Goal: Task Accomplishment & Management: Manage account settings

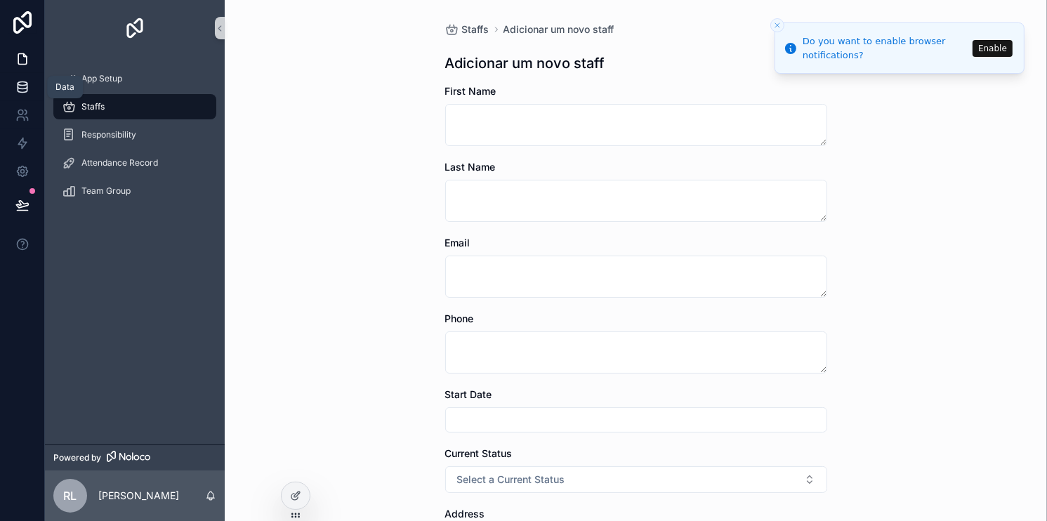
click at [30, 90] on link at bounding box center [22, 87] width 44 height 28
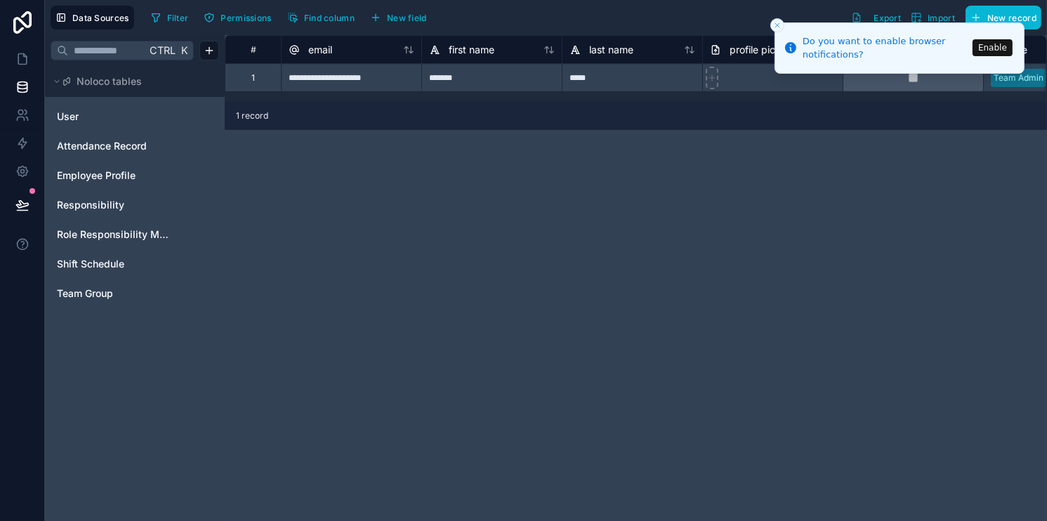
click at [777, 21] on icon "Close toast" at bounding box center [777, 25] width 8 height 8
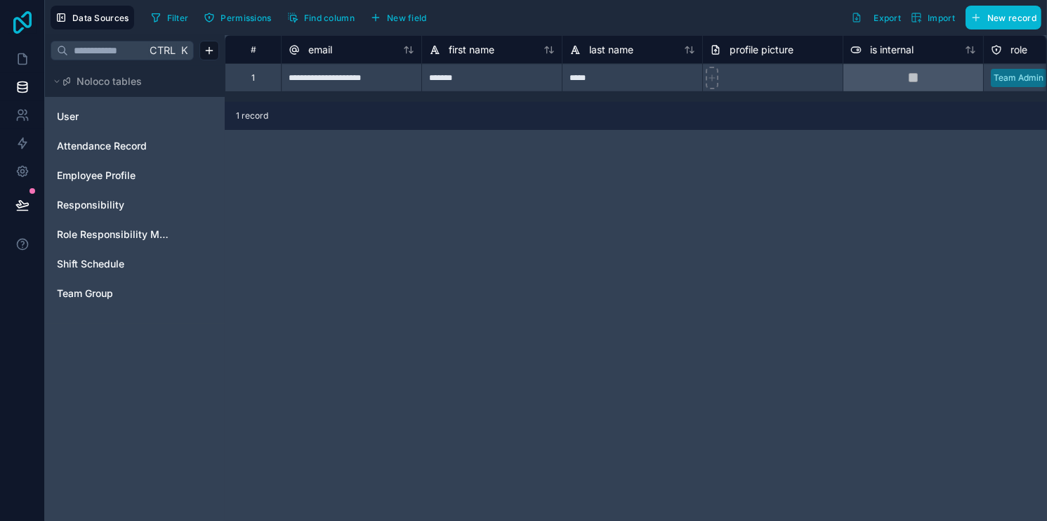
click at [25, 20] on icon at bounding box center [22, 22] width 28 height 22
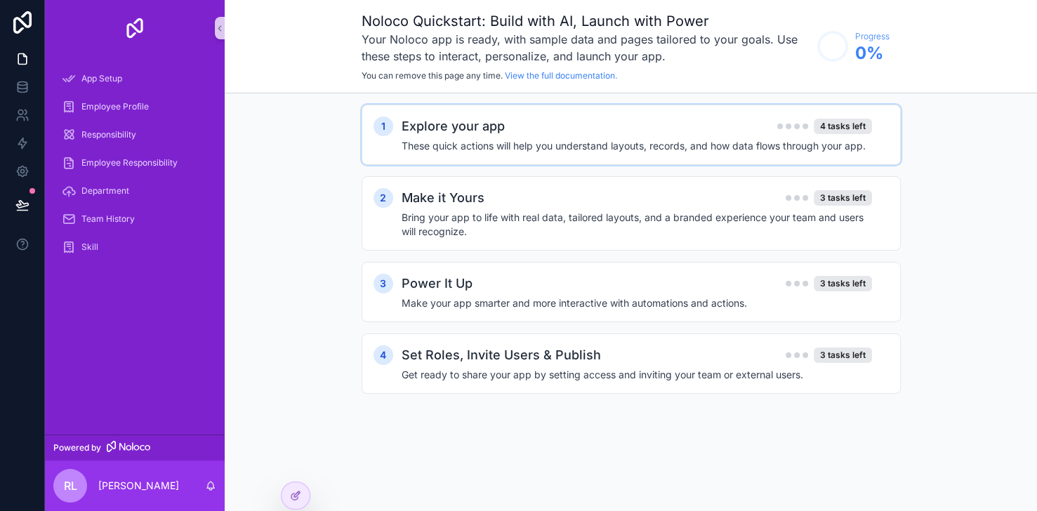
click at [505, 120] on h2 "Explore your app" at bounding box center [453, 127] width 103 height 20
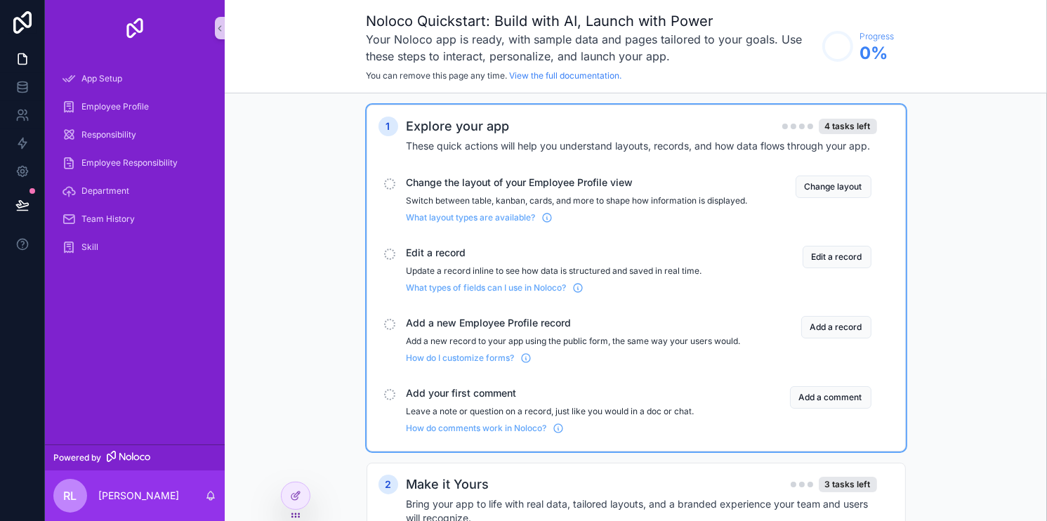
click at [452, 188] on span "Change the layout of your Employee Profile view" at bounding box center [577, 183] width 341 height 14
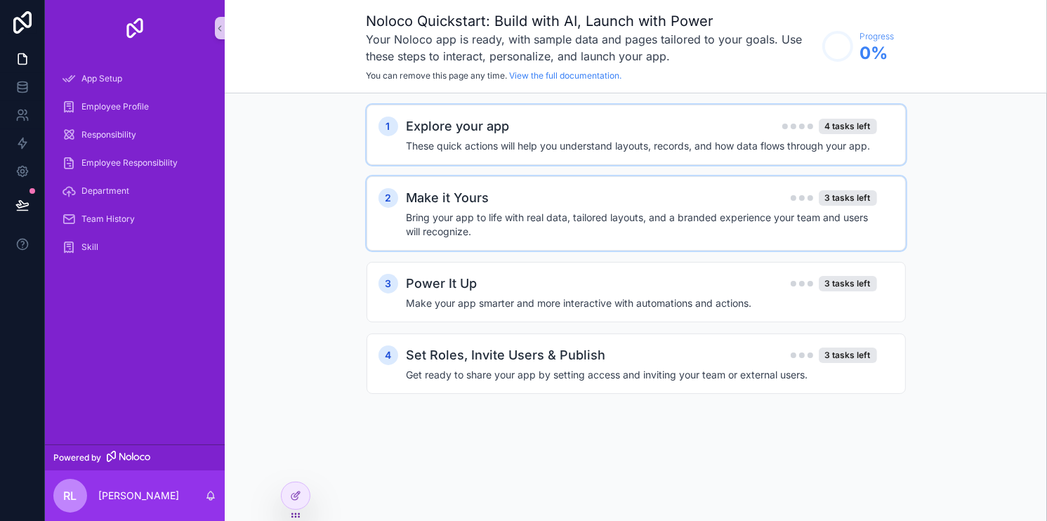
click at [489, 218] on h4 "Bring your app to life with real data, tailored layouts, and a branded experien…" at bounding box center [642, 225] width 471 height 28
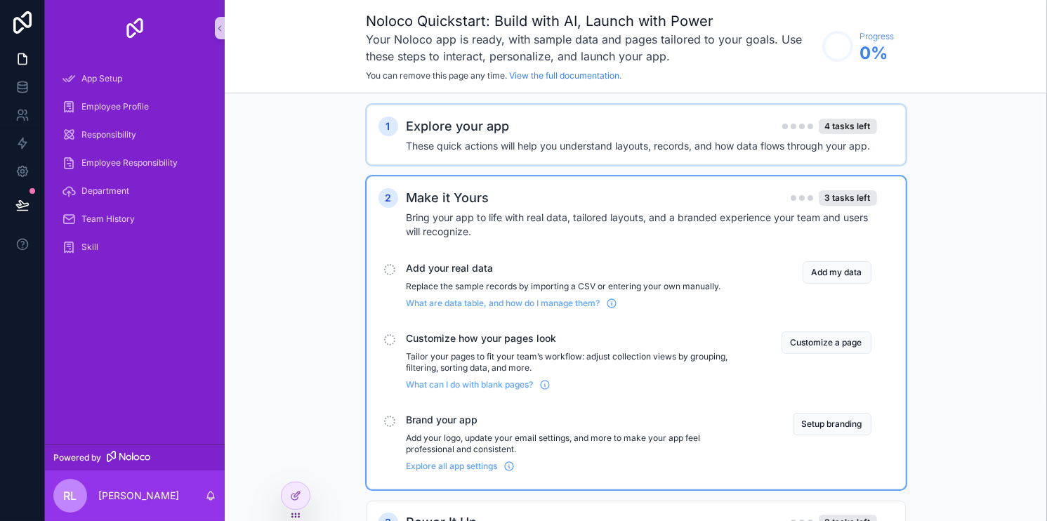
click at [443, 263] on span "Add your real data" at bounding box center [577, 268] width 341 height 14
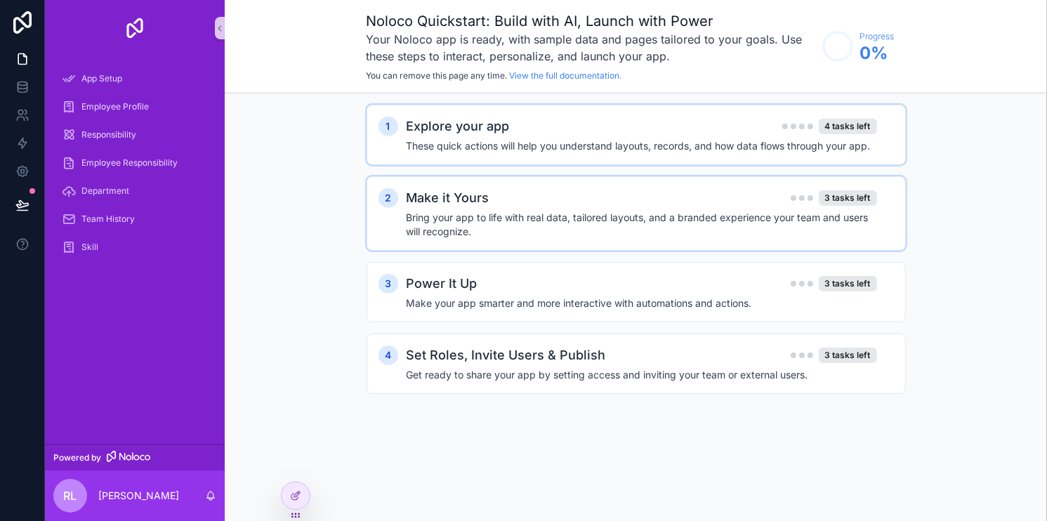
click at [650, 225] on h4 "Bring your app to life with real data, tailored layouts, and a branded experien…" at bounding box center [642, 225] width 471 height 28
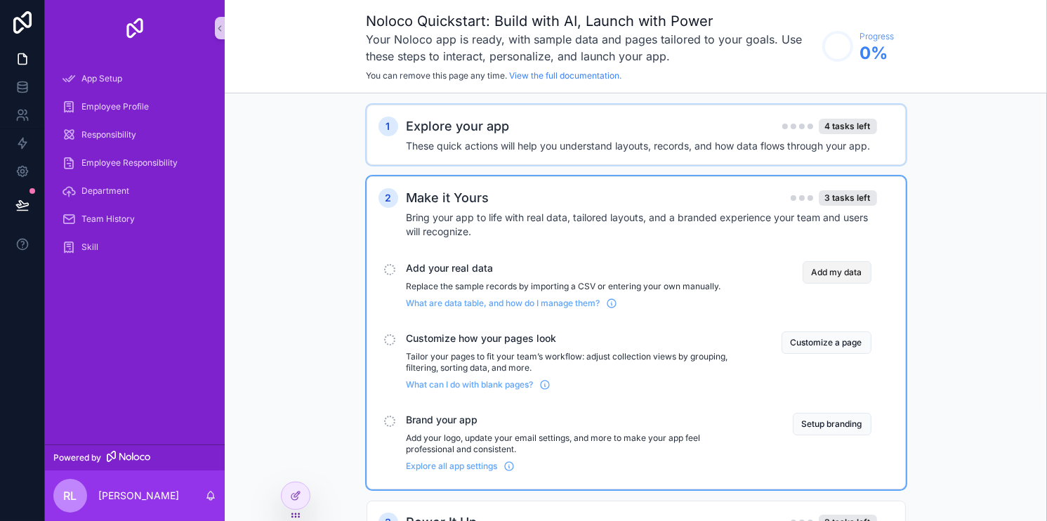
click at [839, 273] on button "Add my data" at bounding box center [837, 272] width 69 height 22
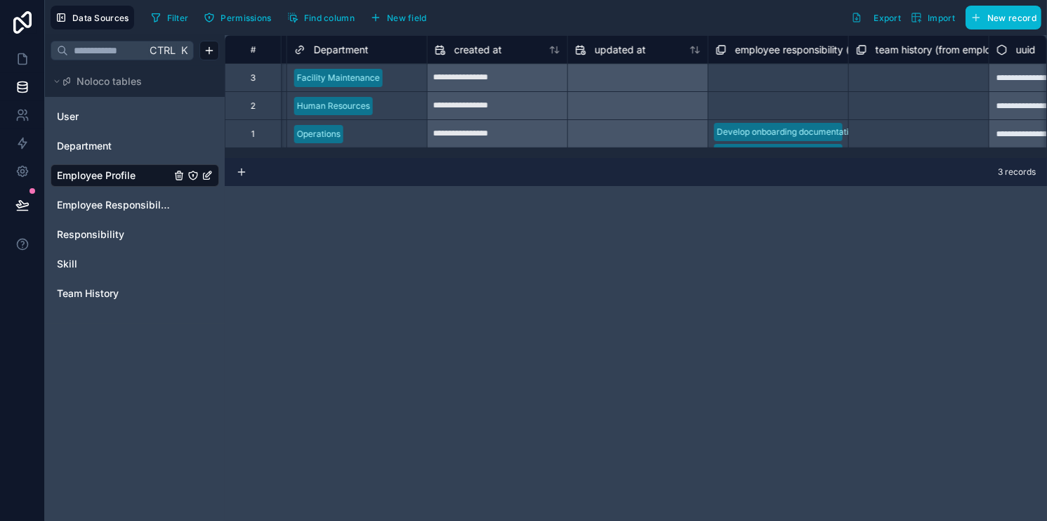
scroll to position [0, 1902]
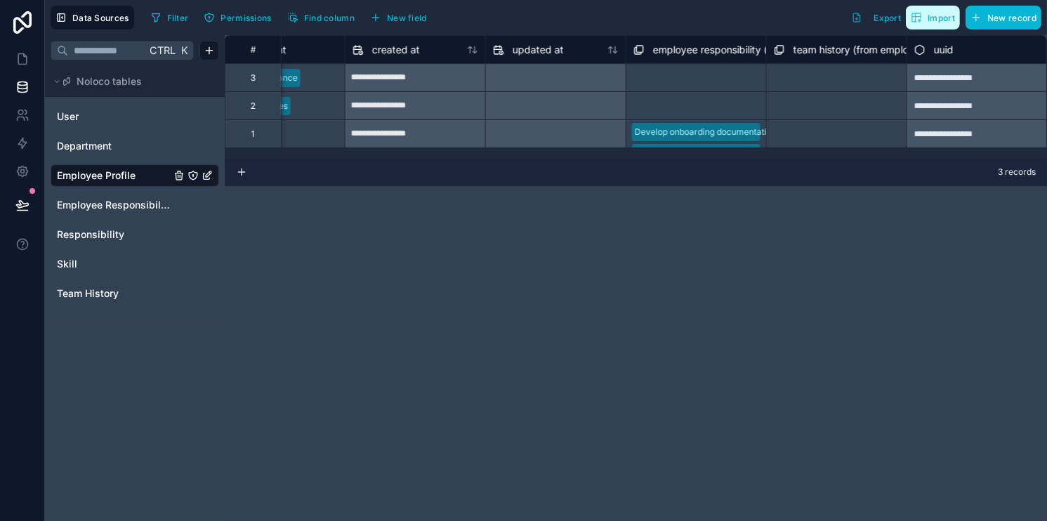
click at [943, 15] on span "Import" at bounding box center [941, 18] width 27 height 11
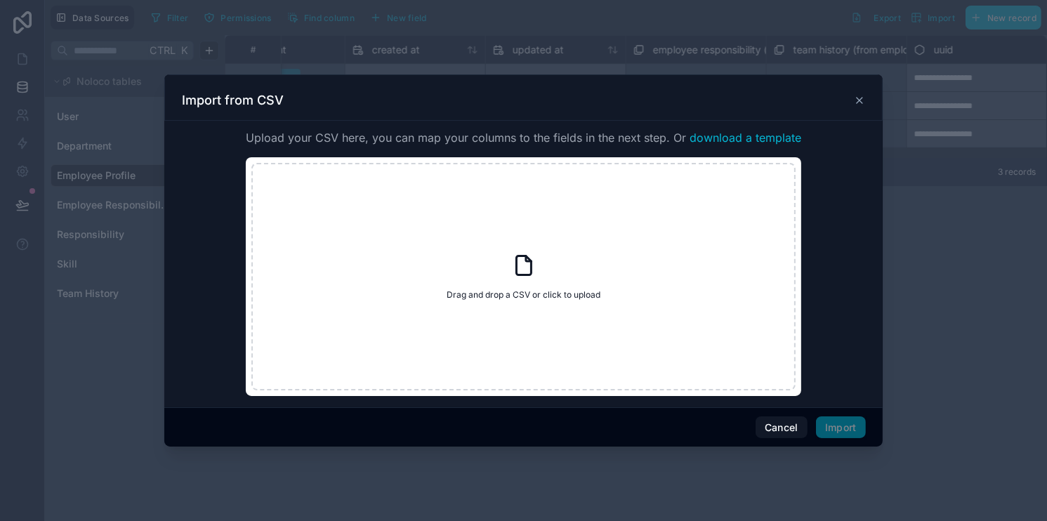
click at [848, 101] on div "Import from CSV" at bounding box center [523, 100] width 683 height 17
click at [879, 97] on div "Import from CSV" at bounding box center [523, 97] width 718 height 46
click at [865, 97] on div "Import from CSV" at bounding box center [523, 97] width 718 height 46
click at [858, 99] on icon at bounding box center [860, 101] width 6 height 6
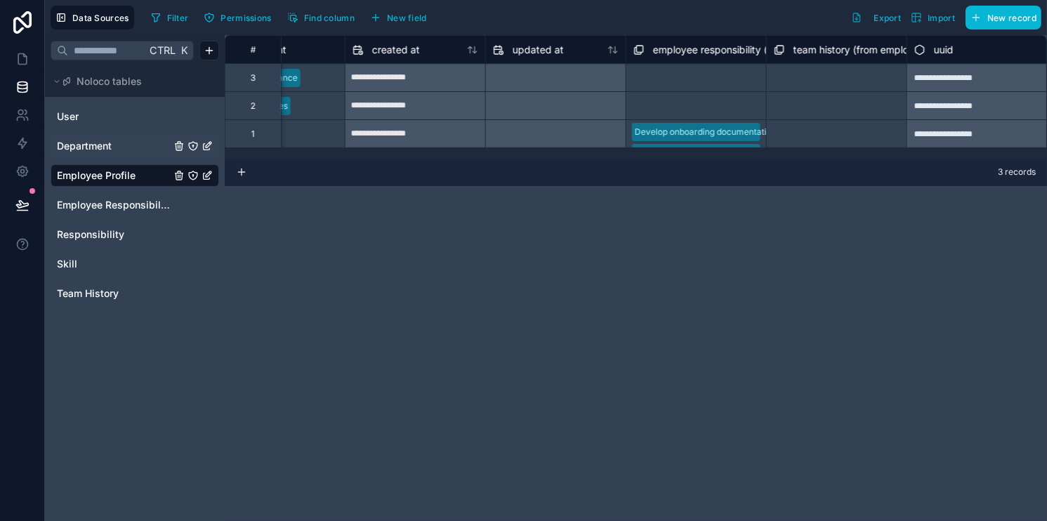
click at [101, 145] on span "Department" at bounding box center [84, 146] width 55 height 14
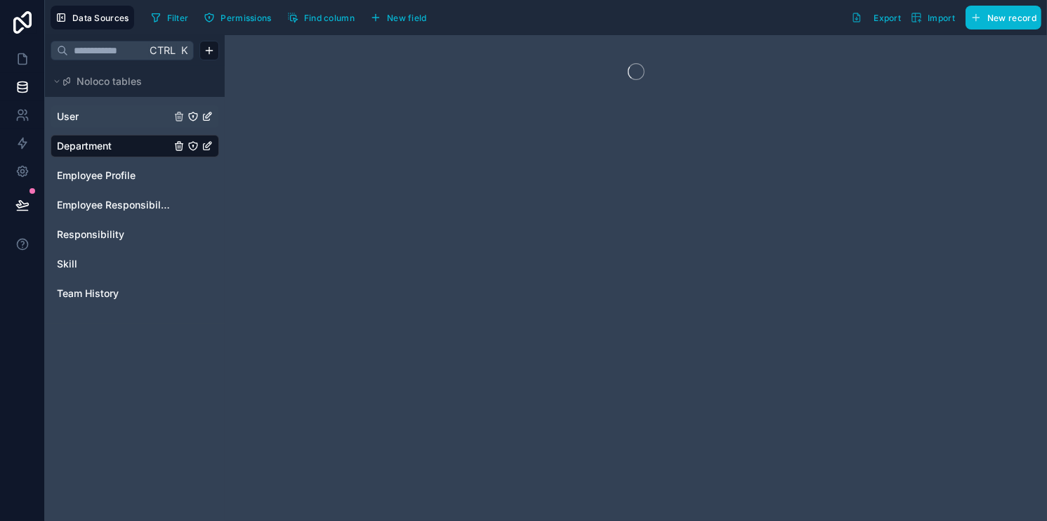
click at [100, 115] on link "User" at bounding box center [114, 117] width 114 height 14
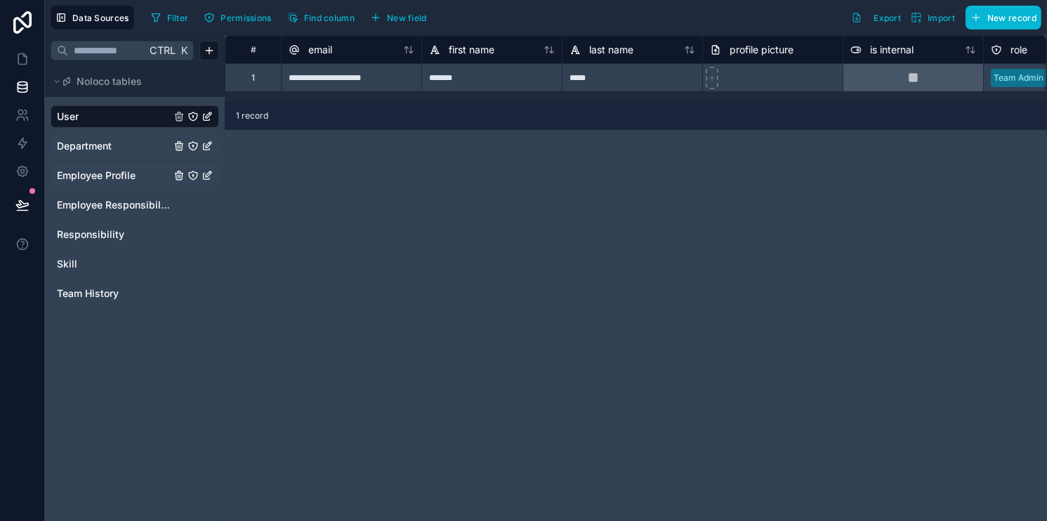
click at [100, 166] on div "Employee Profile" at bounding box center [135, 175] width 169 height 22
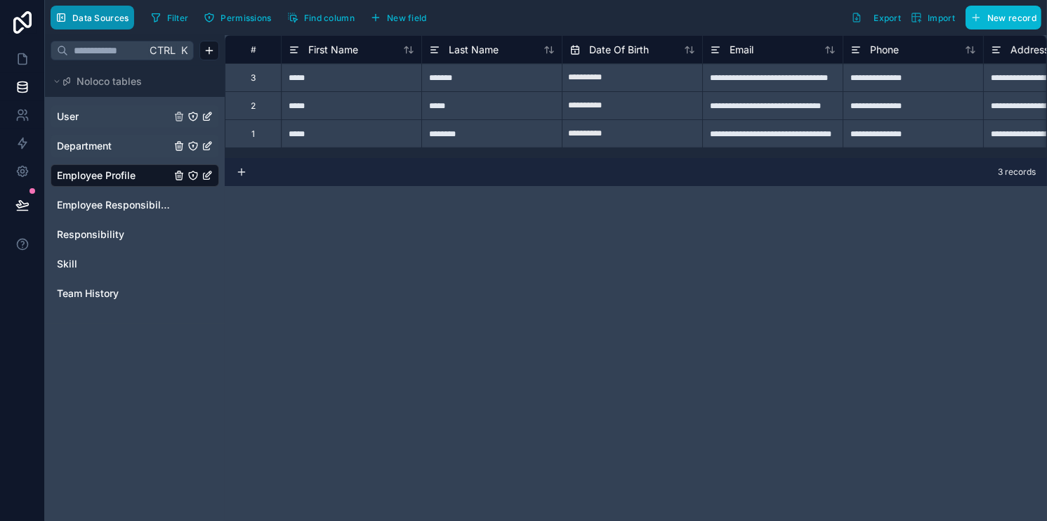
click at [110, 18] on span "Data Sources" at bounding box center [100, 18] width 57 height 11
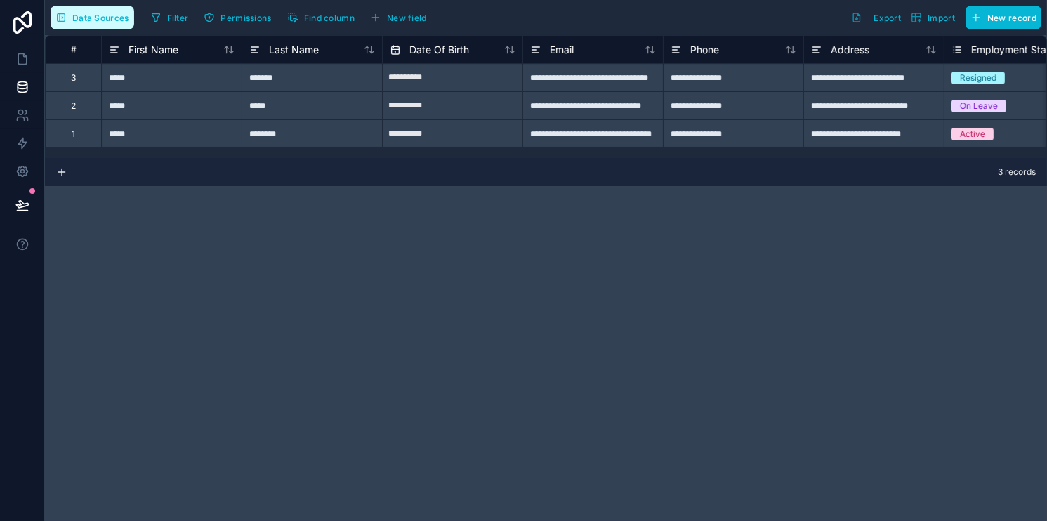
click at [109, 18] on span "Data Sources" at bounding box center [100, 18] width 57 height 11
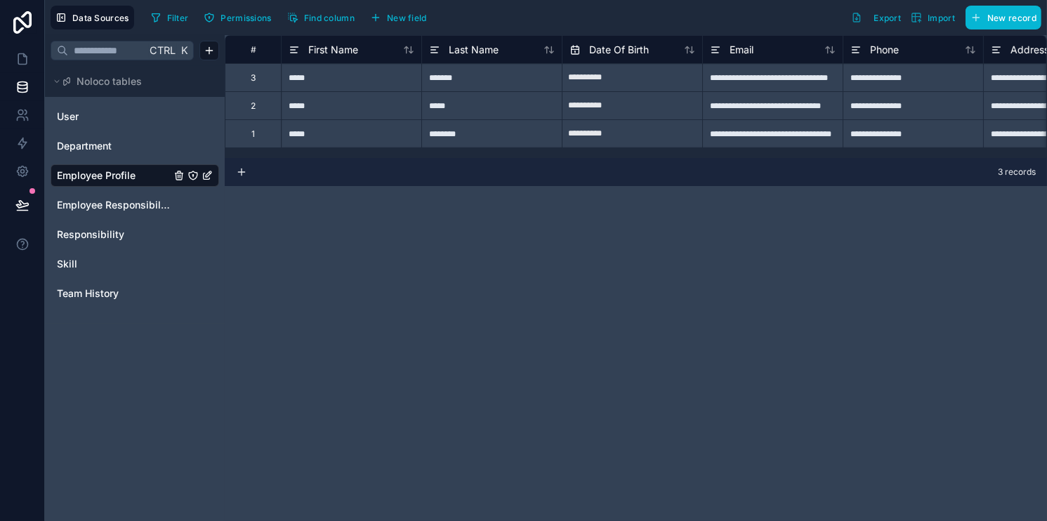
click at [45, 88] on div "Noloco tables" at bounding box center [135, 81] width 180 height 31
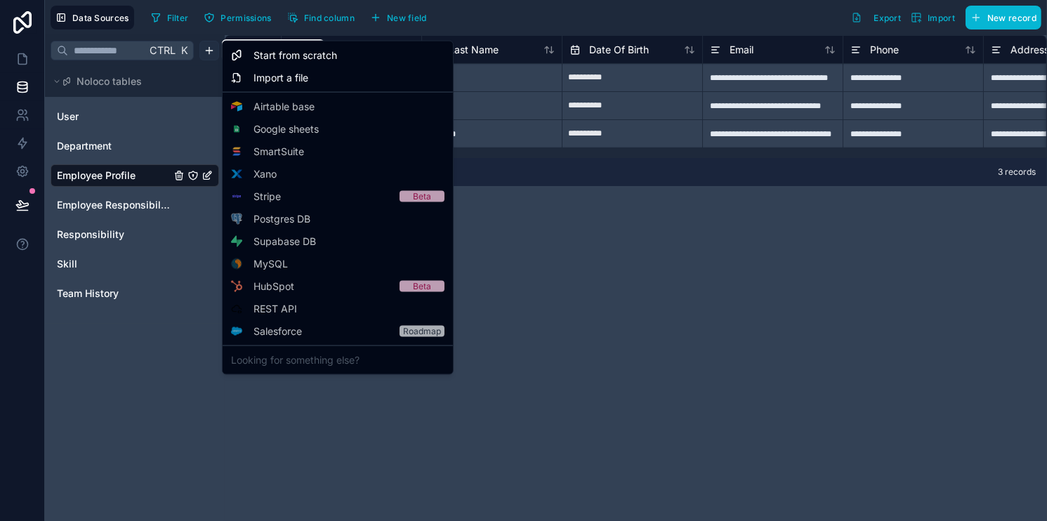
click at [209, 55] on html "**********" at bounding box center [523, 260] width 1047 height 521
click at [683, 317] on html "**********" at bounding box center [523, 260] width 1047 height 521
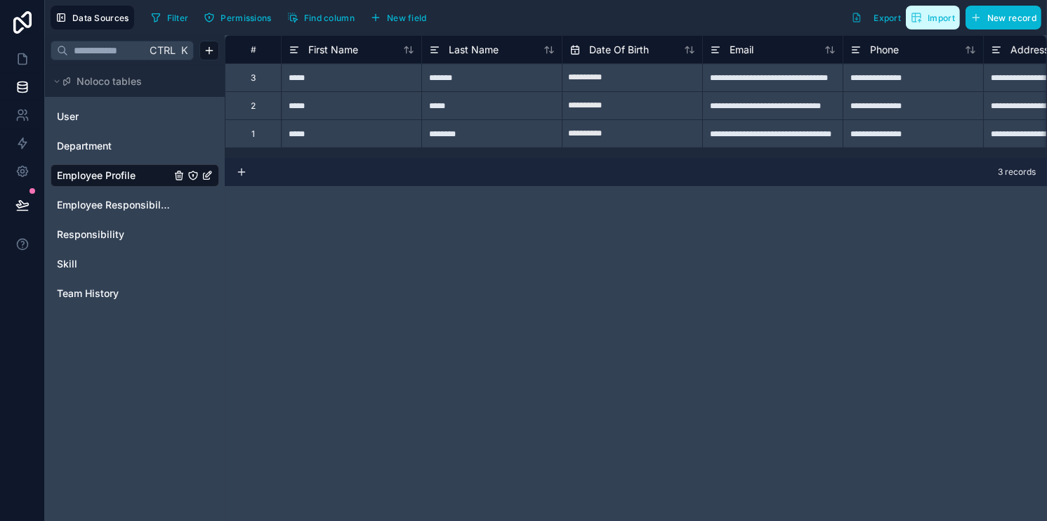
click at [932, 20] on span "Import" at bounding box center [941, 18] width 27 height 11
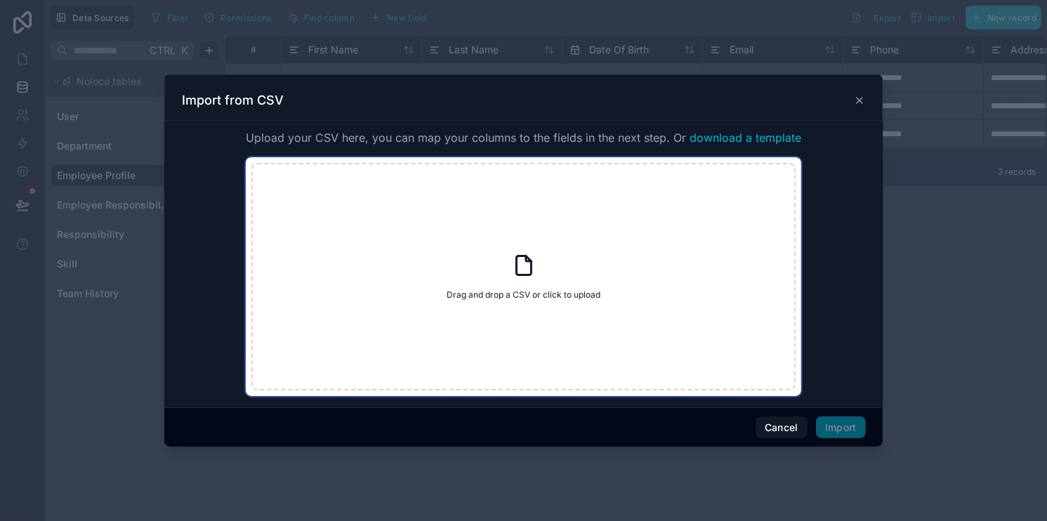
click at [519, 199] on div "Drag and drop a CSV or click to upload Drag and drop a CSV or click to upload" at bounding box center [523, 277] width 544 height 228
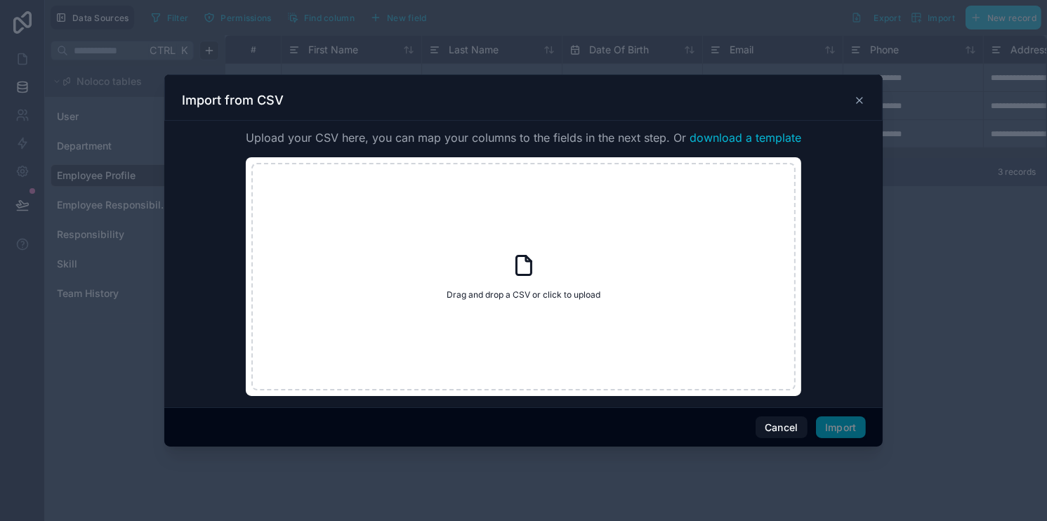
type input "**********"
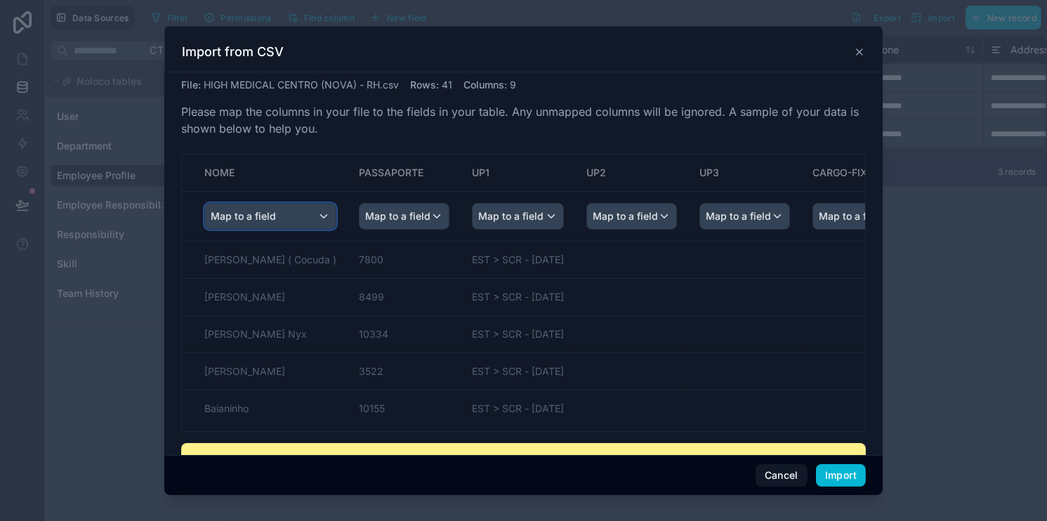
click at [251, 211] on span "Map to a field" at bounding box center [243, 216] width 65 height 25
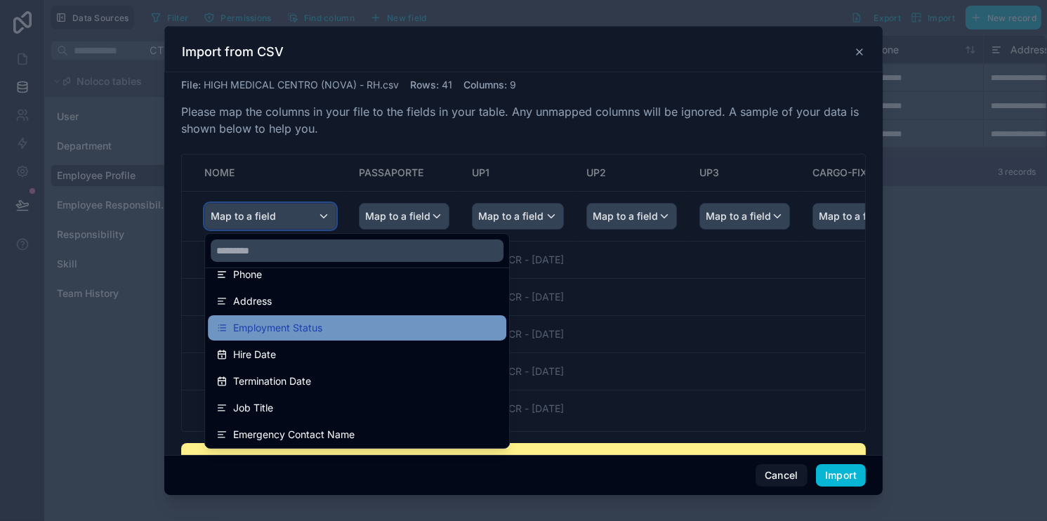
scroll to position [211, 0]
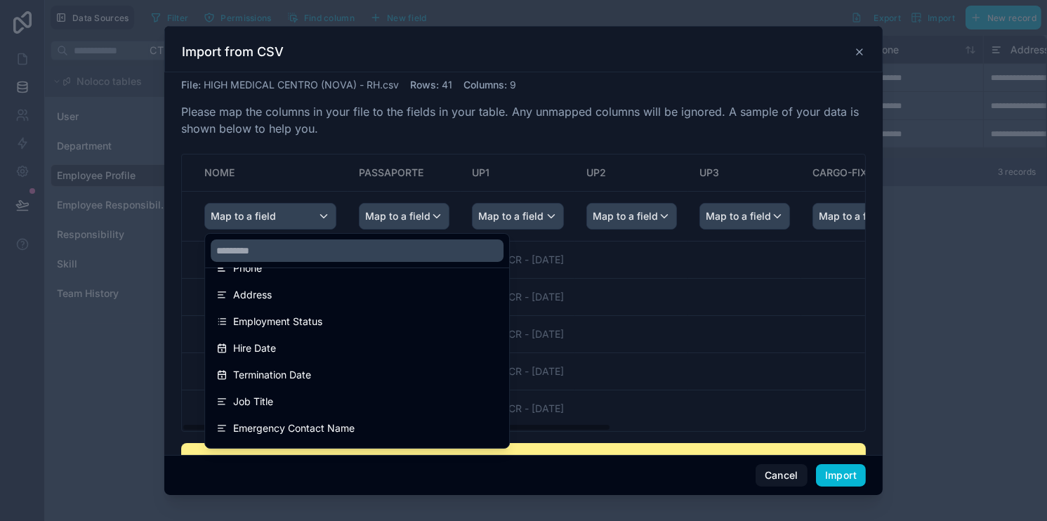
click at [296, 165] on div "scrollable content" at bounding box center [523, 260] width 718 height 469
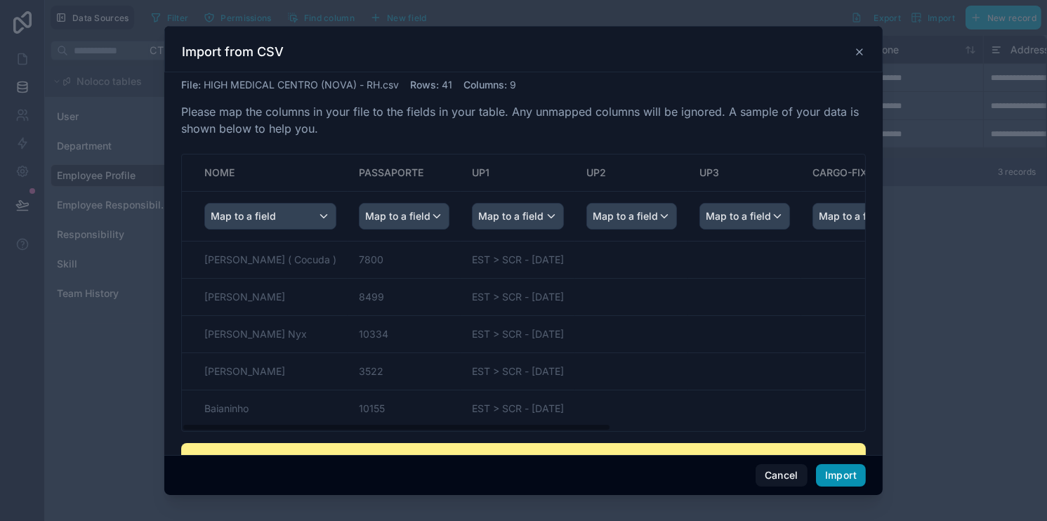
click at [820, 473] on button "Import" at bounding box center [841, 475] width 50 height 22
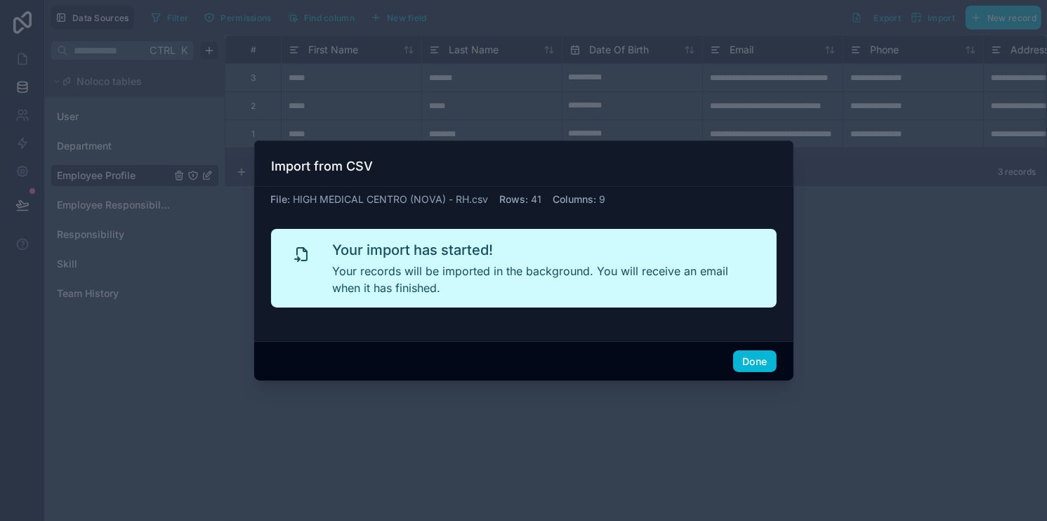
scroll to position [0, 0]
click at [747, 360] on button "Done" at bounding box center [754, 361] width 43 height 22
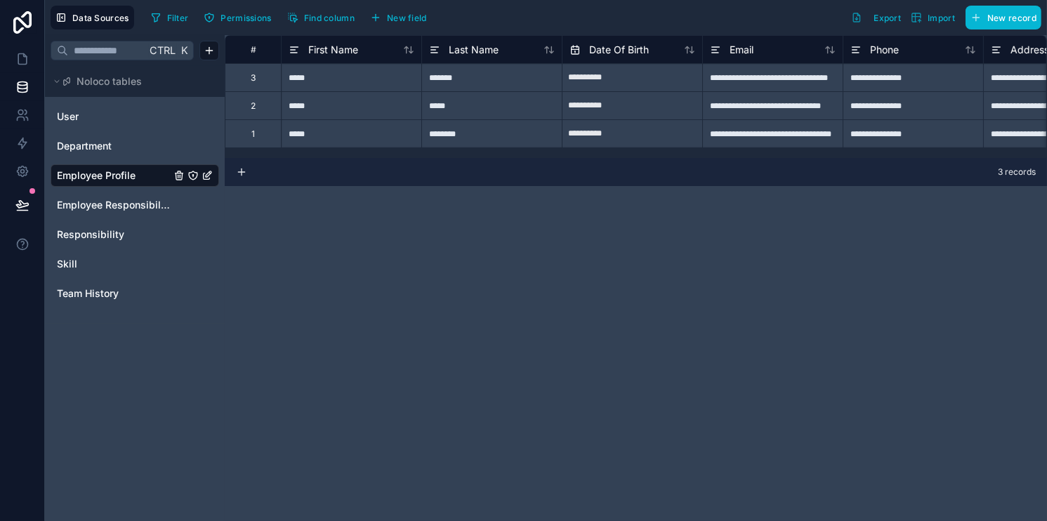
click at [141, 179] on link "Employee Profile" at bounding box center [114, 176] width 114 height 14
click at [140, 194] on div "Employee Responsibility" at bounding box center [135, 205] width 169 height 22
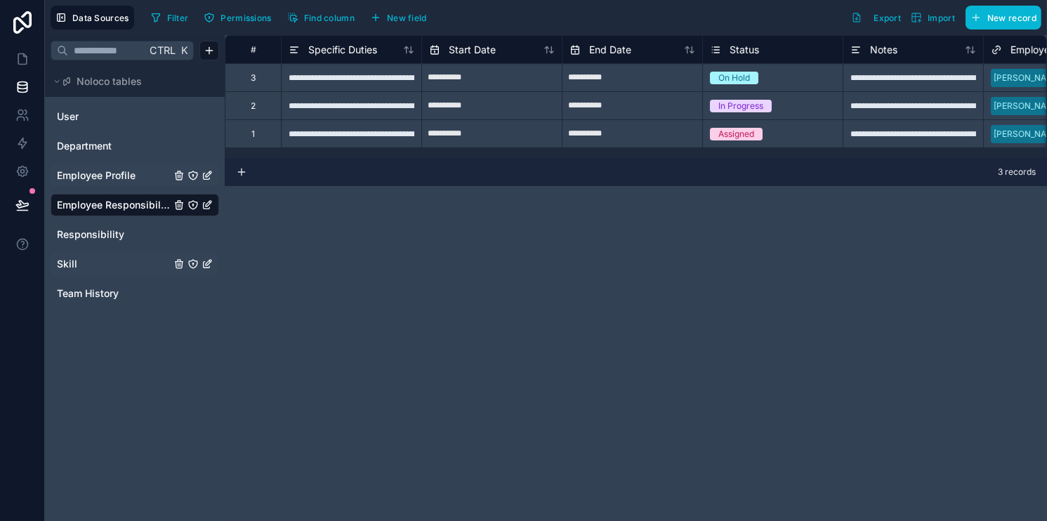
click at [77, 257] on link "Skill" at bounding box center [114, 264] width 114 height 14
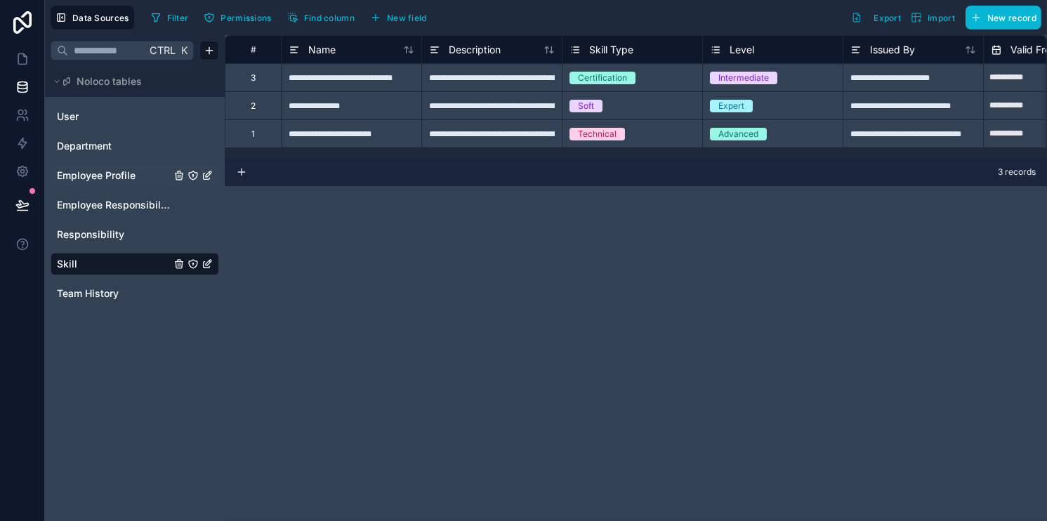
click at [93, 176] on span "Employee Profile" at bounding box center [96, 176] width 79 height 14
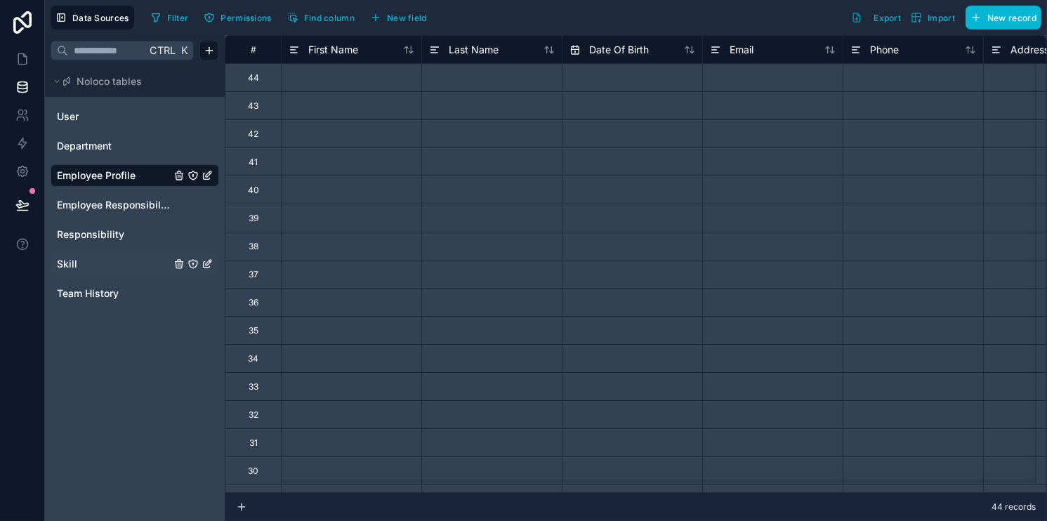
click at [258, 163] on div "41" at bounding box center [253, 161] width 56 height 28
click at [318, 163] on div at bounding box center [351, 161] width 140 height 28
click at [318, 163] on input at bounding box center [352, 161] width 140 height 27
click at [362, 135] on div at bounding box center [351, 133] width 140 height 28
click at [179, 177] on icon "Employee Profile" at bounding box center [178, 175] width 11 height 11
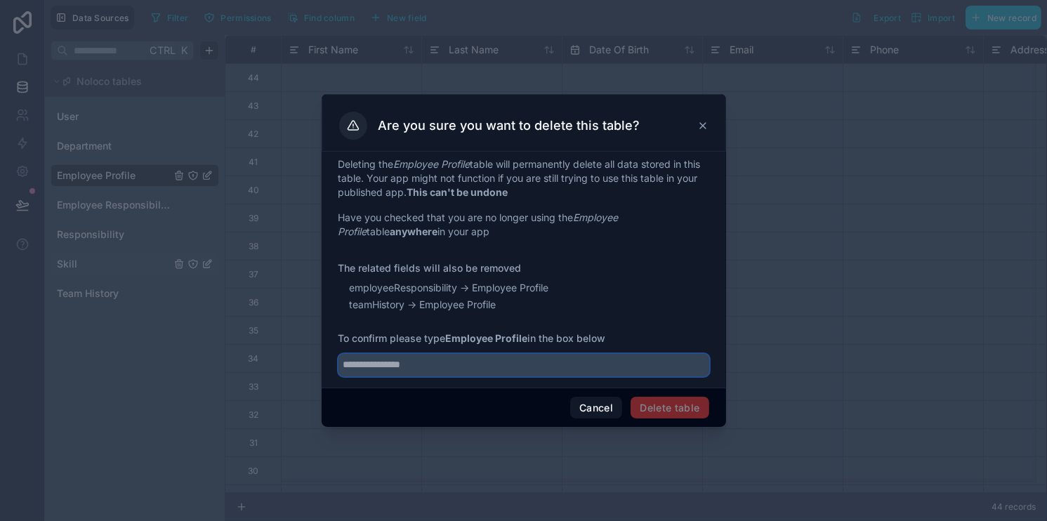
click at [494, 357] on input "text" at bounding box center [523, 365] width 371 height 22
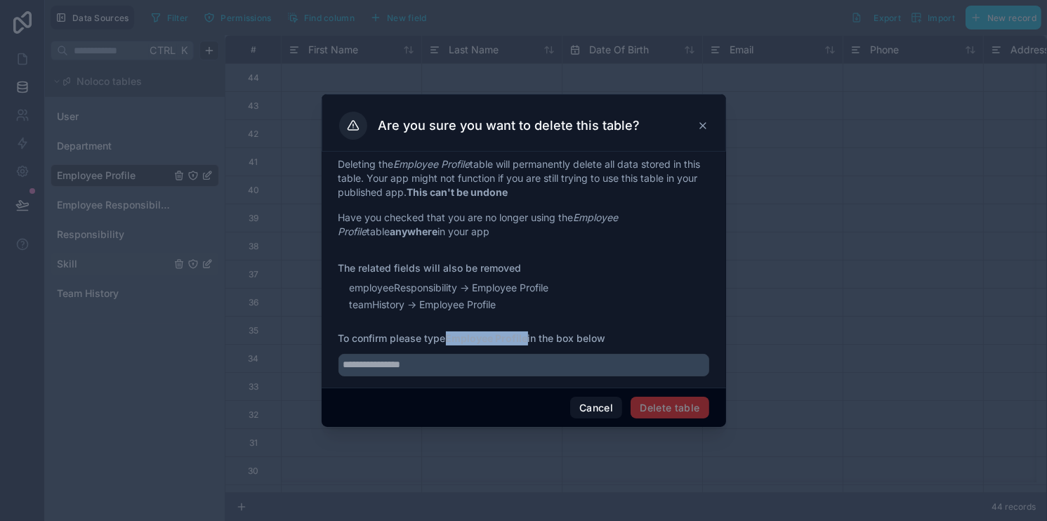
drag, startPoint x: 449, startPoint y: 341, endPoint x: 529, endPoint y: 338, distance: 80.1
click at [528, 338] on strong "Employee Profile" at bounding box center [487, 338] width 82 height 12
click at [191, 48] on div at bounding box center [523, 260] width 1047 height 521
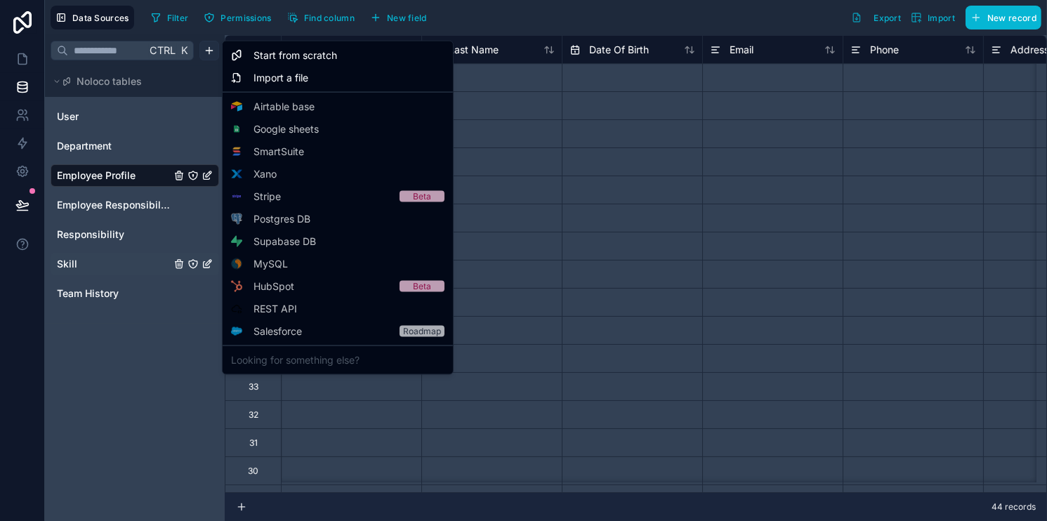
click at [201, 50] on html "Data Sources Filter Permissions Find column New field Export Import New record …" at bounding box center [523, 260] width 1047 height 521
click at [274, 83] on span "Import a file" at bounding box center [281, 78] width 55 height 14
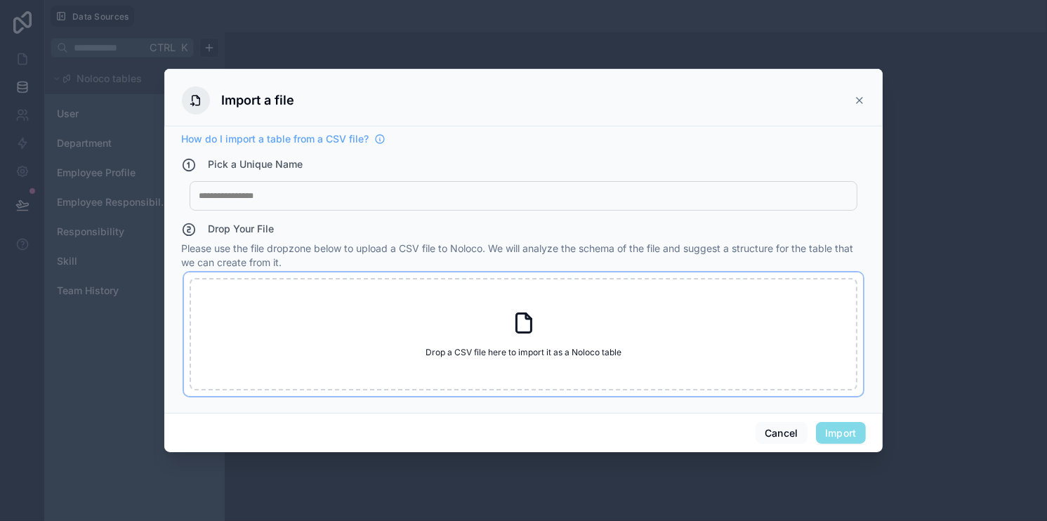
click at [328, 340] on div "Drop a CSV file here to import it as a Noloco table Drop a CSV file here to imp…" at bounding box center [524, 334] width 668 height 112
type input "**********"
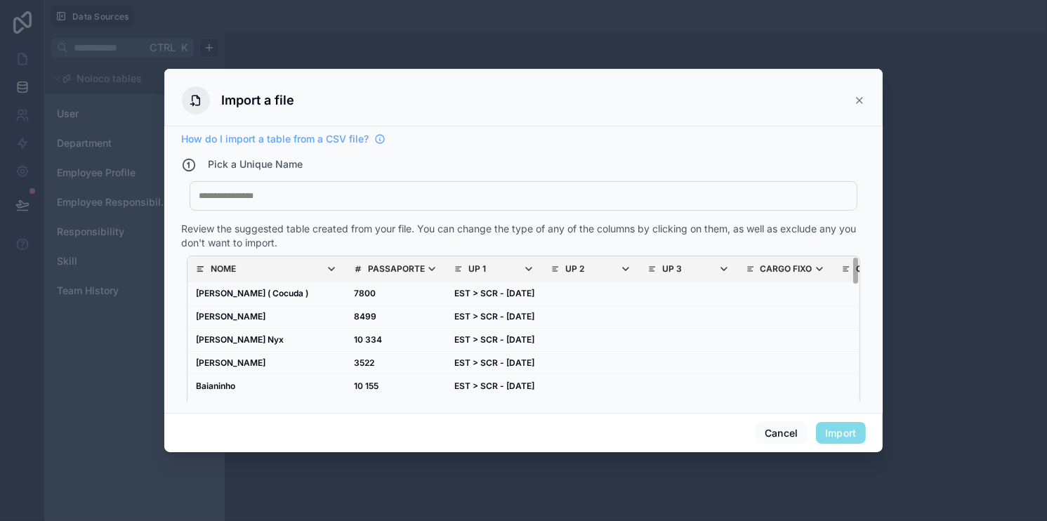
click at [294, 188] on div "My Imported File" at bounding box center [524, 195] width 668 height 29
click at [517, 180] on div "Pick a Unique Name My Imported File" at bounding box center [523, 186] width 685 height 59
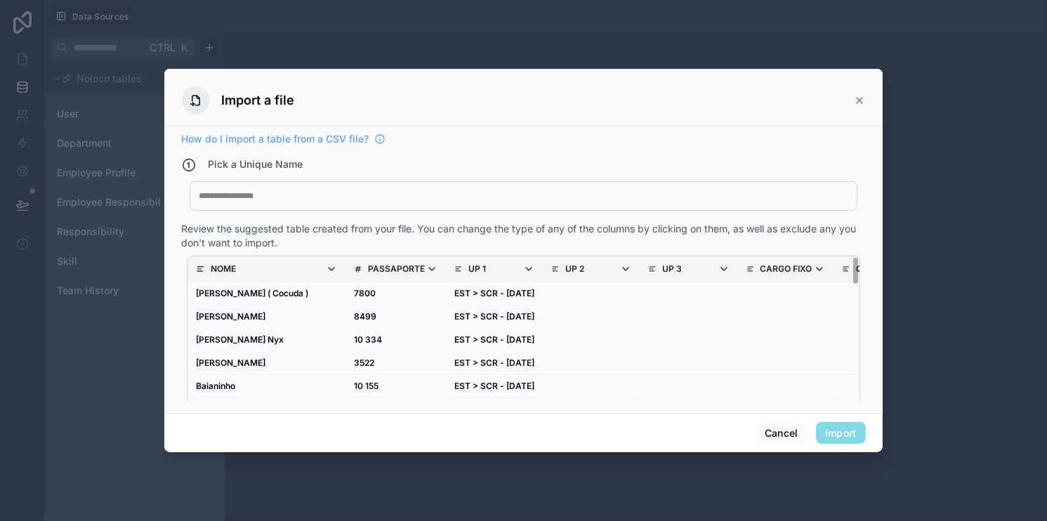
click at [515, 185] on div "My Imported File" at bounding box center [524, 195] width 668 height 29
click at [318, 197] on div at bounding box center [524, 195] width 650 height 11
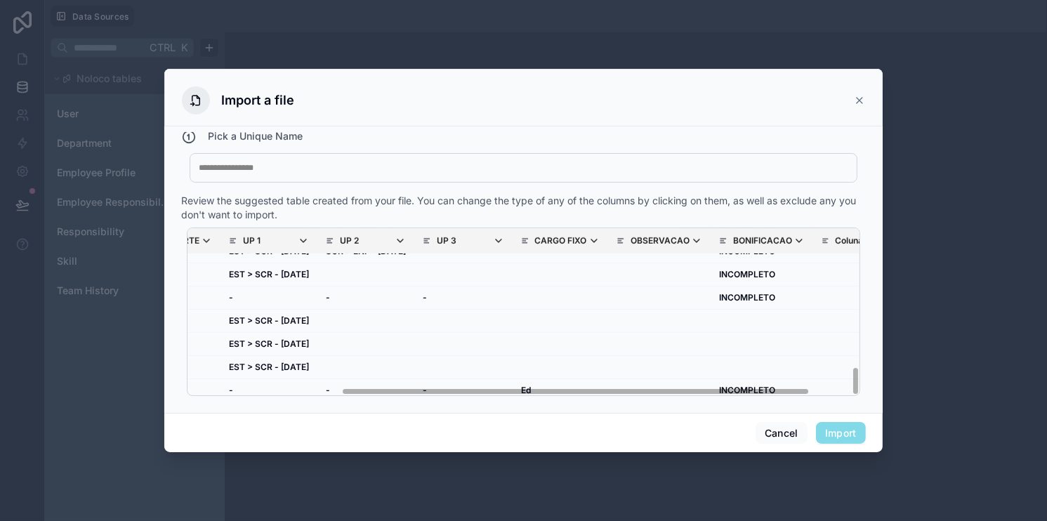
scroll to position [802, 272]
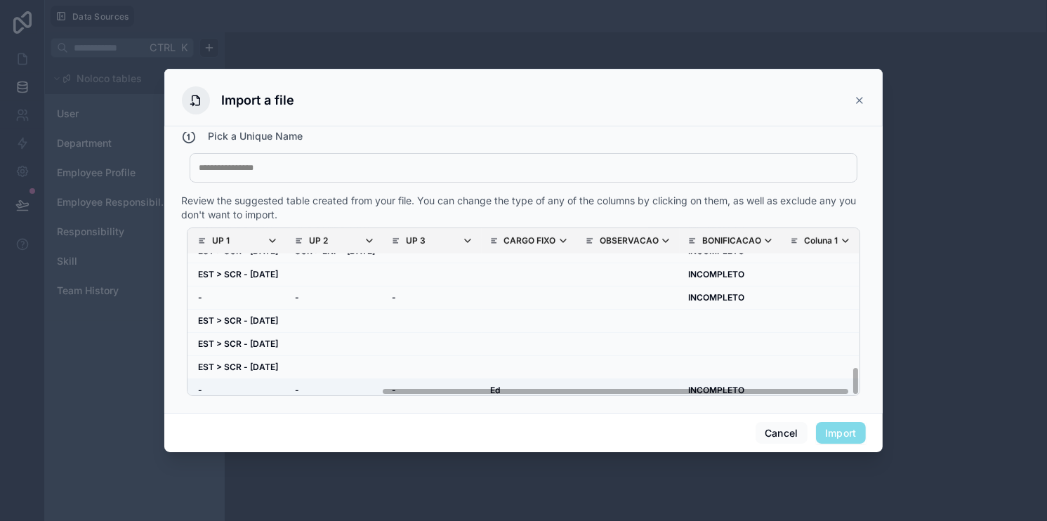
drag, startPoint x: 631, startPoint y: 393, endPoint x: 846, endPoint y: 386, distance: 214.3
click at [876, 384] on div "How do I import a table from a CSV file? Pick a Unique Name My Imported File Re…" at bounding box center [523, 269] width 718 height 287
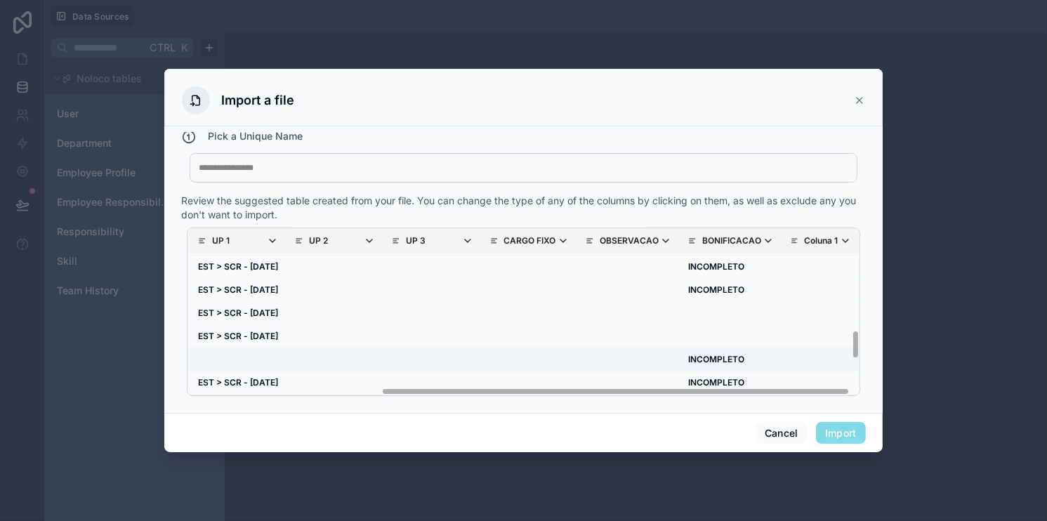
scroll to position [591, 272]
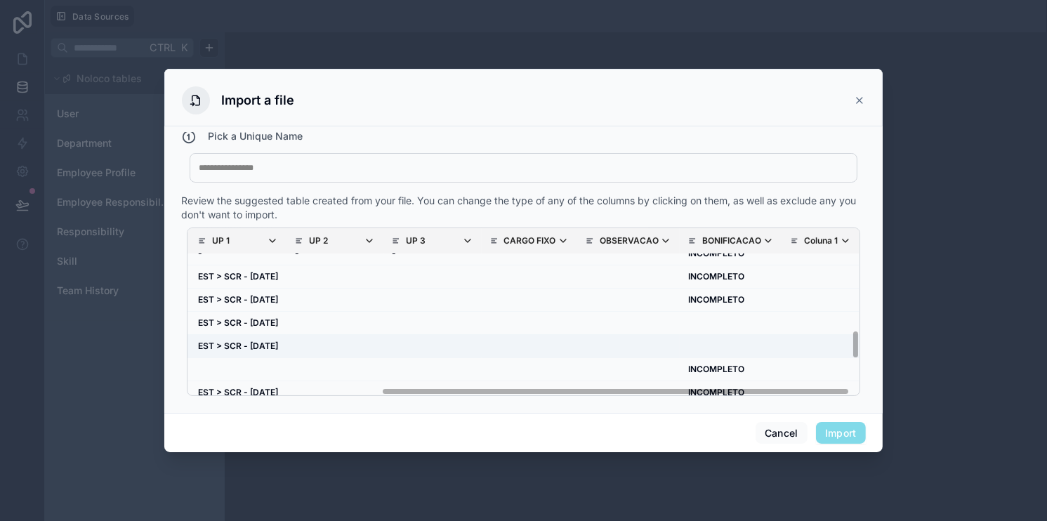
click at [680, 348] on td "scrollable content" at bounding box center [731, 345] width 103 height 23
click at [291, 178] on div "How do I import a table from a CSV file? Pick a Unique Name My Imported File Re…" at bounding box center [523, 267] width 685 height 270
click at [291, 166] on div at bounding box center [524, 167] width 650 height 11
click at [826, 440] on button "Import" at bounding box center [841, 433] width 50 height 22
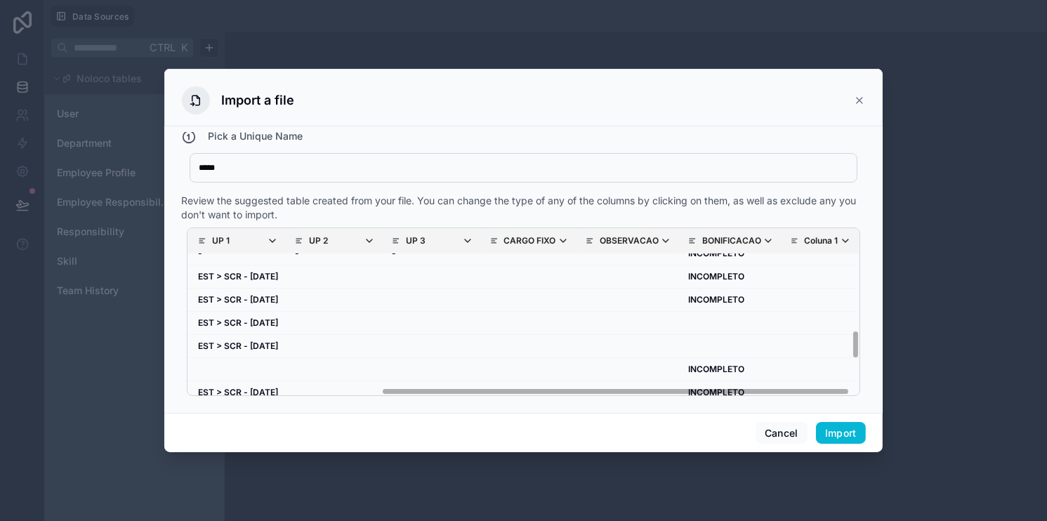
scroll to position [0, 0]
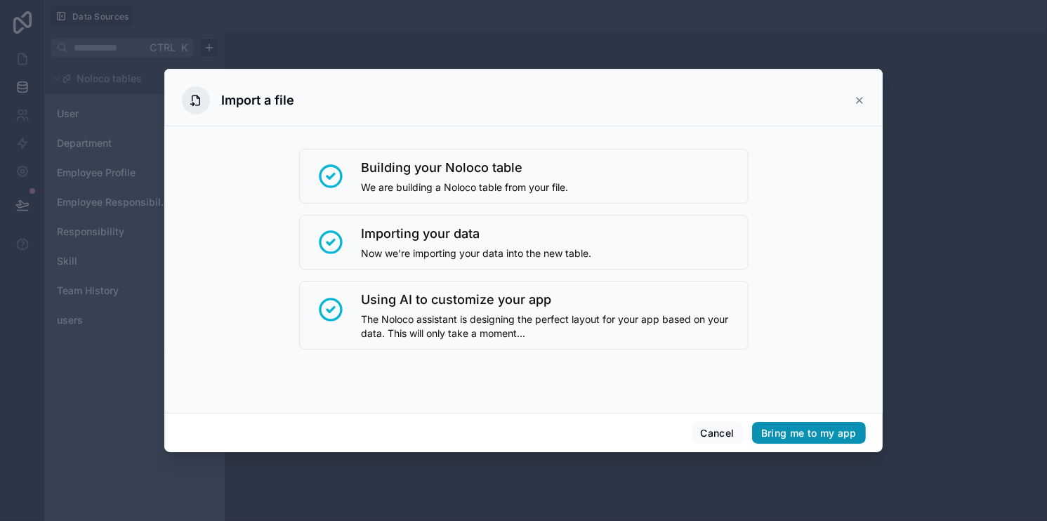
click at [795, 440] on button "Bring me to my app" at bounding box center [809, 433] width 114 height 22
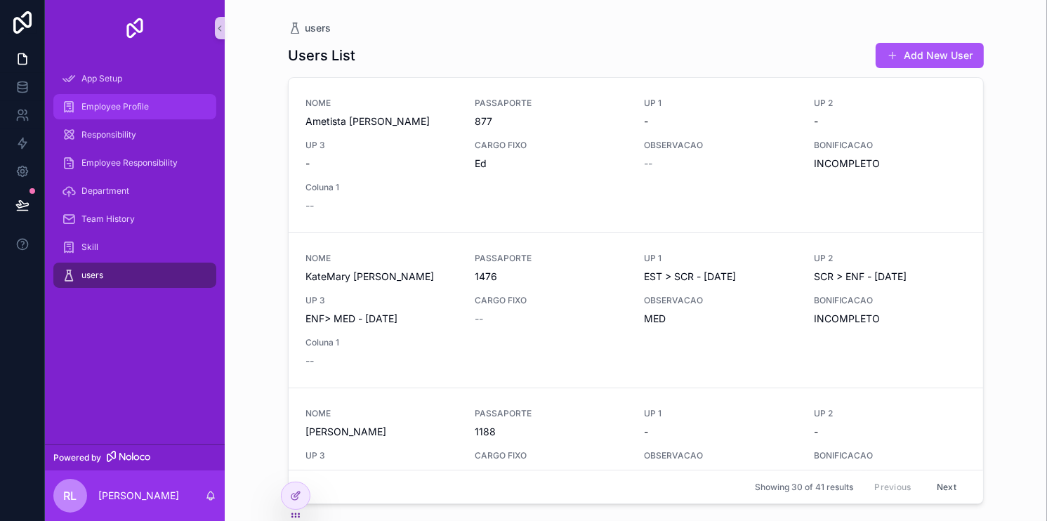
click at [104, 101] on span "Employee Profile" at bounding box center [114, 106] width 67 height 11
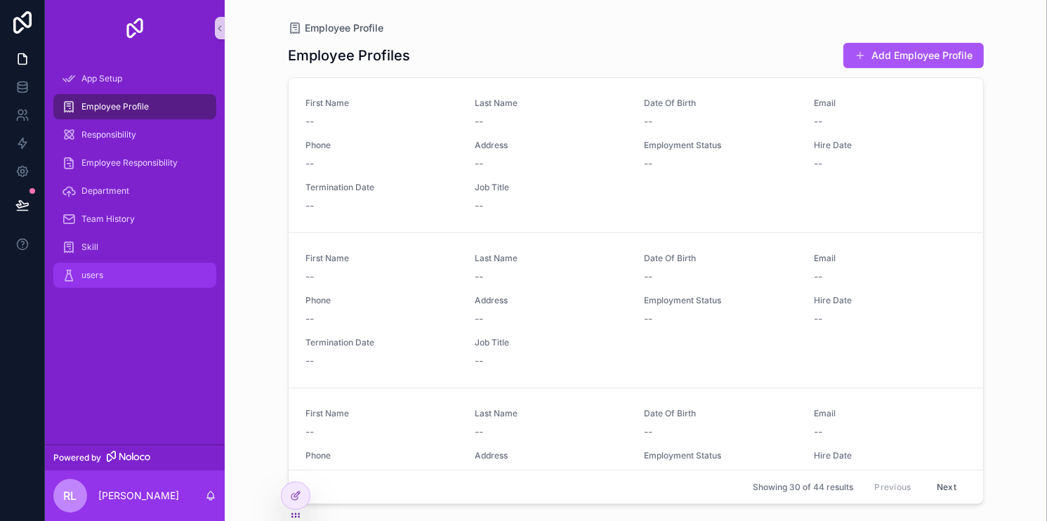
click at [127, 271] on div "users" at bounding box center [135, 275] width 146 height 22
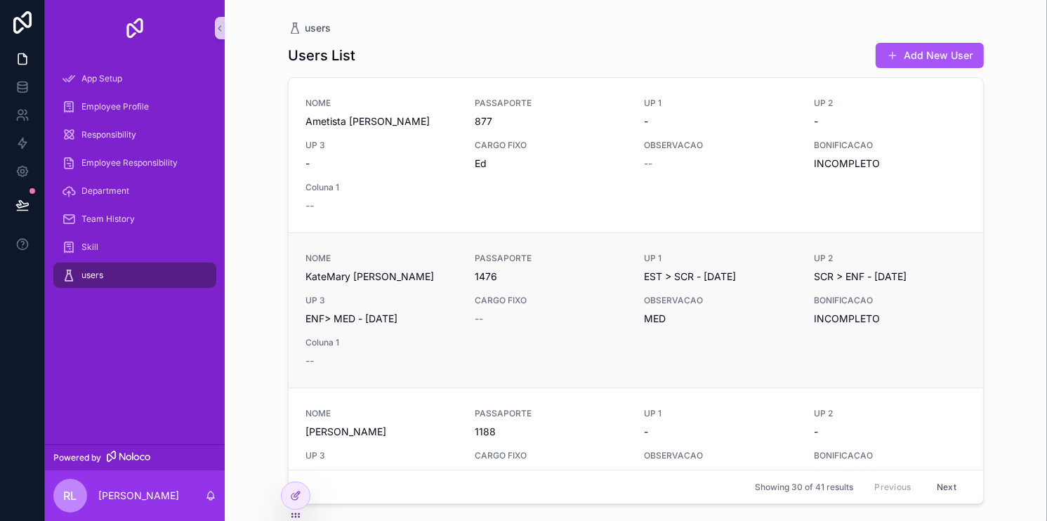
click at [621, 338] on div "NOME KateMary Scott PASSAPORTE 1476 UP 1 EST > SCR - 05/08/2025 UP 2 SCR > ENF …" at bounding box center [635, 310] width 661 height 115
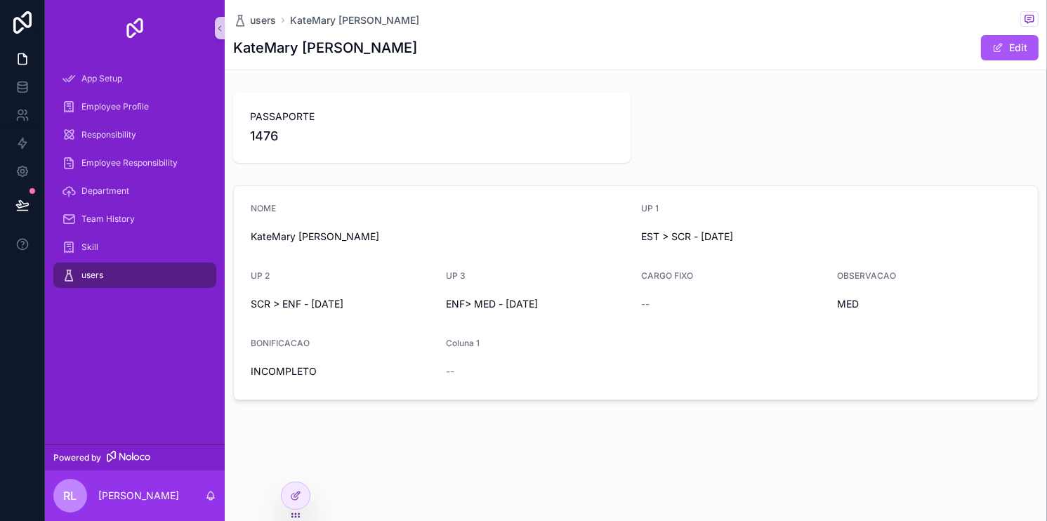
click at [301, 287] on div "UP 2" at bounding box center [343, 278] width 184 height 17
click at [299, 298] on span "SCR > ENF - 14/08/2025" at bounding box center [343, 304] width 184 height 14
click at [982, 52] on button "Edit" at bounding box center [1010, 47] width 58 height 25
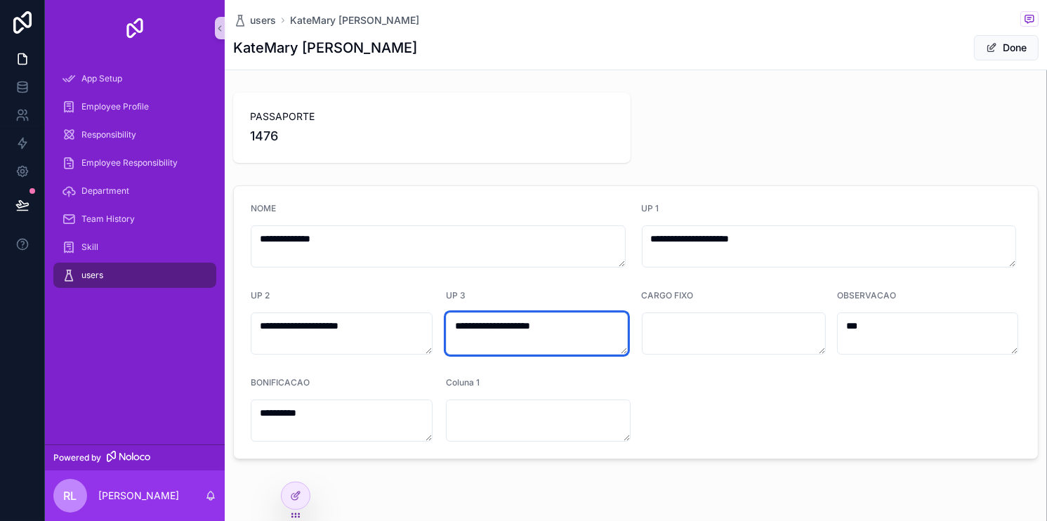
click at [537, 317] on textarea "**********" at bounding box center [537, 334] width 182 height 42
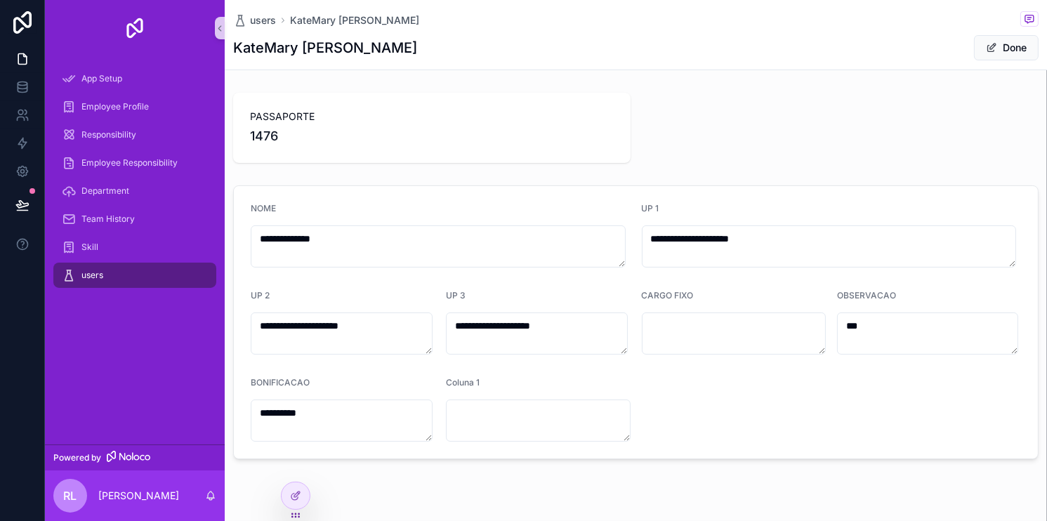
click at [697, 397] on form "**********" at bounding box center [636, 322] width 804 height 272
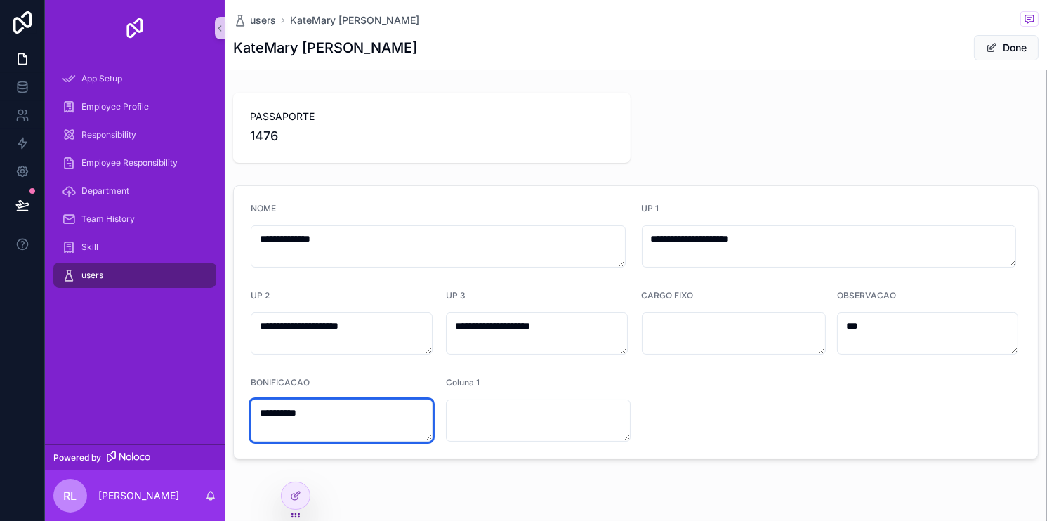
click at [381, 400] on textarea "**********" at bounding box center [342, 421] width 182 height 42
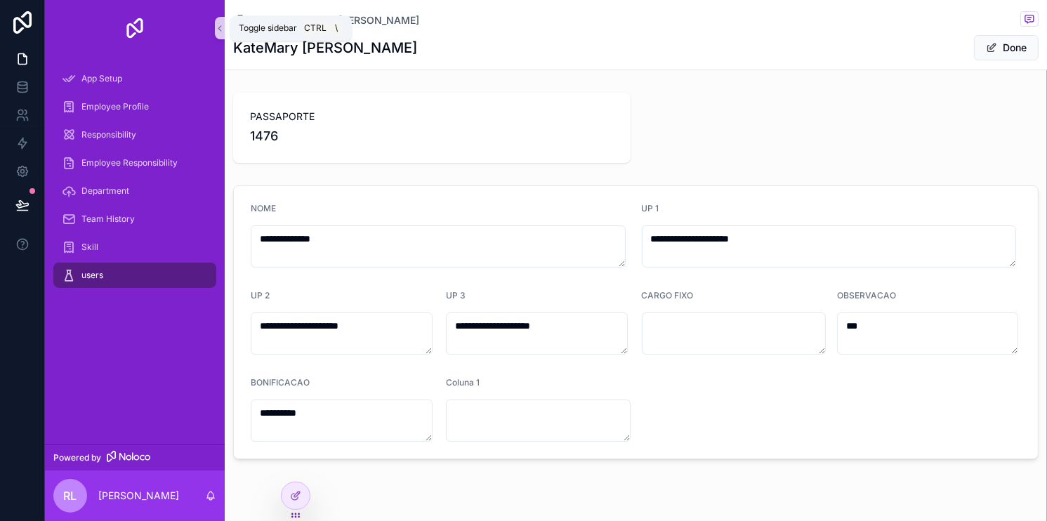
click at [220, 25] on icon "scrollable content" at bounding box center [220, 28] width 10 height 11
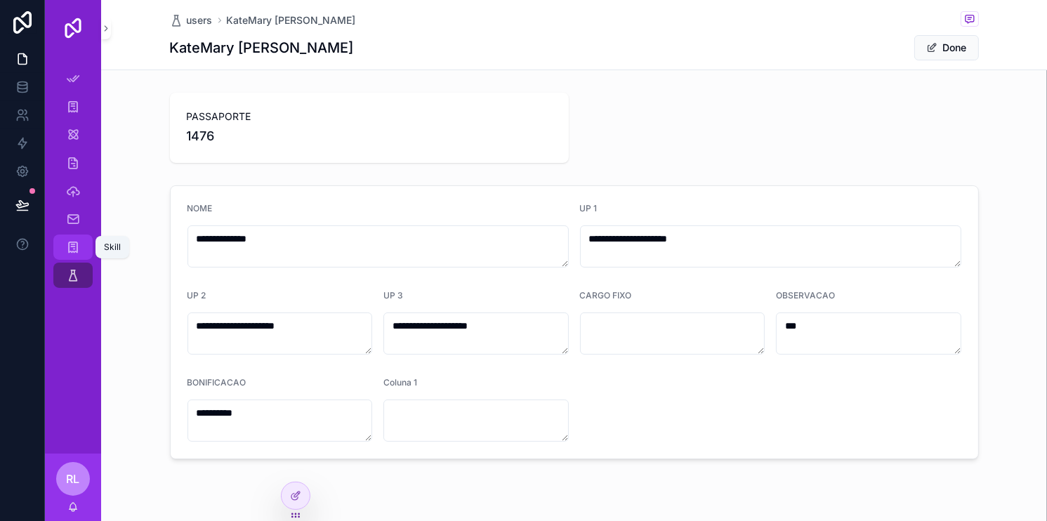
click at [78, 243] on icon "scrollable content" at bounding box center [73, 247] width 14 height 14
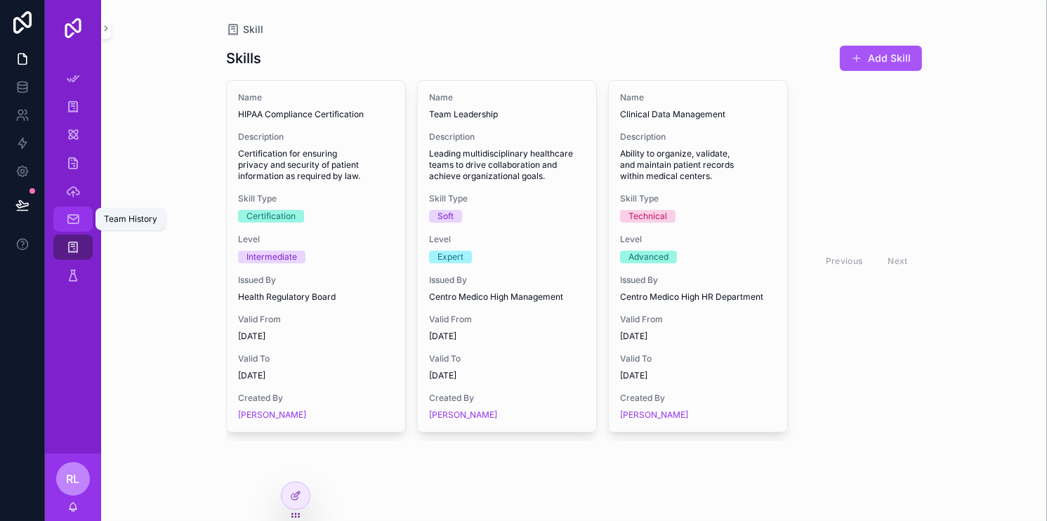
click at [80, 221] on div "Team History" at bounding box center [73, 219] width 22 height 22
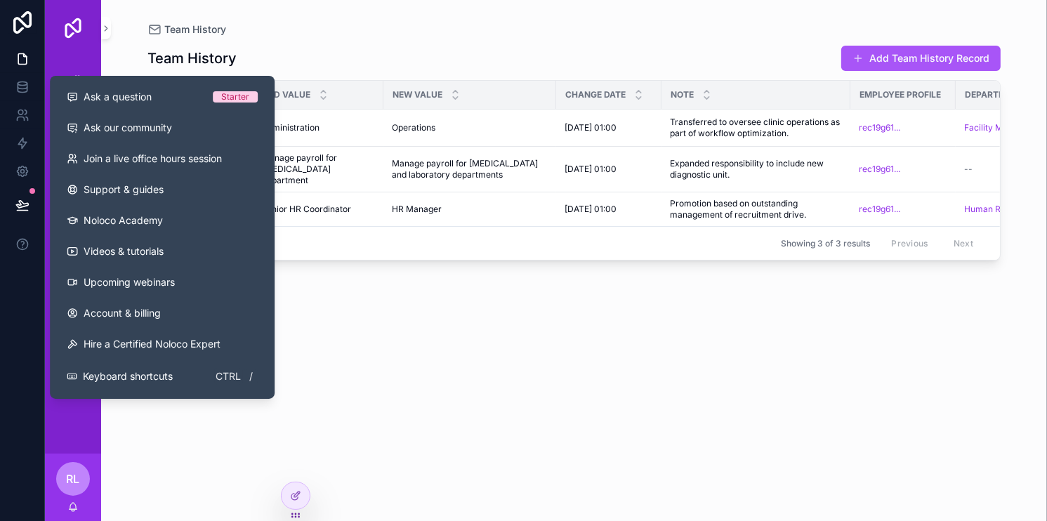
click at [484, 347] on div "Team History Add Team History Record Change Type Old Value New Value Change Dat…" at bounding box center [573, 271] width 853 height 468
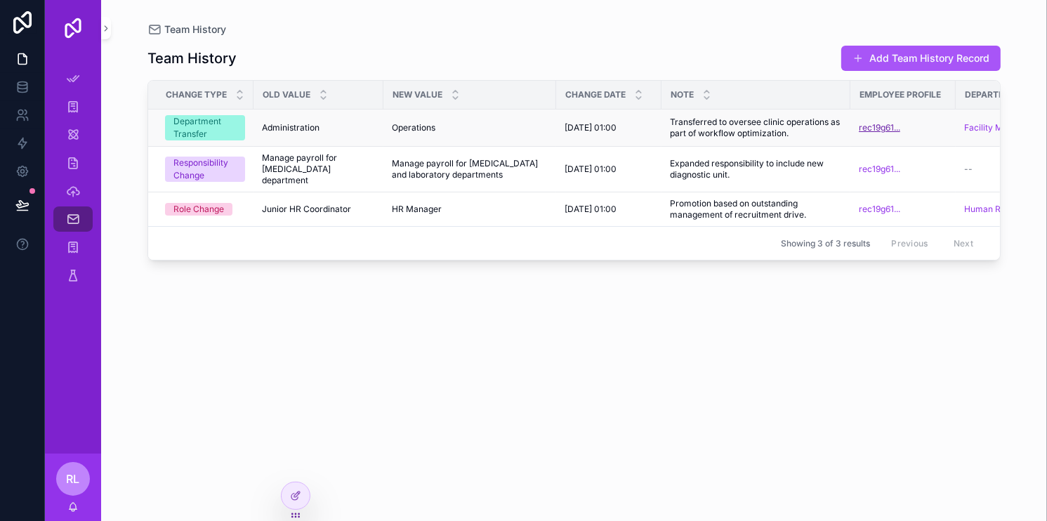
click at [878, 129] on span "rec19g61..." at bounding box center [879, 127] width 41 height 11
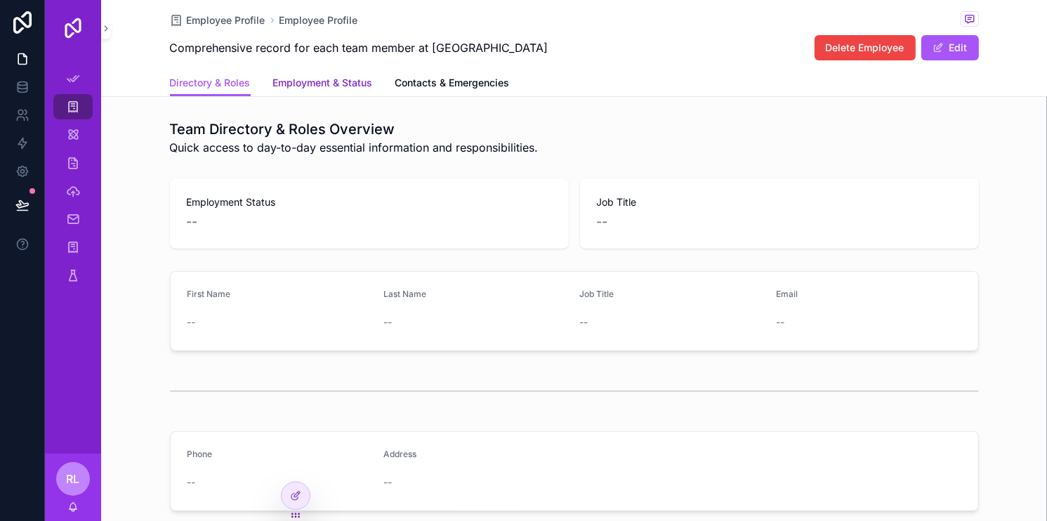
click at [318, 81] on span "Employment & Status" at bounding box center [323, 83] width 100 height 14
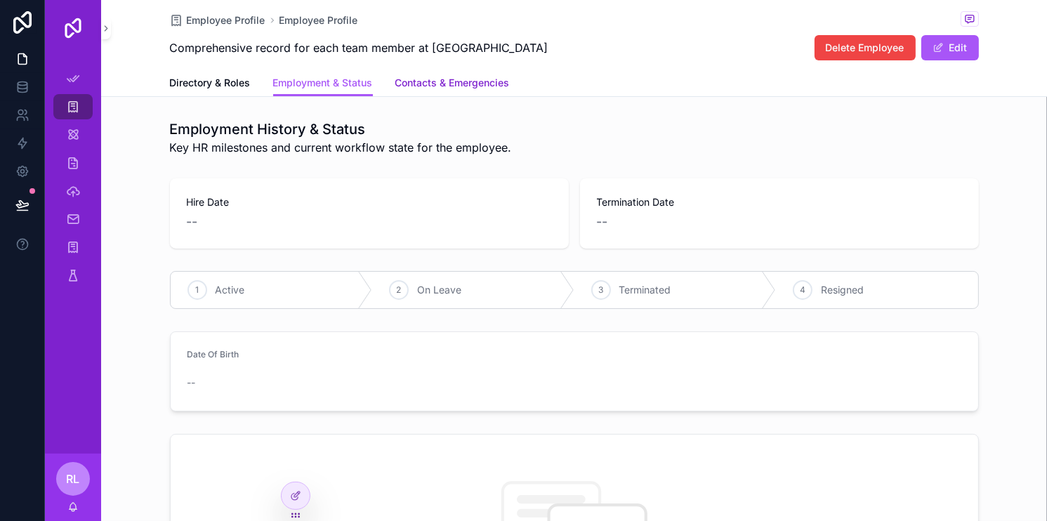
click at [398, 84] on span "Contacts & Emergencies" at bounding box center [452, 83] width 114 height 14
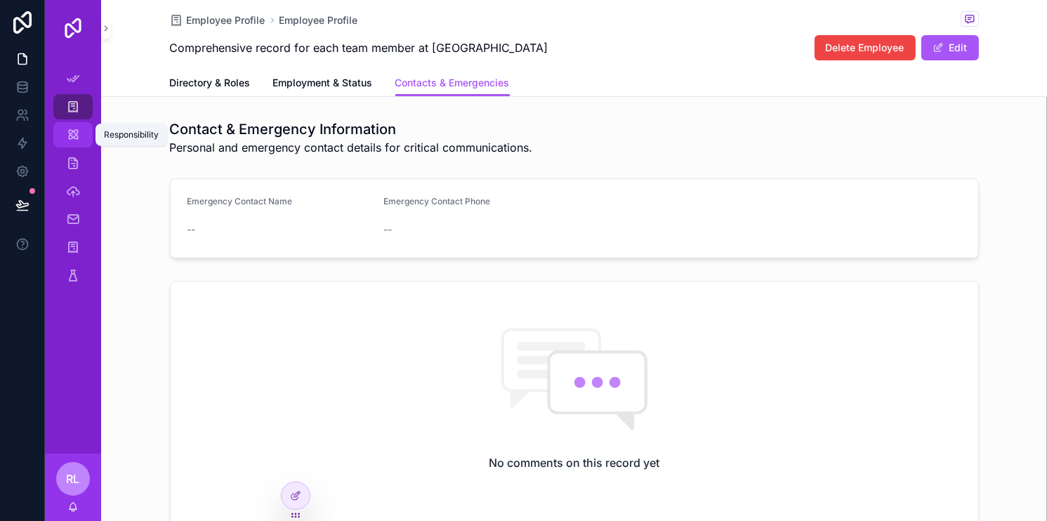
click at [70, 138] on icon "scrollable content" at bounding box center [73, 135] width 14 height 14
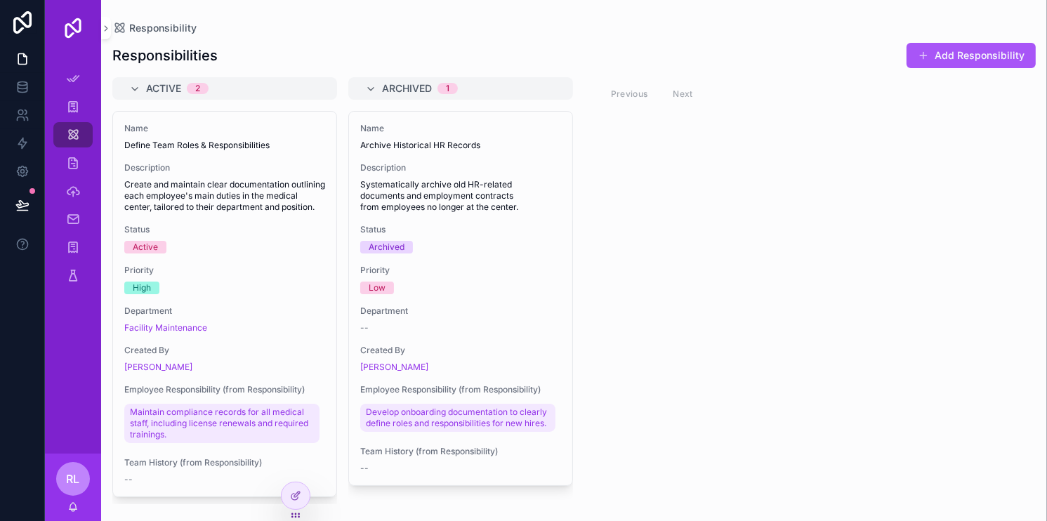
click at [215, 102] on div "Active 2 Name Define Team Roles & Responsibilities Description Create and maint…" at bounding box center [224, 290] width 225 height 427
click at [221, 90] on div "Active 2" at bounding box center [233, 88] width 174 height 22
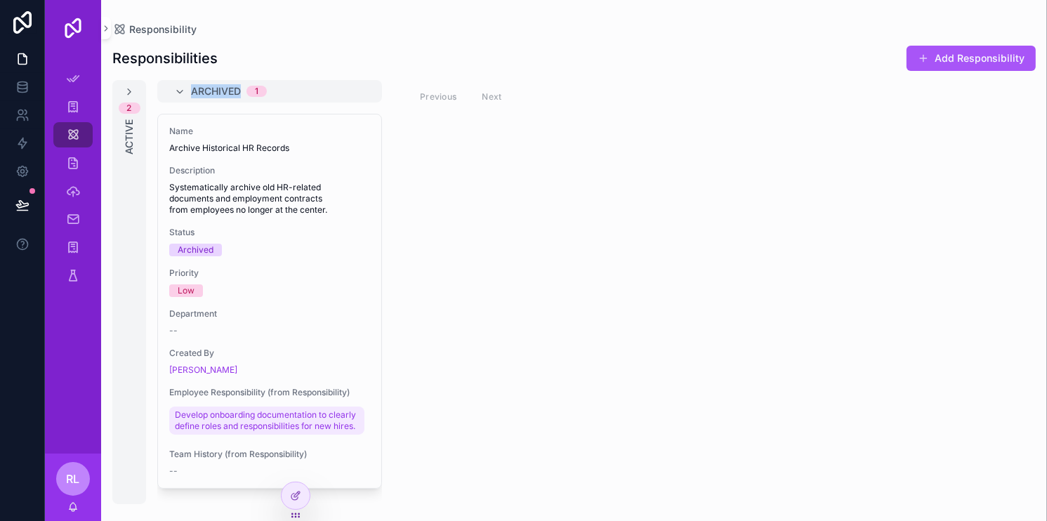
click at [221, 90] on span "Archived" at bounding box center [216, 91] width 50 height 14
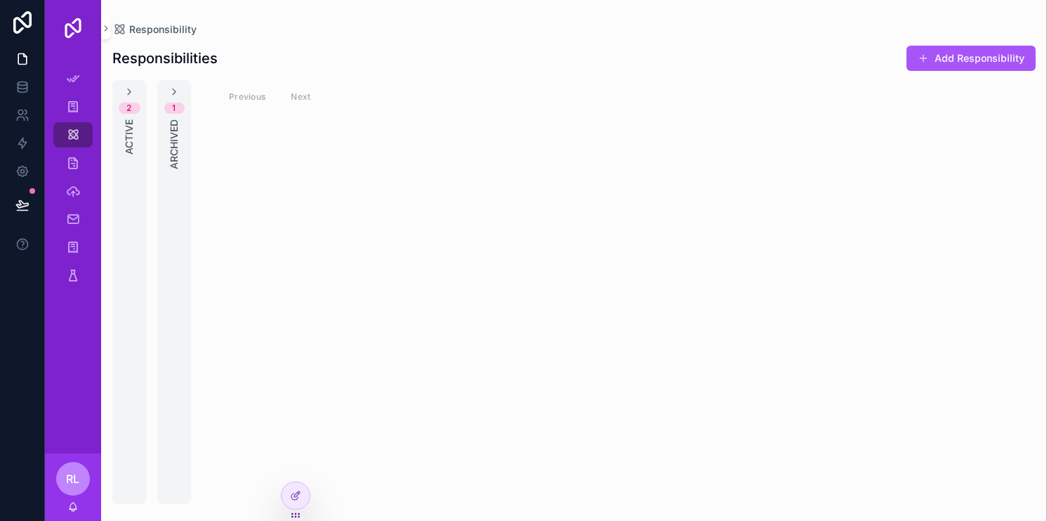
drag, startPoint x: 197, startPoint y: 119, endPoint x: 185, endPoint y: 125, distance: 13.2
click at [196, 119] on div "2 Active 1 Archived Previous Next" at bounding box center [574, 292] width 946 height 424
click at [182, 125] on div "1 Archived" at bounding box center [174, 292] width 34 height 424
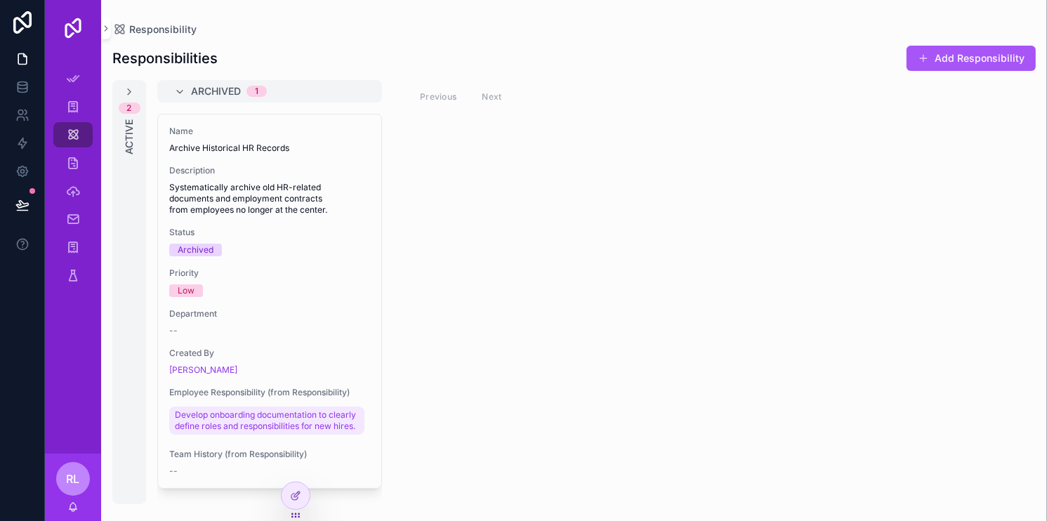
click at [120, 94] on div "2 Active" at bounding box center [129, 292] width 34 height 424
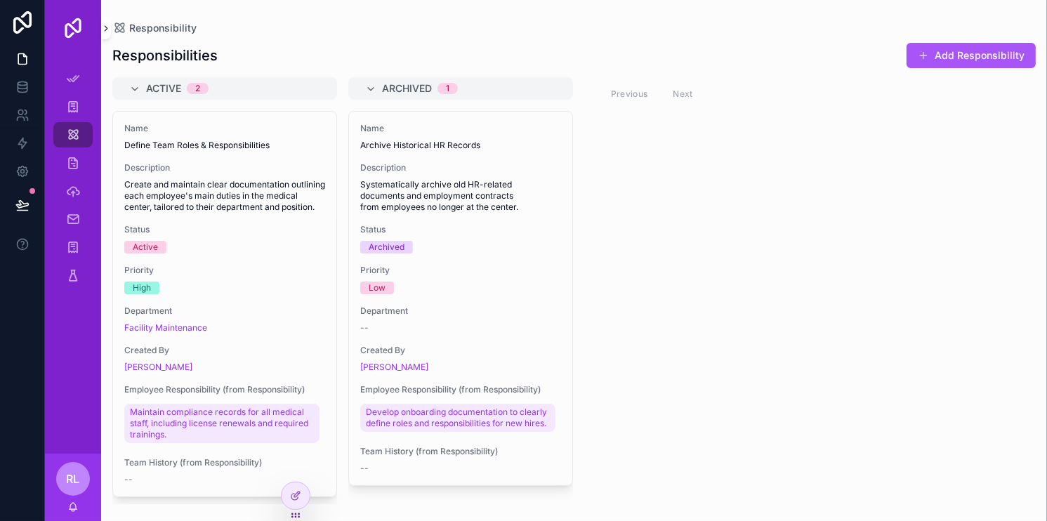
click at [109, 36] on button "scrollable content" at bounding box center [106, 28] width 10 height 22
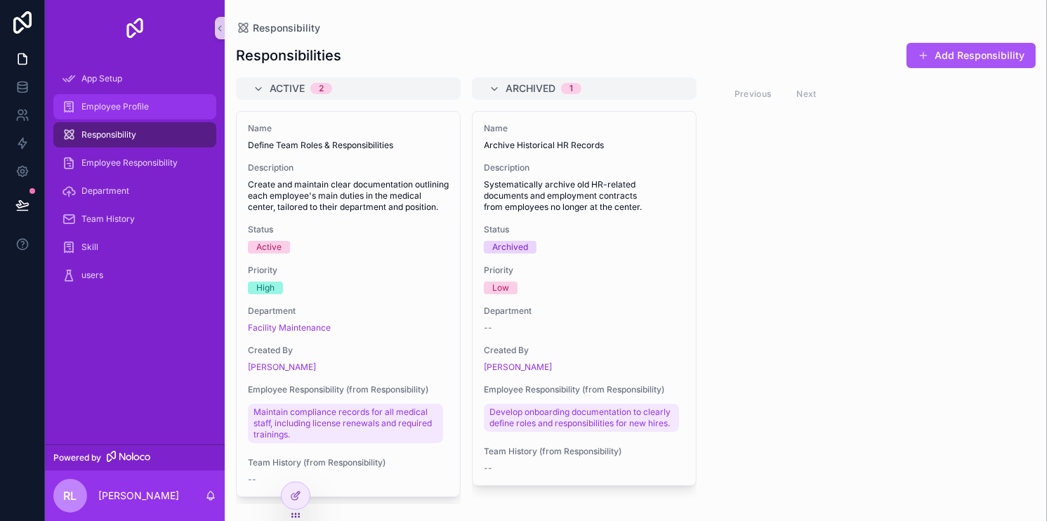
click at [144, 105] on span "Employee Profile" at bounding box center [114, 106] width 67 height 11
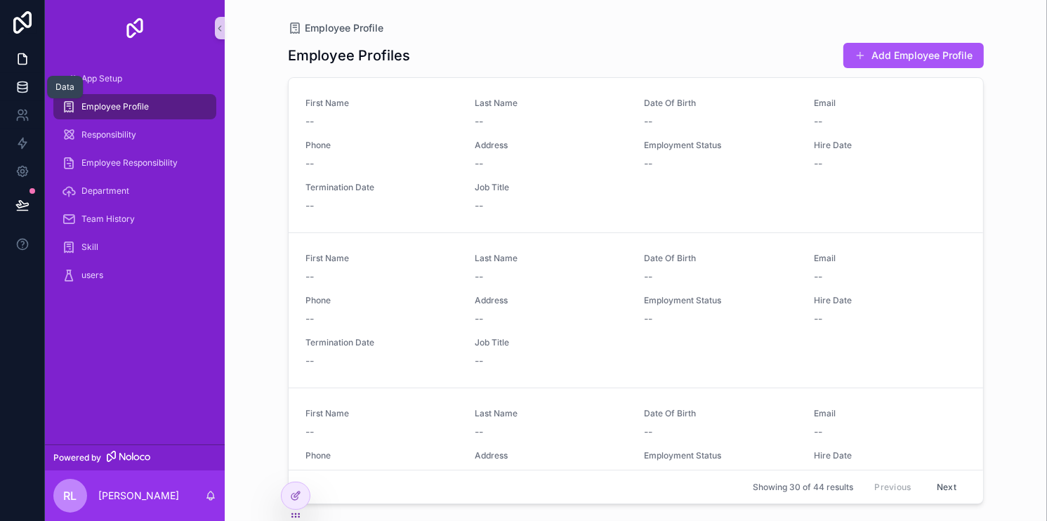
click at [22, 99] on link at bounding box center [22, 87] width 44 height 28
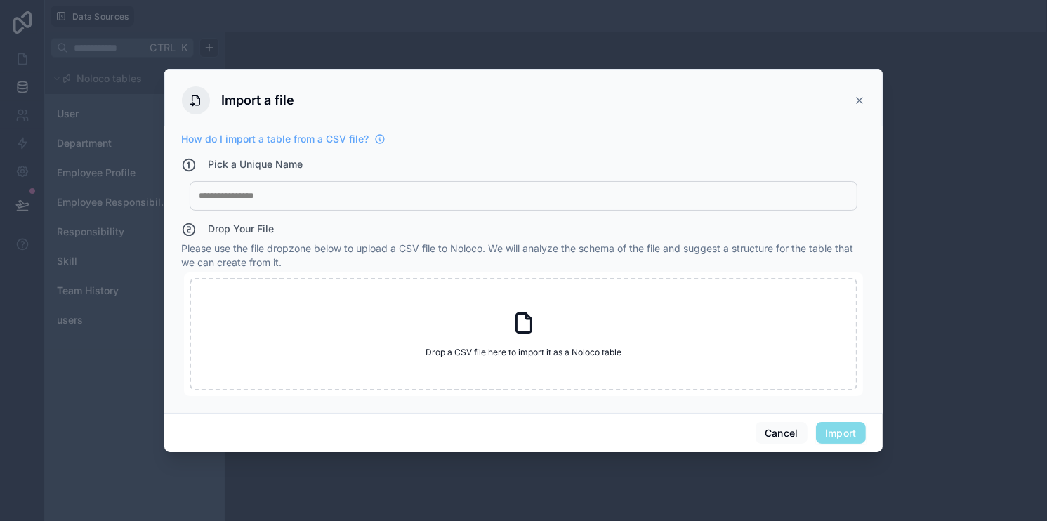
click at [129, 130] on div at bounding box center [523, 260] width 1047 height 521
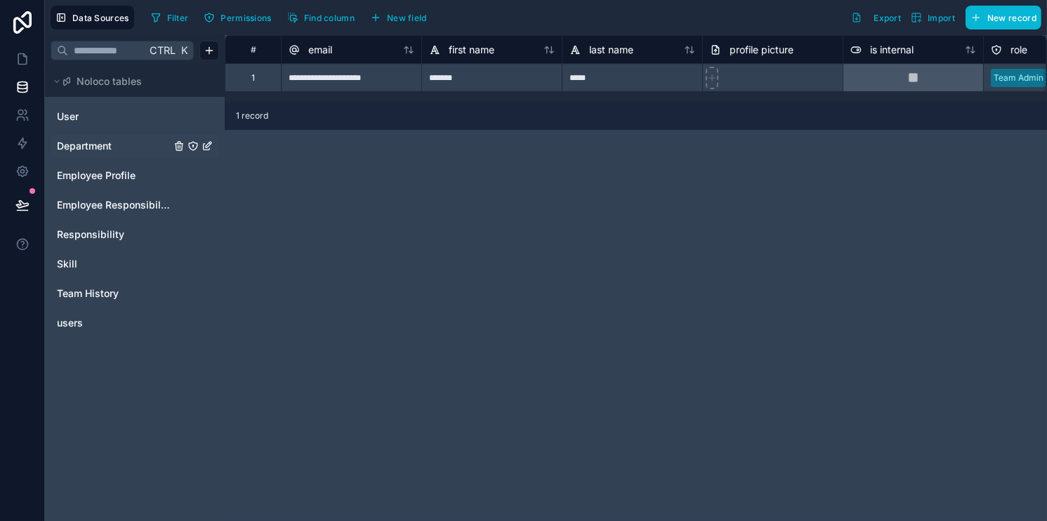
click at [118, 140] on link "Department" at bounding box center [114, 146] width 114 height 14
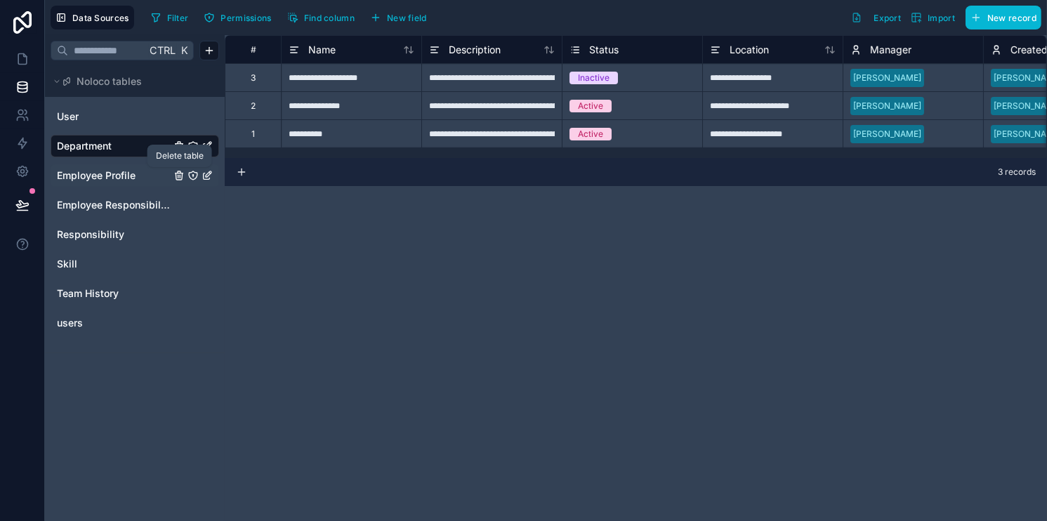
click at [180, 177] on icon "Employee Profile" at bounding box center [178, 175] width 11 height 11
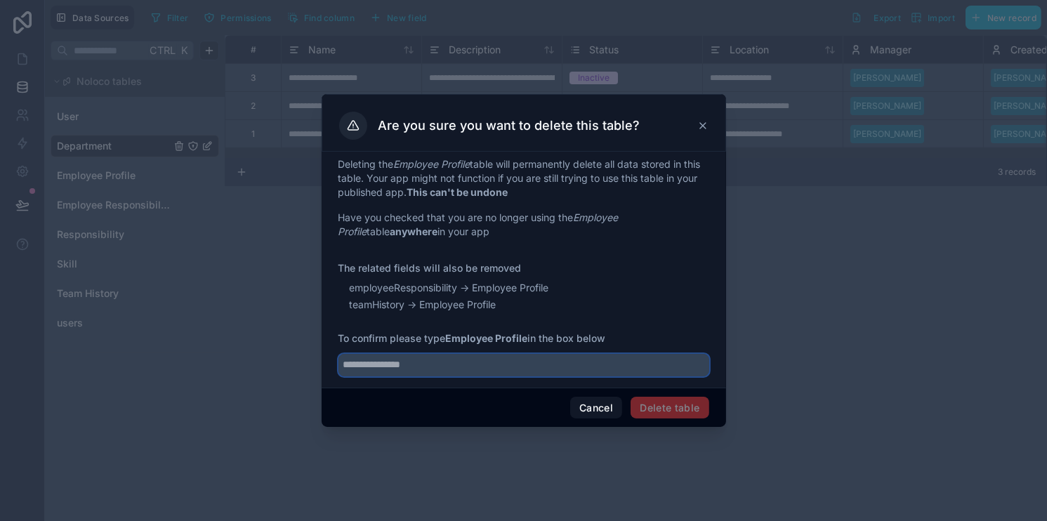
click at [631, 364] on input "text" at bounding box center [523, 365] width 371 height 22
drag, startPoint x: 447, startPoint y: 339, endPoint x: 522, endPoint y: 338, distance: 74.5
click at [520, 338] on span "To confirm please type Employee Profile in the box below" at bounding box center [523, 338] width 371 height 14
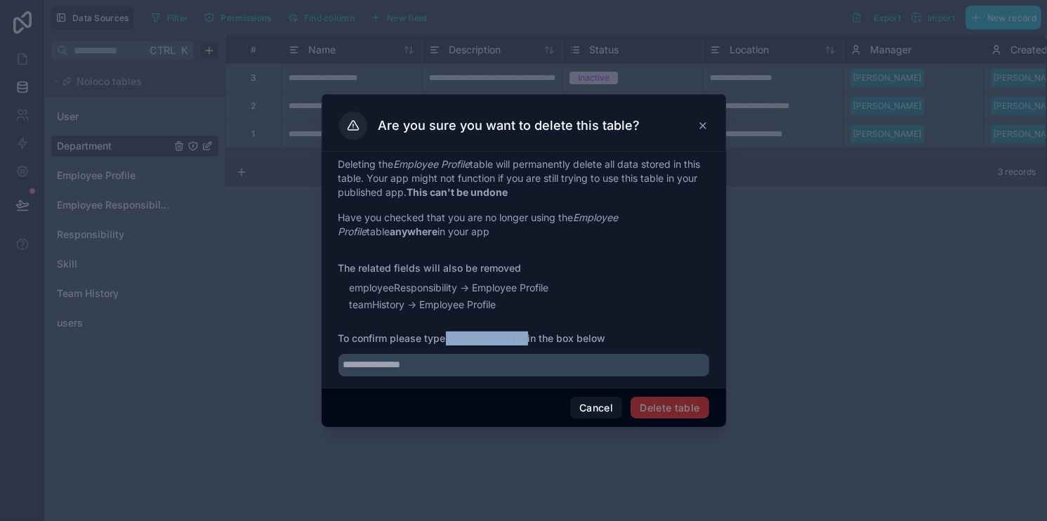
drag, startPoint x: 528, startPoint y: 339, endPoint x: 451, endPoint y: 338, distance: 77.3
click at [451, 338] on strong "Employee Profile" at bounding box center [487, 338] width 82 height 12
copy strong "Employee Profile"
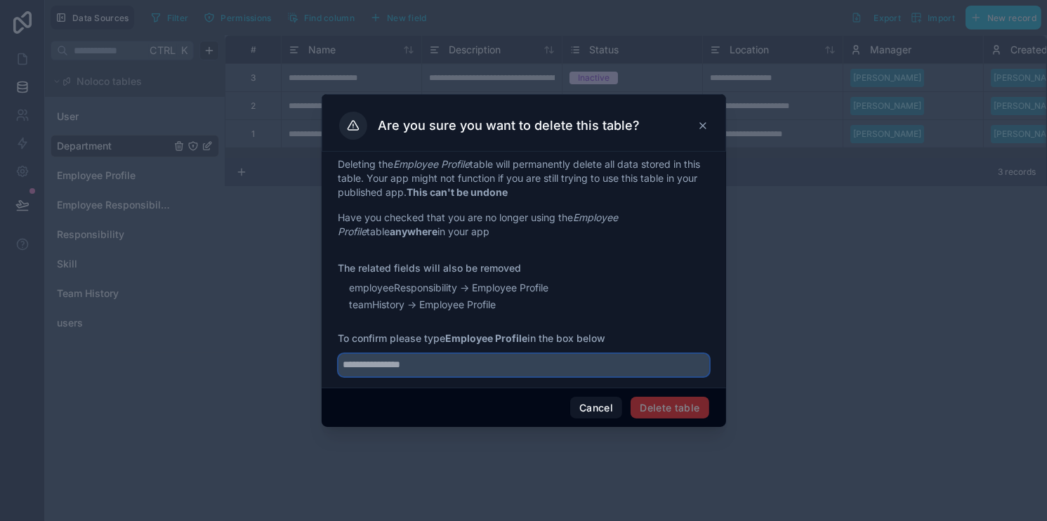
click at [448, 367] on input "text" at bounding box center [523, 365] width 371 height 22
paste input "**********"
type input "**********"
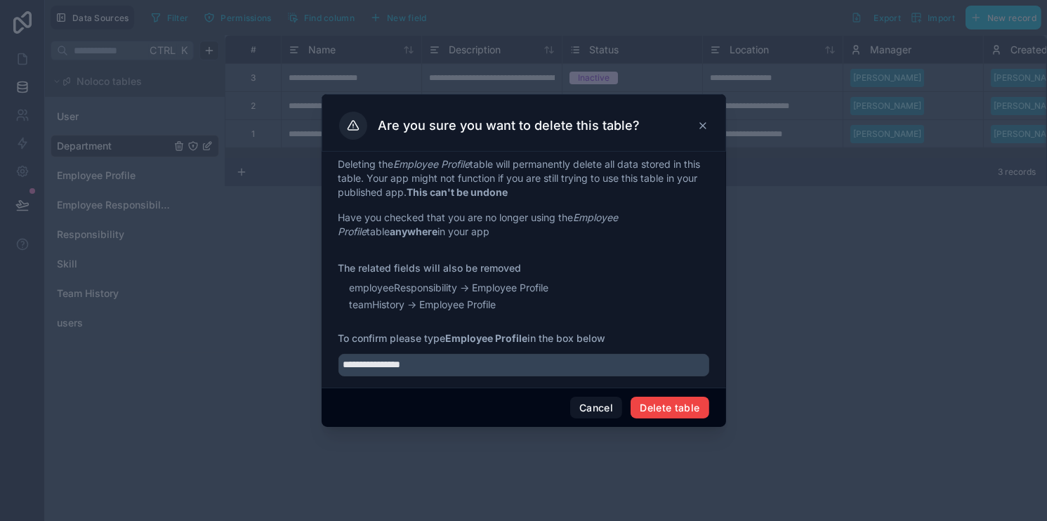
click at [664, 395] on div "Cancel Delete table" at bounding box center [524, 408] width 405 height 40
click at [667, 400] on button "Delete table" at bounding box center [670, 408] width 78 height 22
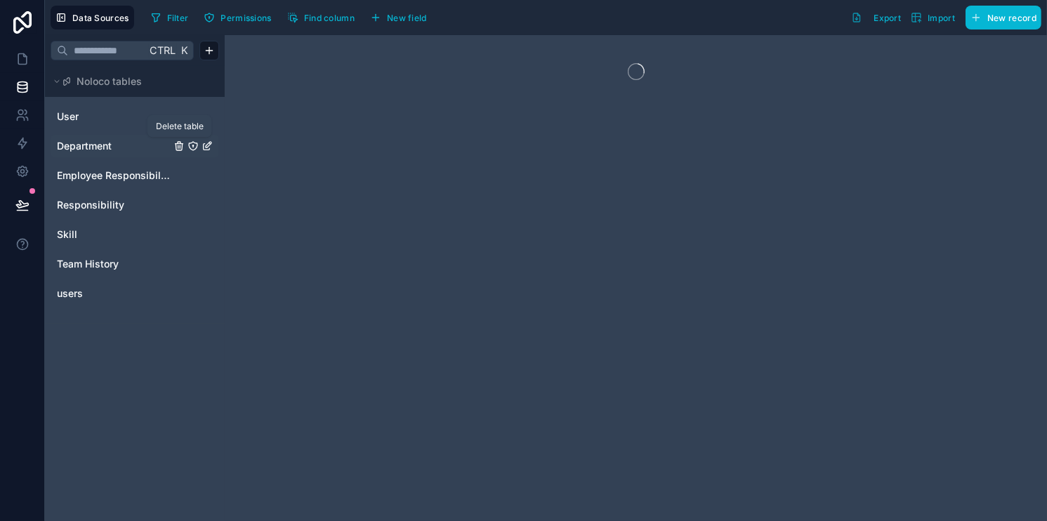
click at [178, 143] on icon "Department" at bounding box center [179, 143] width 3 height 2
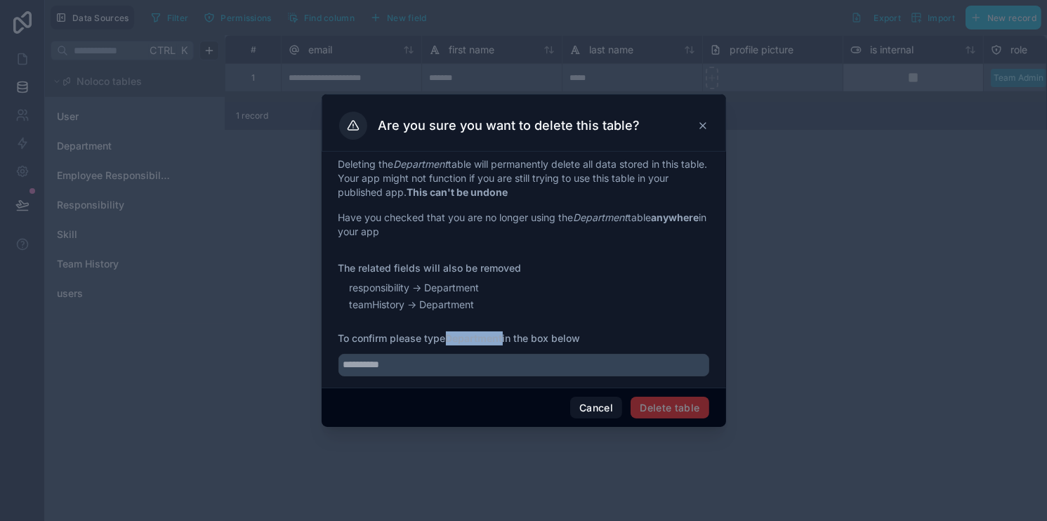
drag, startPoint x: 447, startPoint y: 339, endPoint x: 505, endPoint y: 334, distance: 58.6
click at [505, 334] on span "To confirm please type Department in the box below" at bounding box center [523, 338] width 371 height 14
copy span "Department"
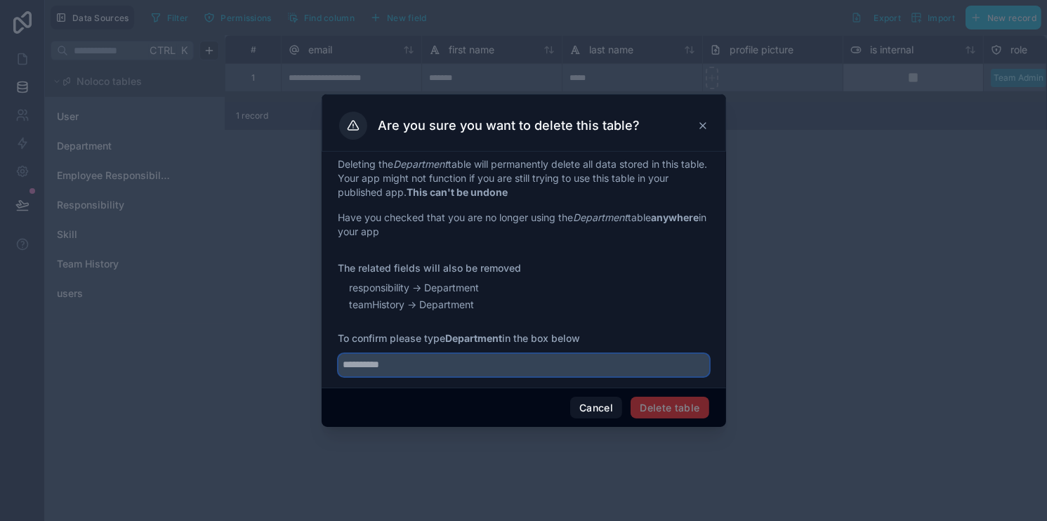
click at [482, 364] on input "text" at bounding box center [523, 365] width 371 height 22
paste input "**********"
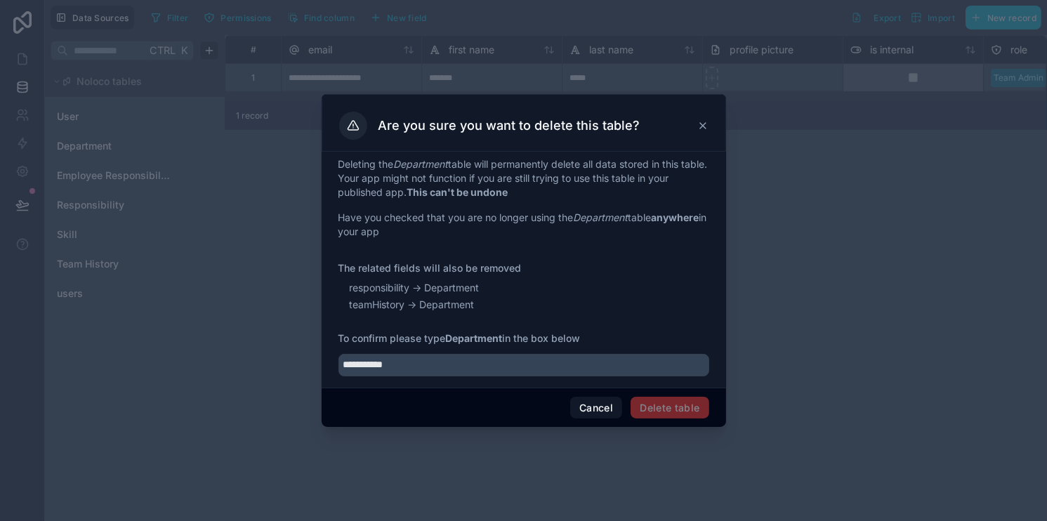
click at [687, 404] on span "Delete table" at bounding box center [670, 408] width 78 height 22
click at [635, 289] on div "responsibility -> Department" at bounding box center [530, 288] width 360 height 14
click at [657, 367] on input "**********" at bounding box center [523, 365] width 371 height 22
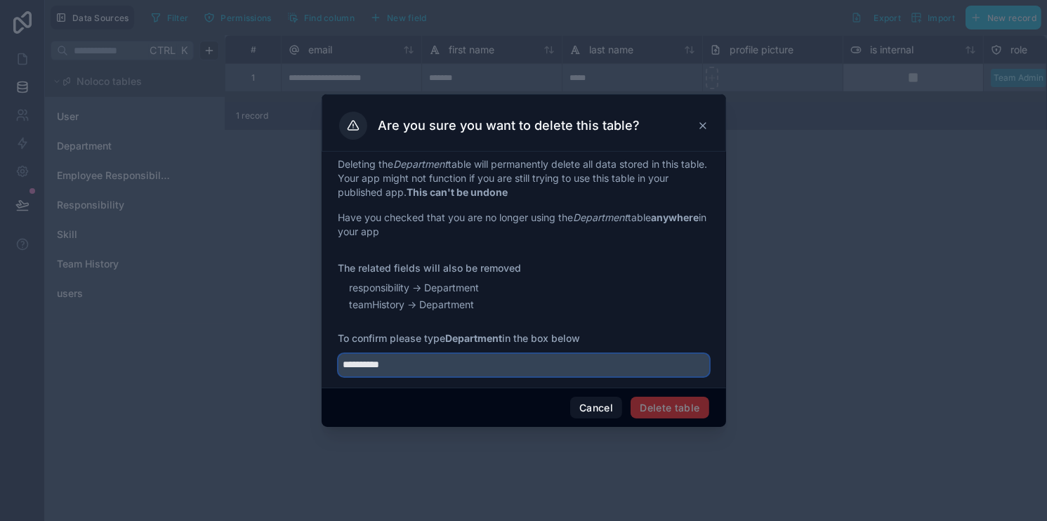
type input "**********"
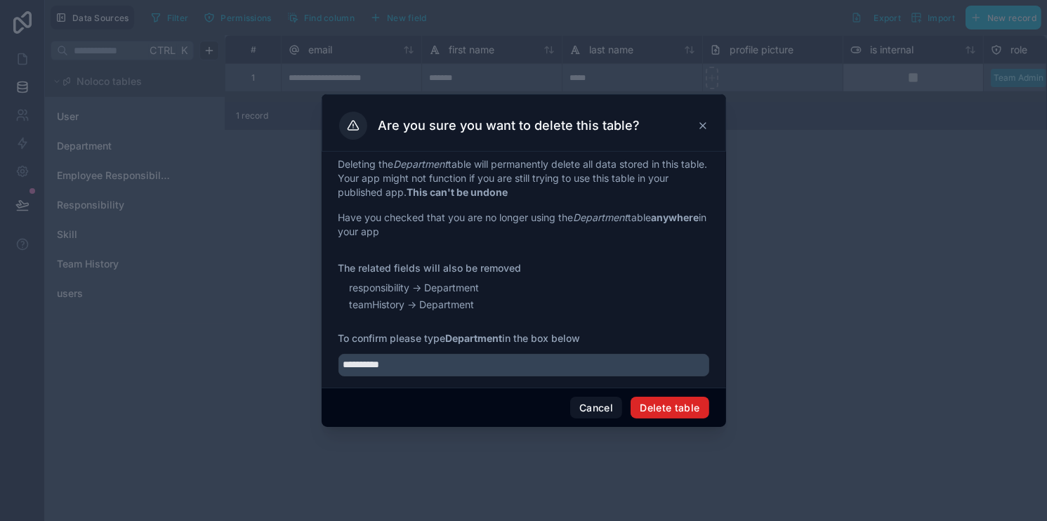
click at [662, 405] on button "Delete table" at bounding box center [670, 408] width 78 height 22
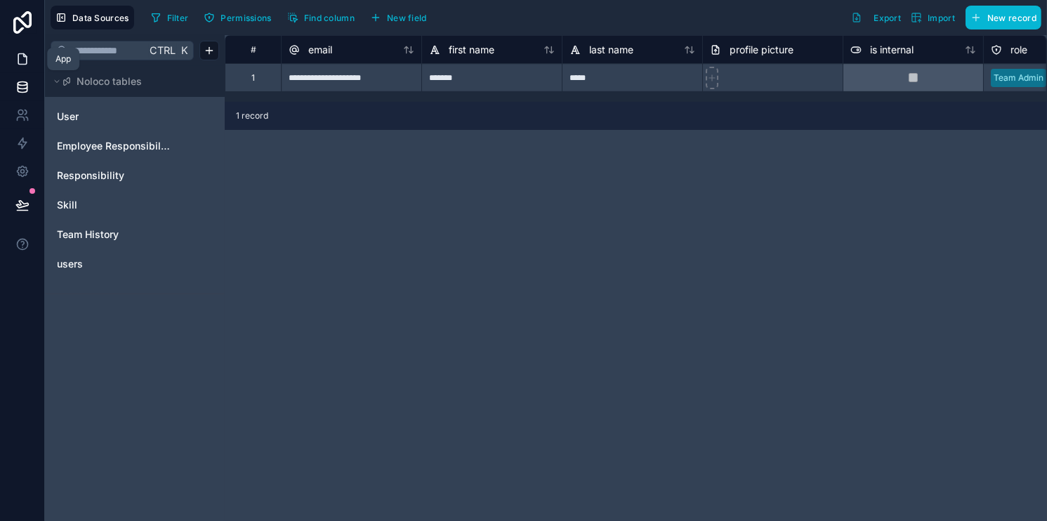
click at [27, 60] on icon at bounding box center [22, 59] width 8 height 11
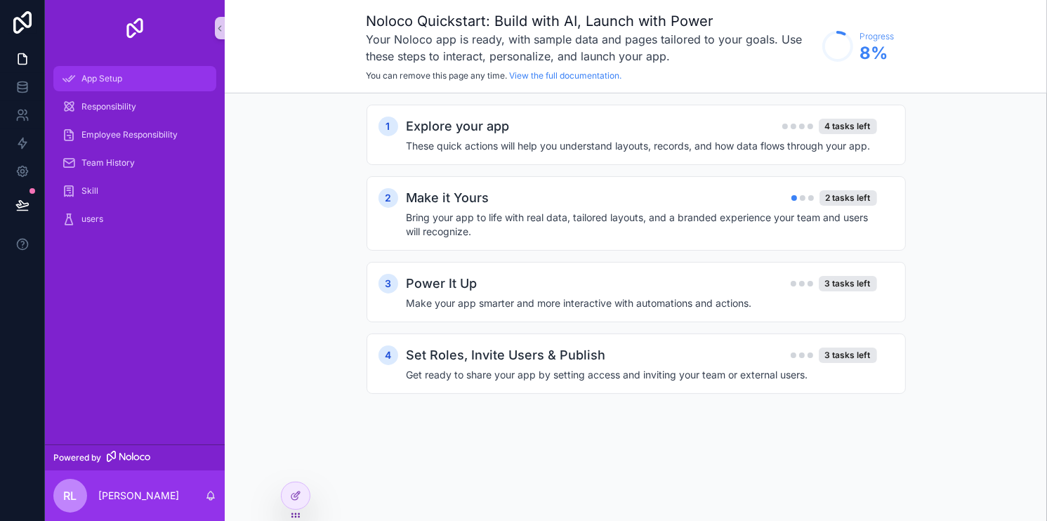
click at [86, 89] on div "App Setup" at bounding box center [135, 78] width 146 height 22
click at [295, 506] on div at bounding box center [296, 495] width 28 height 27
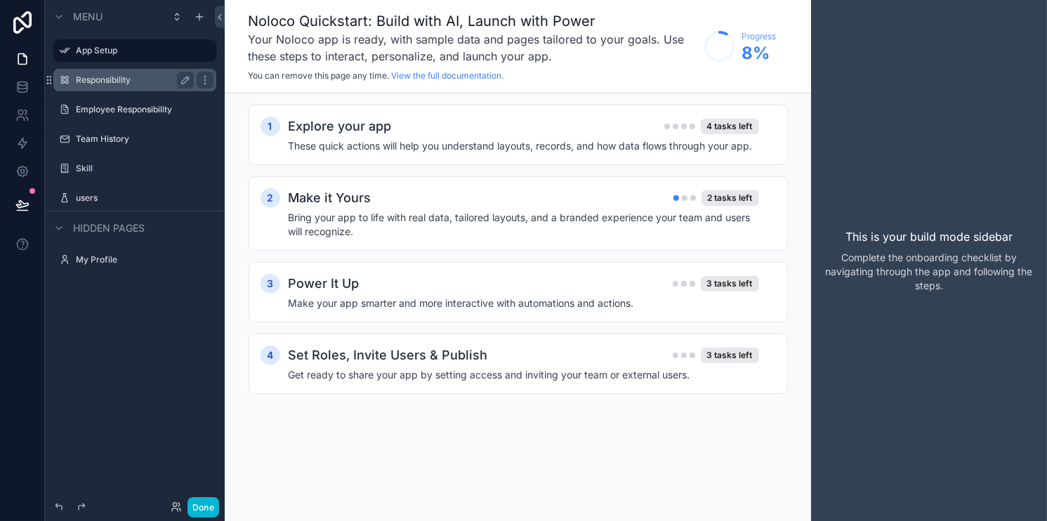
click at [131, 79] on label "Responsibility" at bounding box center [132, 79] width 112 height 11
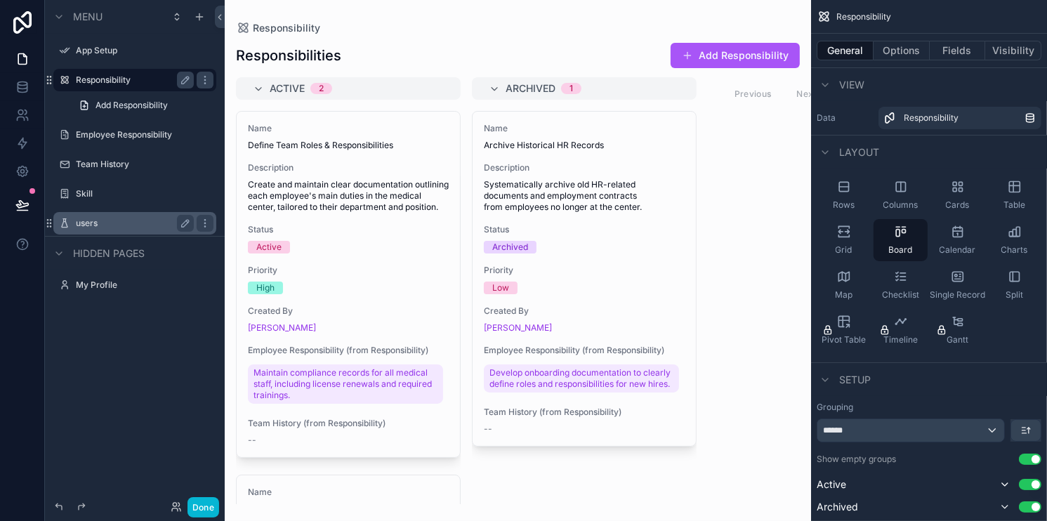
click at [89, 218] on label "users" at bounding box center [132, 223] width 112 height 11
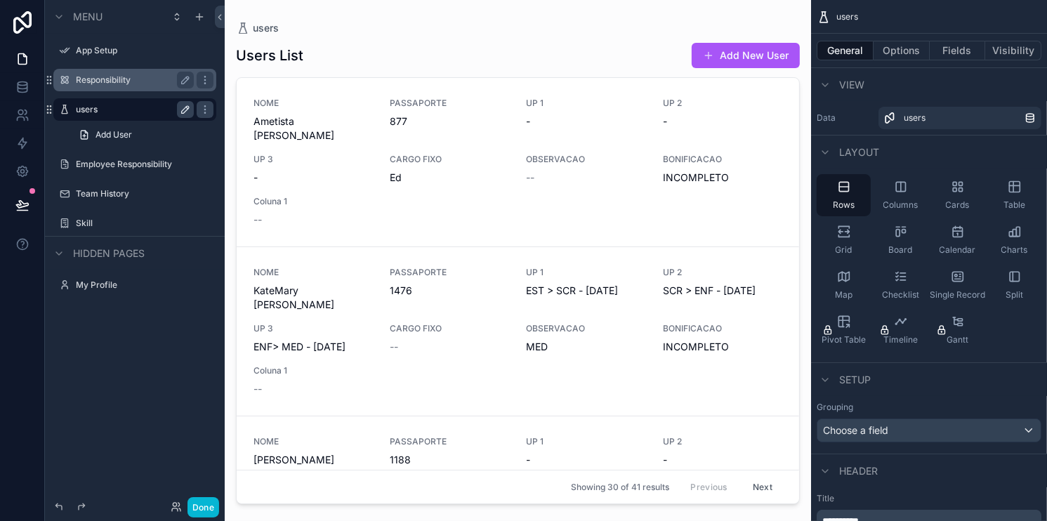
click at [180, 110] on icon "scrollable content" at bounding box center [185, 109] width 11 height 11
click at [150, 105] on input "*****" at bounding box center [124, 109] width 96 height 17
type input "**********"
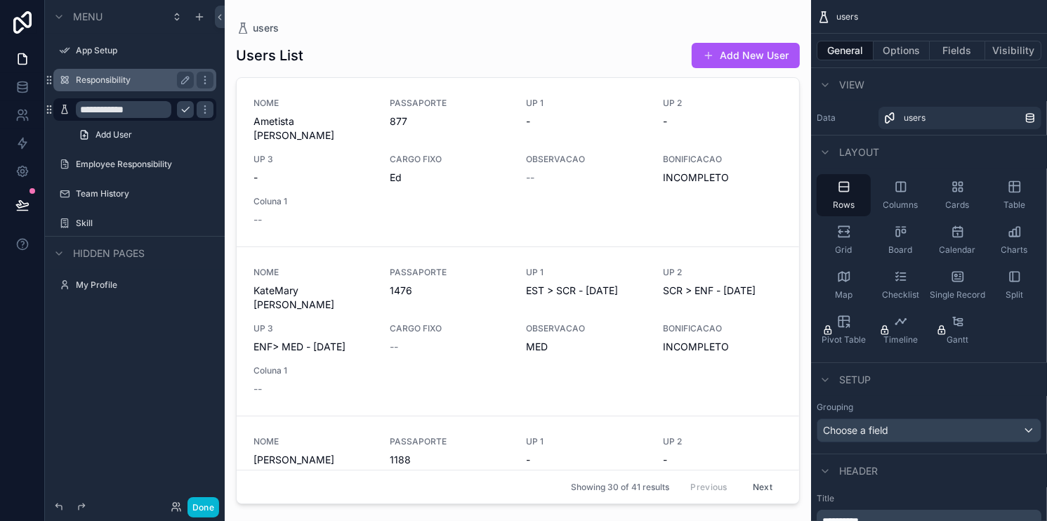
click at [100, 372] on div "**********" at bounding box center [135, 252] width 180 height 504
click at [277, 111] on div "scrollable content" at bounding box center [518, 252] width 586 height 504
click at [296, 94] on link "NOME Ametista Félix Jones PASSAPORTE 877 UP 1 - UP 2 - UP 3 - CARGO FIXO Ed OBS…" at bounding box center [518, 162] width 563 height 169
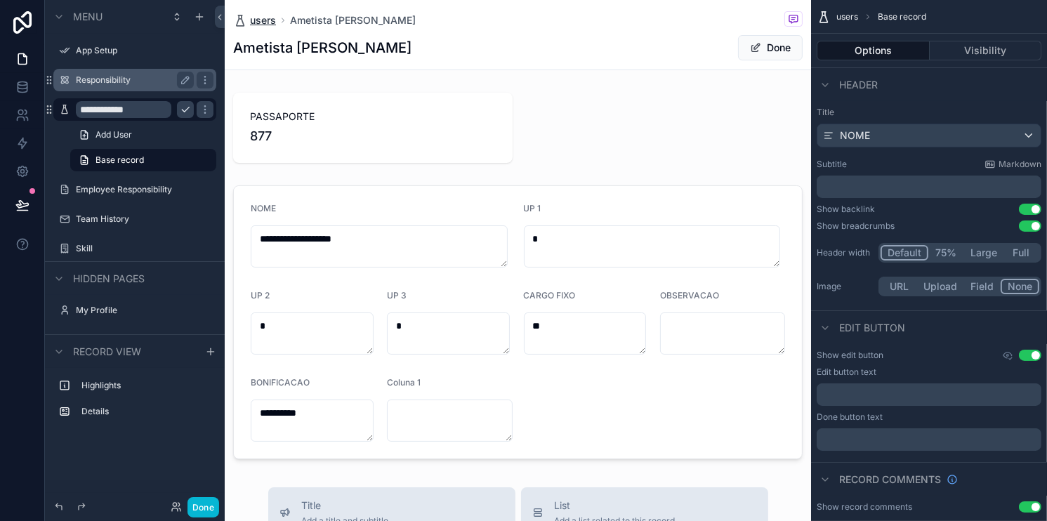
click at [262, 24] on span "users" at bounding box center [263, 20] width 26 height 14
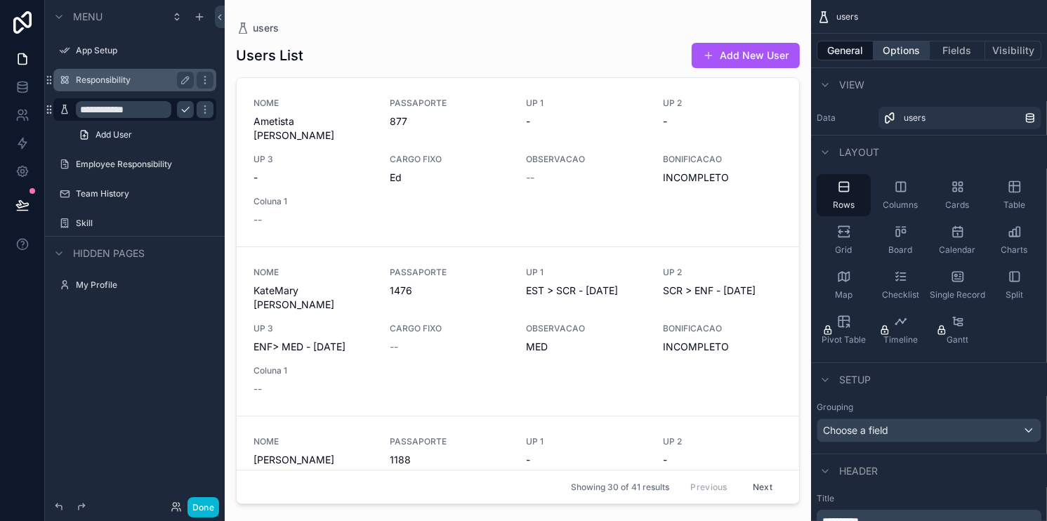
click at [907, 58] on button "Options" at bounding box center [902, 51] width 56 height 20
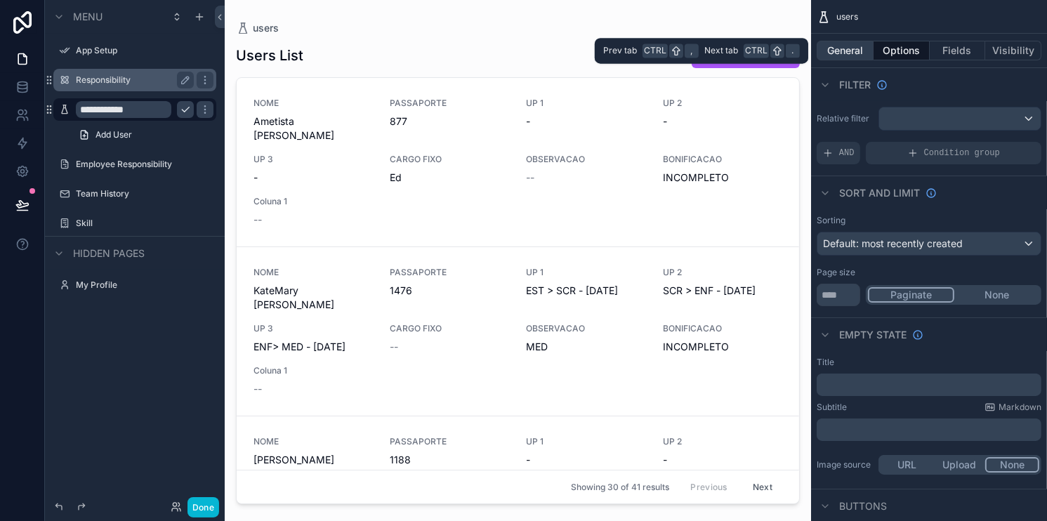
click at [860, 51] on button "General" at bounding box center [845, 51] width 57 height 20
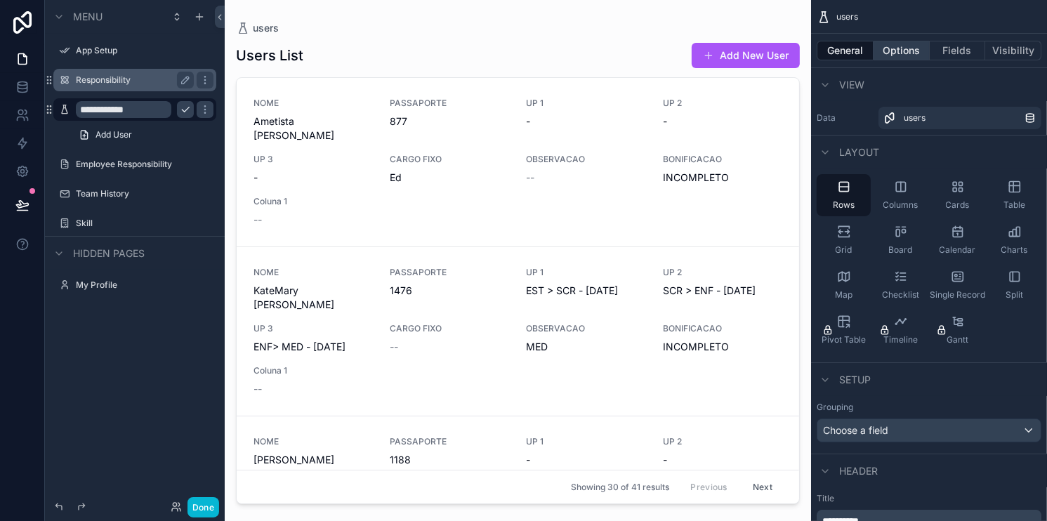
click at [912, 58] on button "Options" at bounding box center [902, 51] width 56 height 20
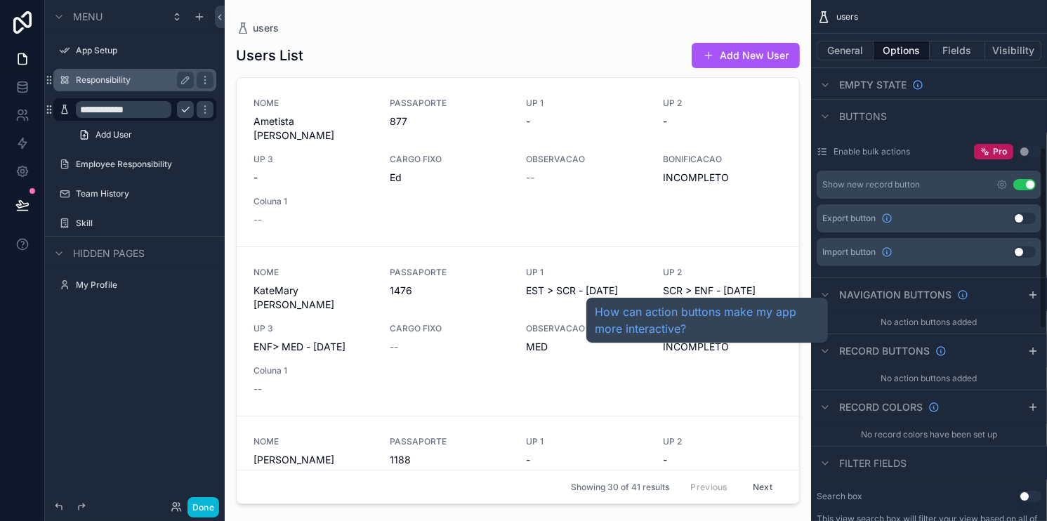
scroll to position [421, 0]
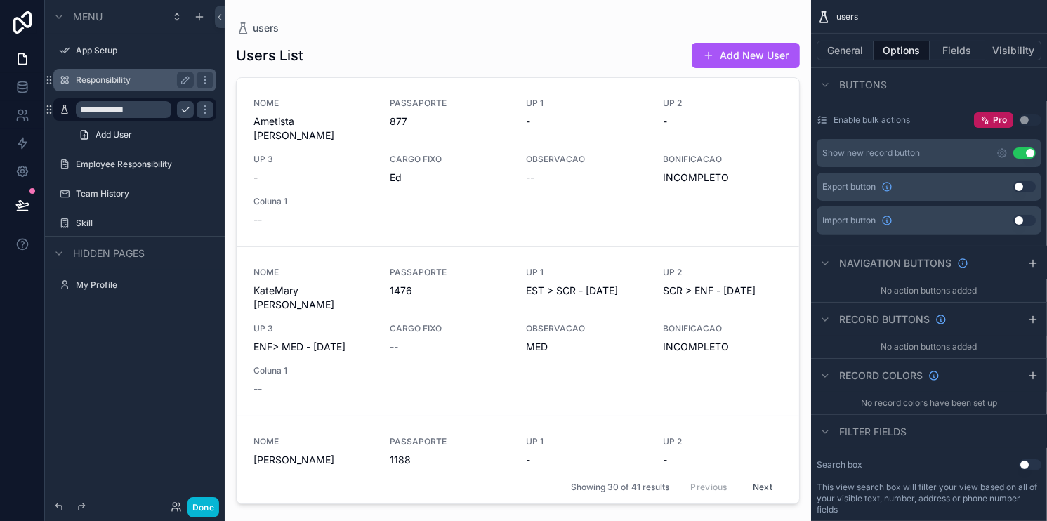
click at [909, 436] on div "Filter fields" at bounding box center [929, 431] width 236 height 34
click at [903, 435] on span "Filter fields" at bounding box center [872, 432] width 67 height 14
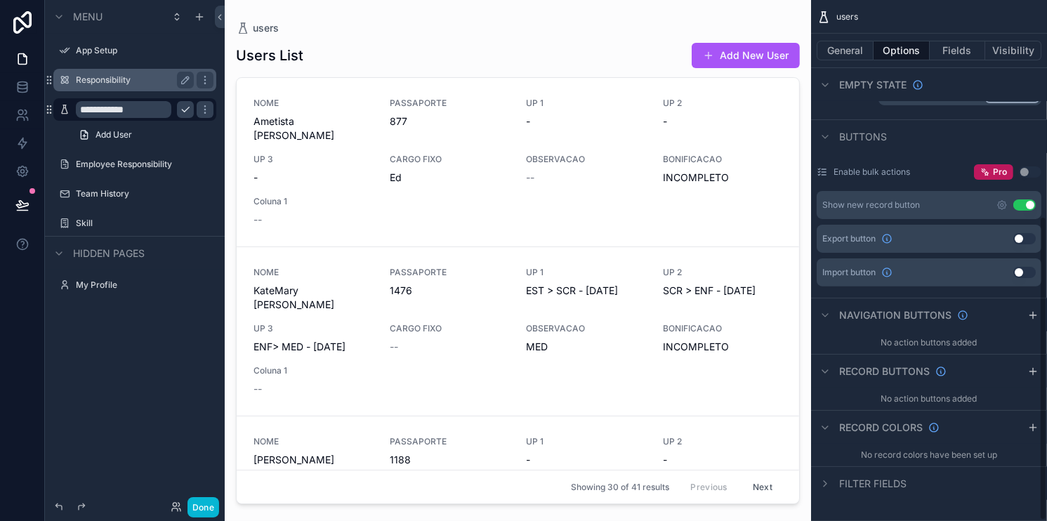
click at [897, 496] on div "Filter fields" at bounding box center [929, 483] width 236 height 34
click at [894, 482] on span "Filter fields" at bounding box center [872, 484] width 67 height 14
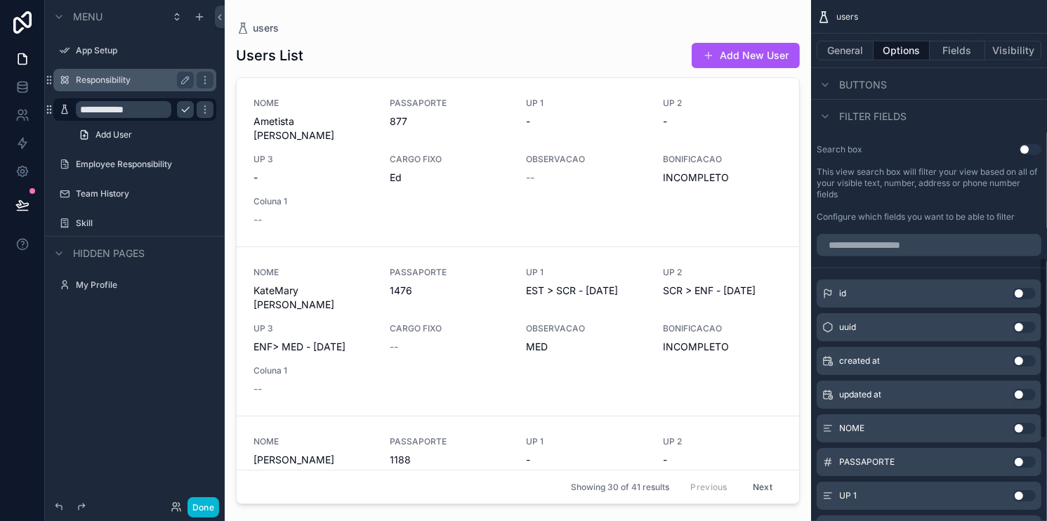
scroll to position [732, 0]
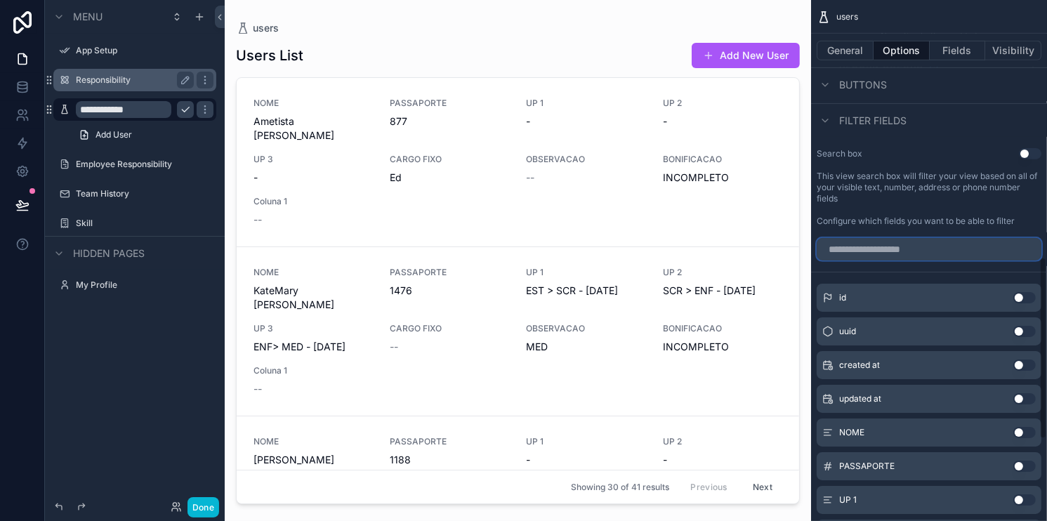
click at [900, 243] on input "scrollable content" at bounding box center [929, 249] width 225 height 22
click at [1015, 161] on div "Search box Use setting This view search box will filter your view based on all …" at bounding box center [929, 188] width 236 height 90
click at [1024, 157] on button "Use setting" at bounding box center [1030, 153] width 22 height 11
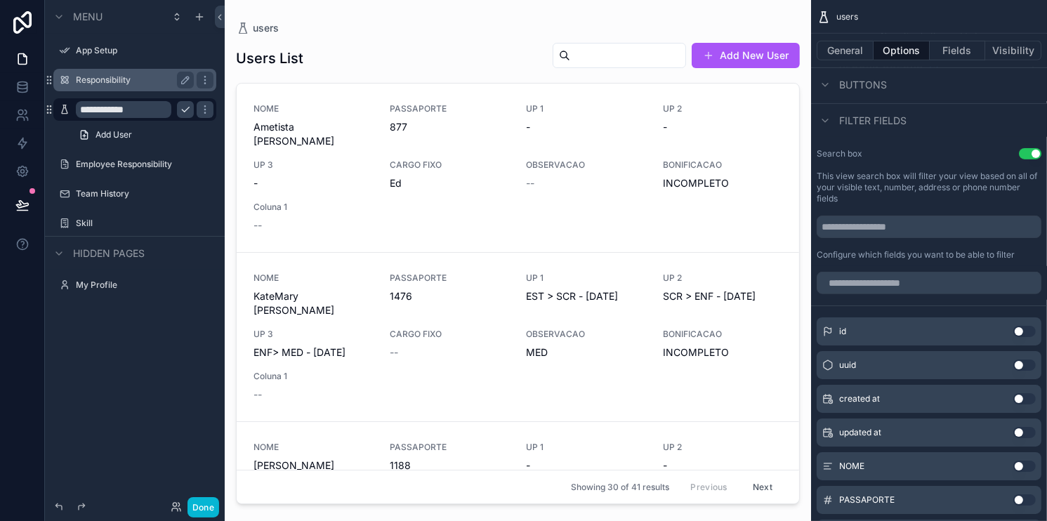
click at [1015, 338] on div "id Use setting" at bounding box center [929, 331] width 225 height 28
click at [1022, 331] on button "Use setting" at bounding box center [1024, 331] width 22 height 11
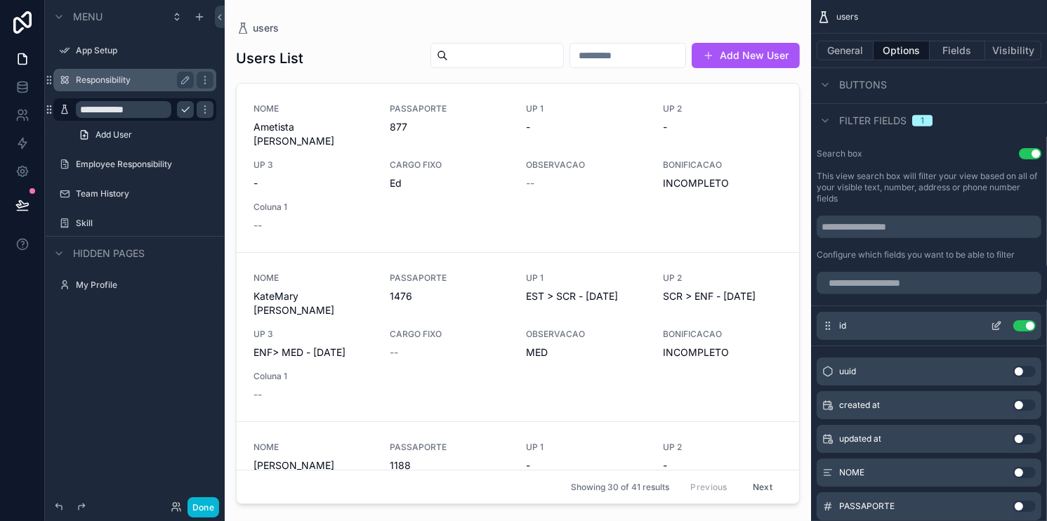
click at [1018, 331] on div "id Use setting" at bounding box center [929, 326] width 225 height 28
click at [1021, 327] on button "Use setting" at bounding box center [1024, 325] width 22 height 11
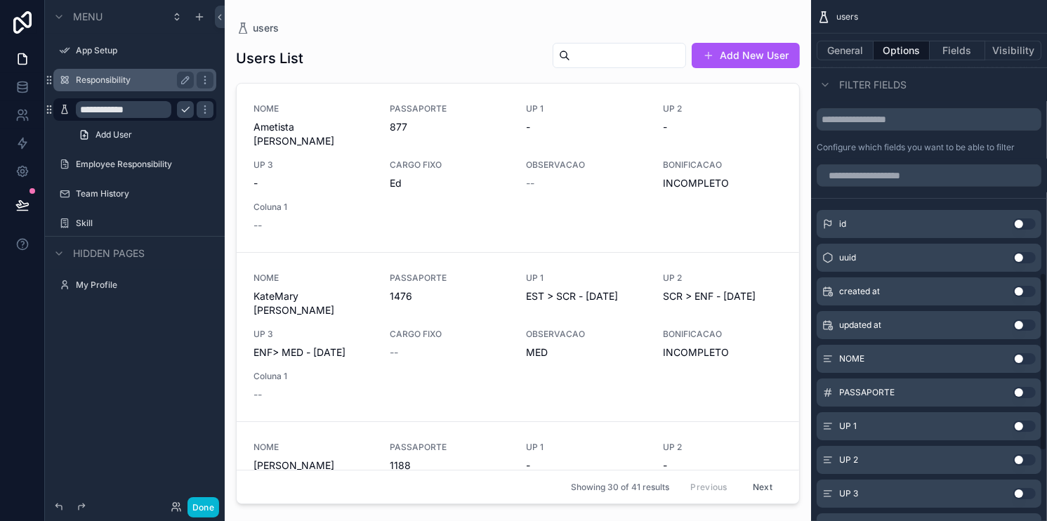
scroll to position [873, 0]
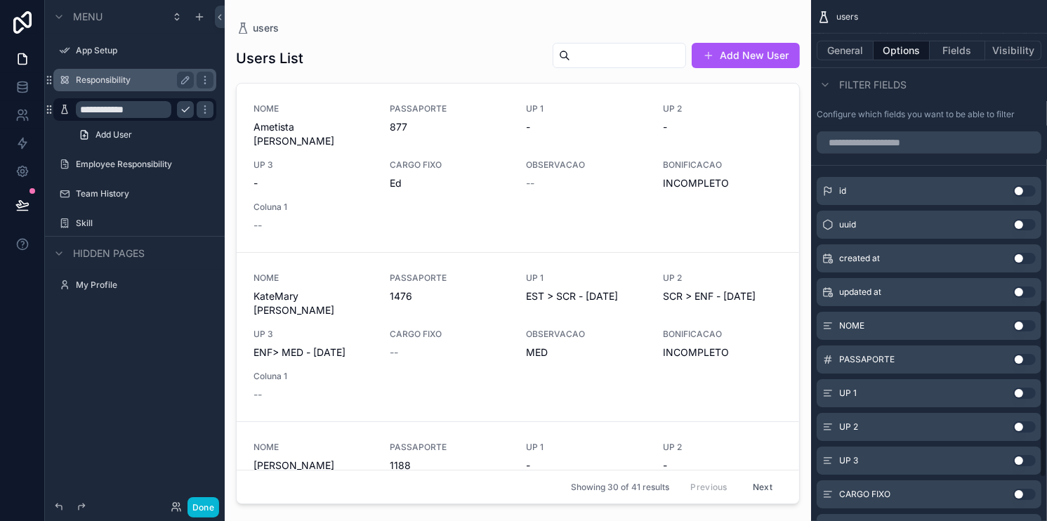
click at [1018, 334] on div "NOME Use setting" at bounding box center [929, 326] width 225 height 28
click at [1020, 329] on button "Use setting" at bounding box center [1024, 325] width 22 height 11
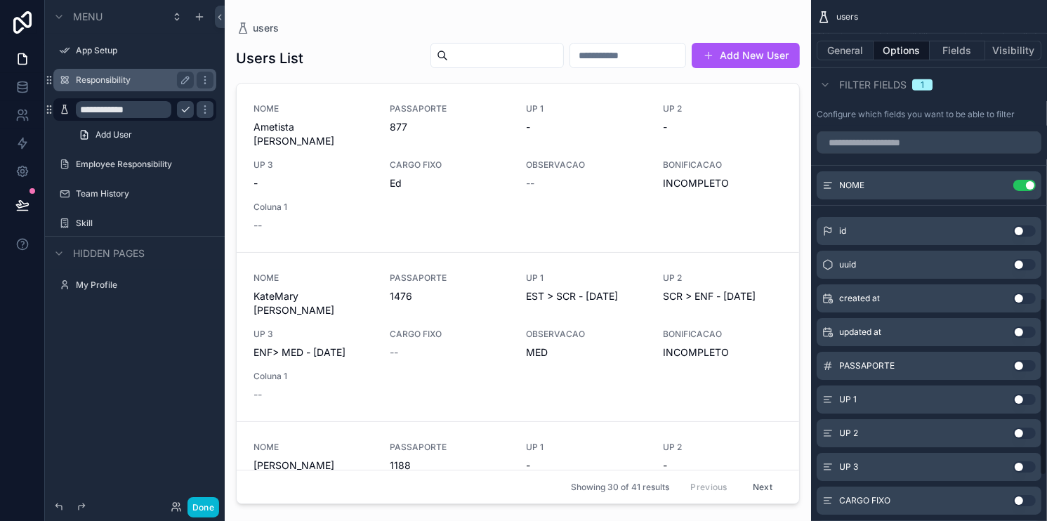
click at [1025, 364] on button "Use setting" at bounding box center [1024, 365] width 22 height 11
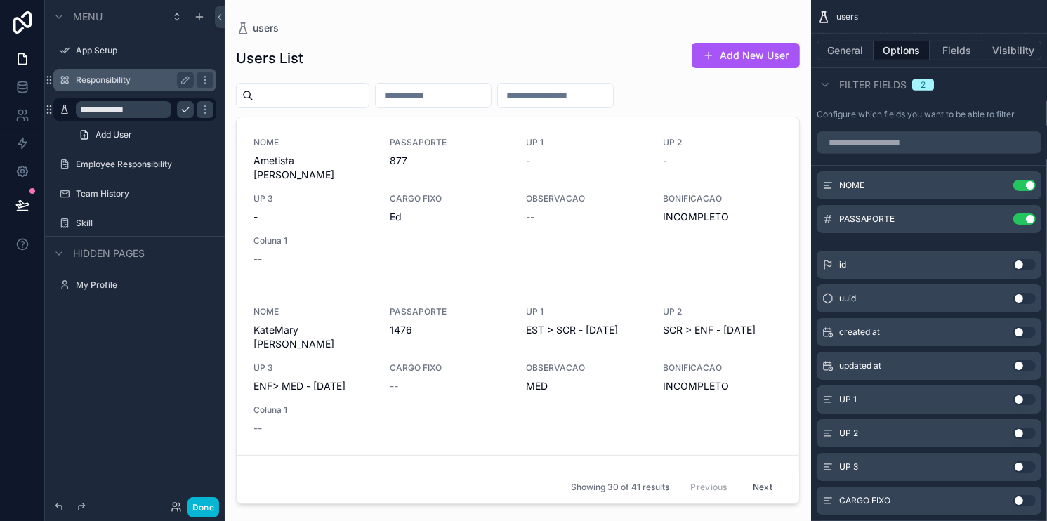
click at [481, 86] on input "scrollable content" at bounding box center [433, 96] width 115 height 20
click at [362, 98] on input "scrollable content" at bounding box center [311, 96] width 115 height 20
type input "*"
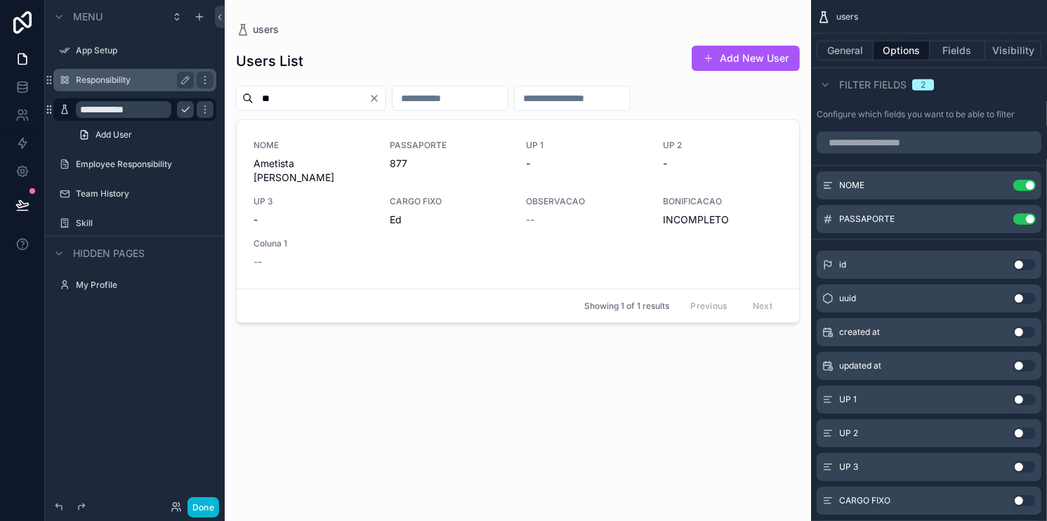
type input "*"
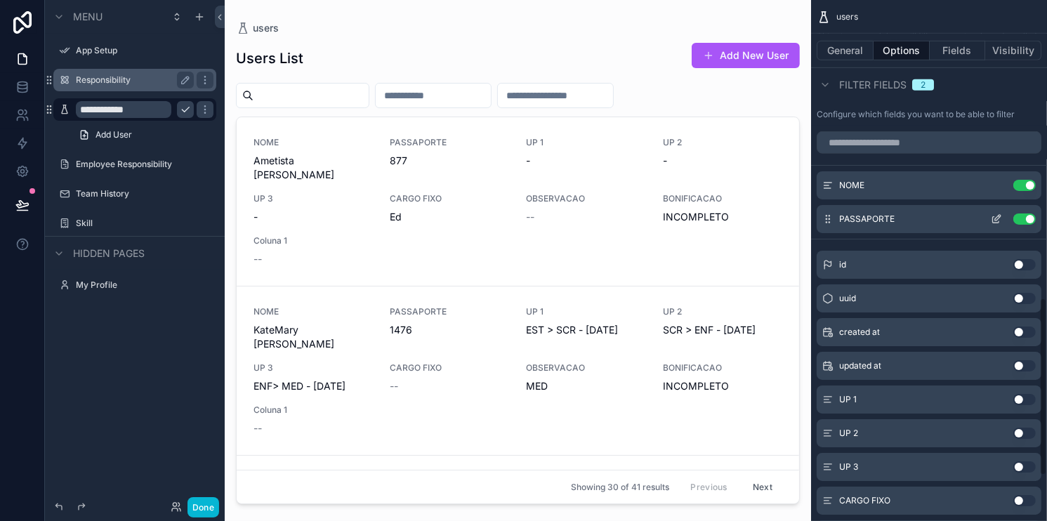
click at [1016, 216] on button "Use setting" at bounding box center [1024, 218] width 22 height 11
click at [1022, 194] on div "NOME Use setting" at bounding box center [929, 185] width 225 height 28
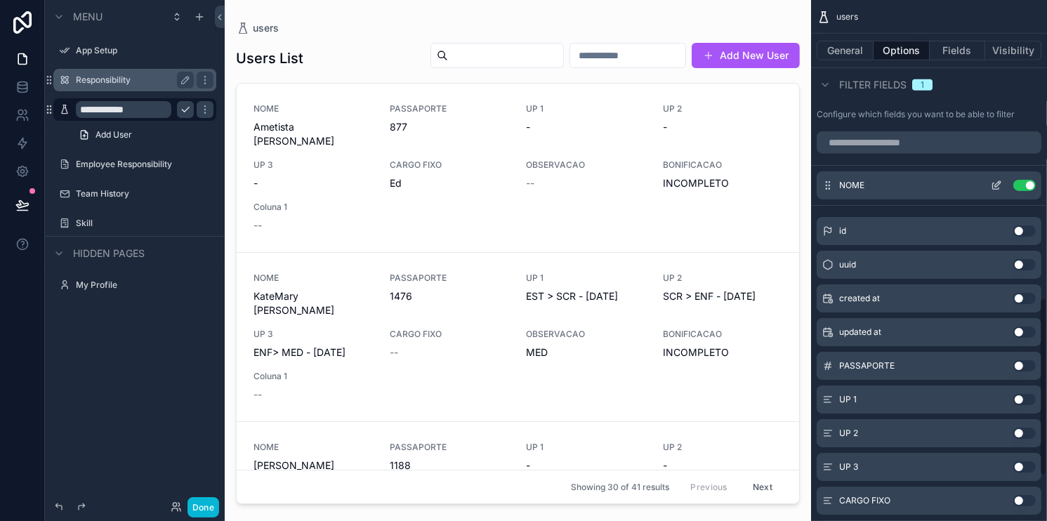
click at [1024, 181] on button "Use setting" at bounding box center [1024, 185] width 22 height 11
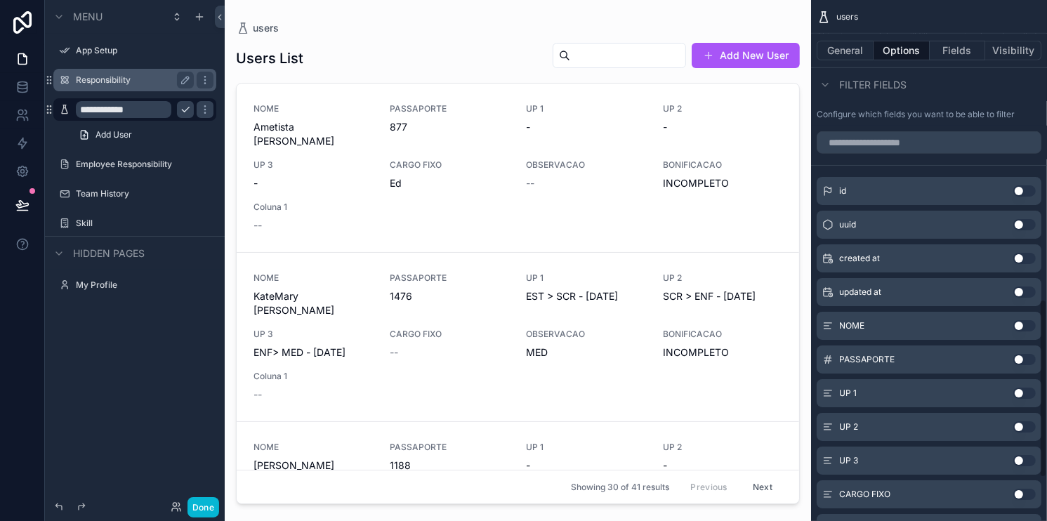
click at [570, 51] on input "scrollable content" at bounding box center [627, 56] width 115 height 20
click at [744, 44] on button "Add New User" at bounding box center [746, 55] width 108 height 25
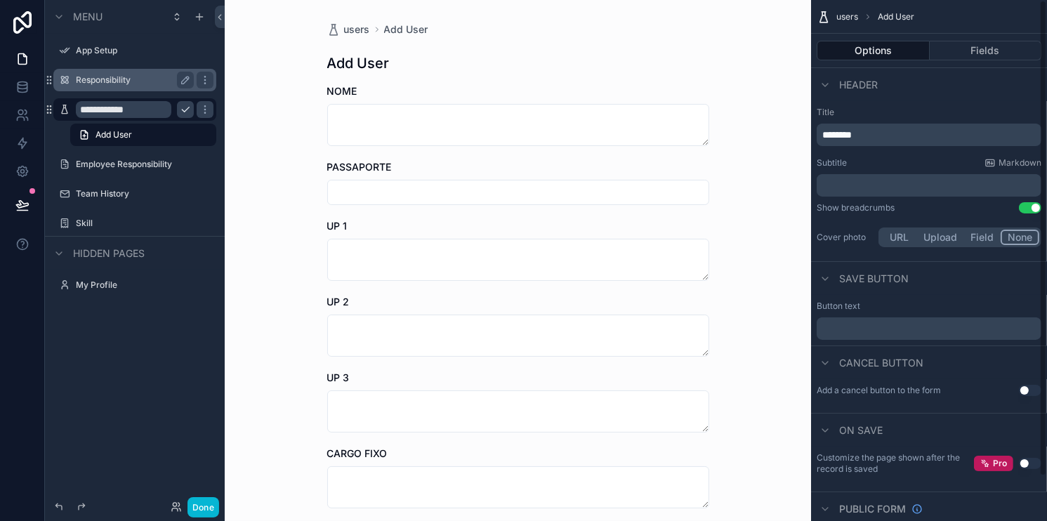
click at [850, 133] on span "********" at bounding box center [836, 135] width 29 height 10
drag, startPoint x: 827, startPoint y: 126, endPoint x: 838, endPoint y: 130, distance: 11.1
click at [838, 129] on div "********" at bounding box center [929, 135] width 225 height 22
drag, startPoint x: 836, startPoint y: 133, endPoint x: 896, endPoint y: 133, distance: 60.4
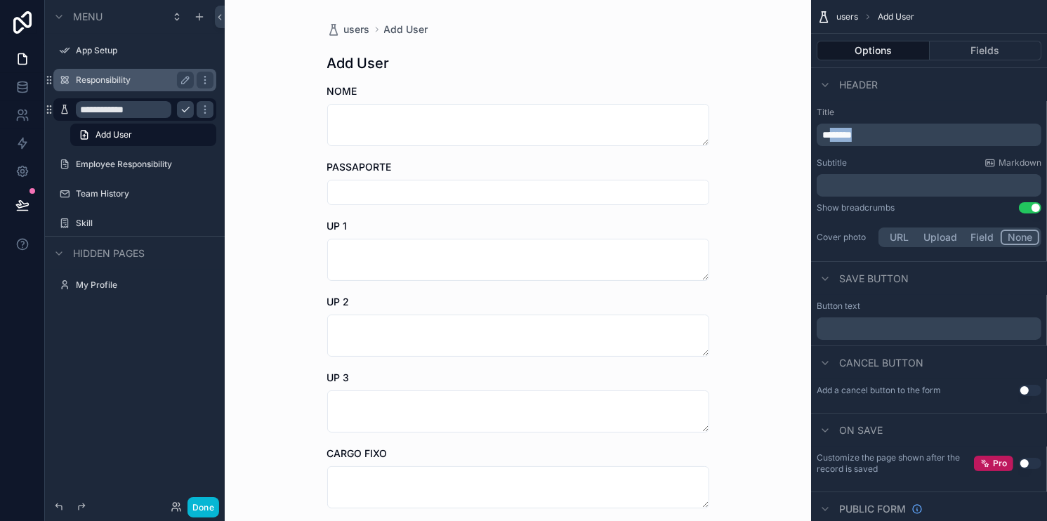
click at [896, 133] on p "********" at bounding box center [930, 135] width 216 height 14
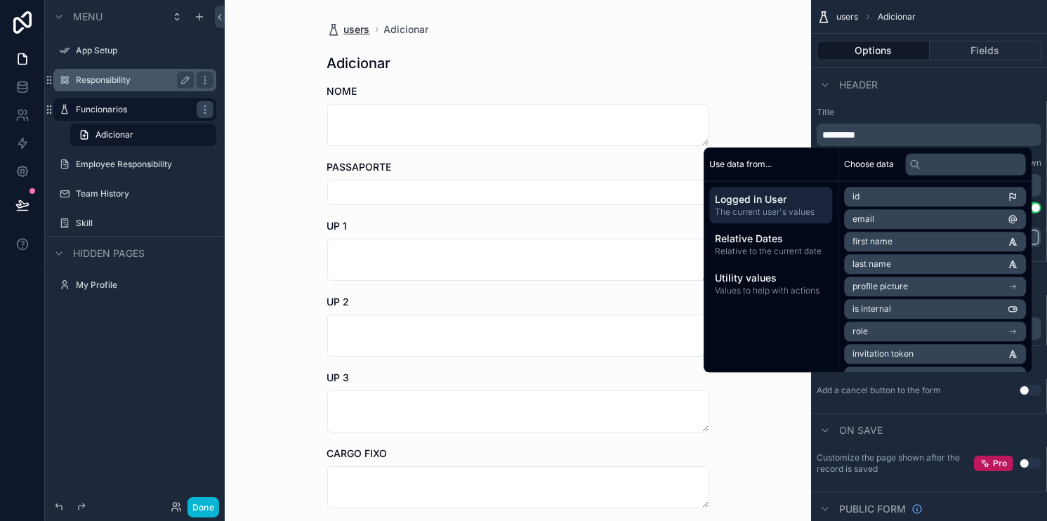
click at [345, 29] on span "users" at bounding box center [357, 29] width 26 height 14
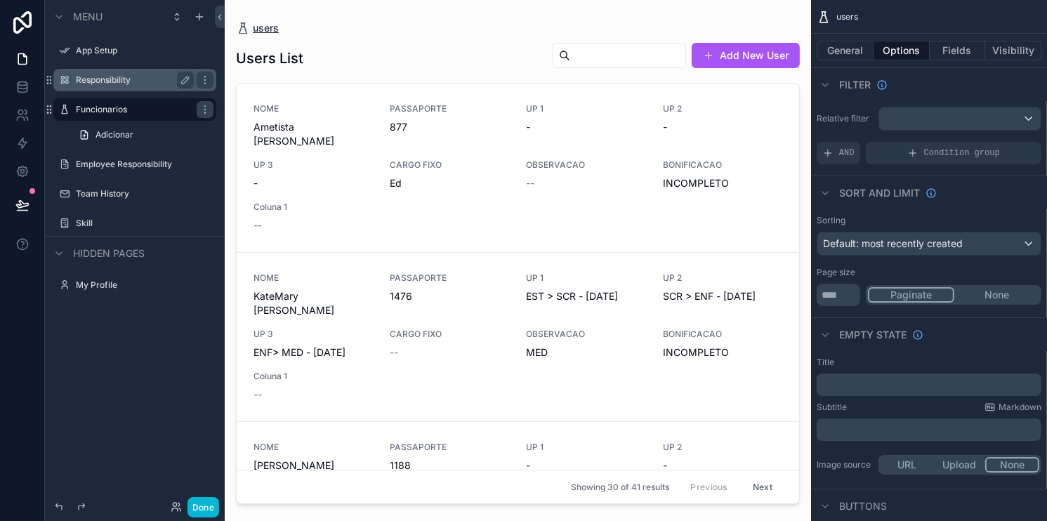
click at [261, 29] on span "users" at bounding box center [266, 28] width 26 height 14
click at [850, 51] on button "General" at bounding box center [845, 51] width 57 height 20
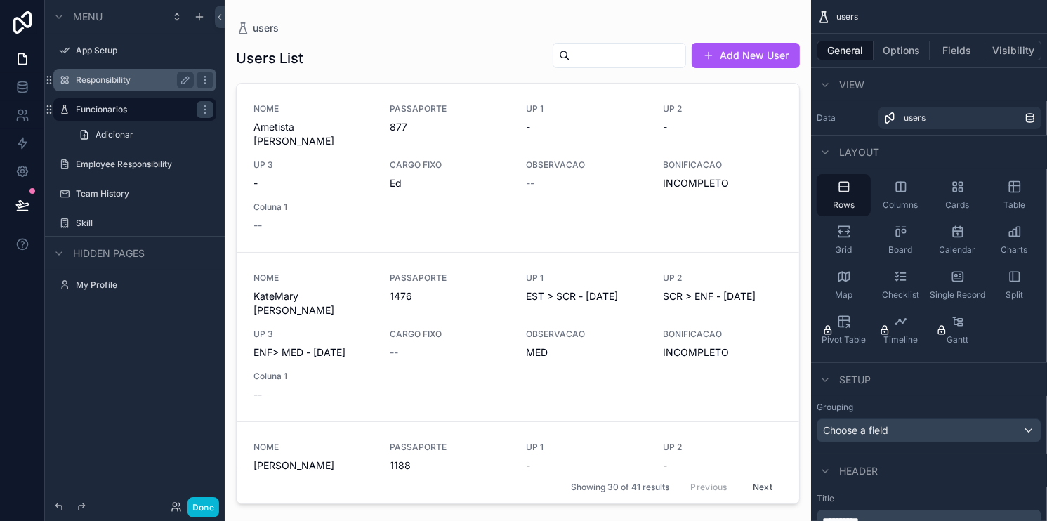
click at [847, 24] on div "users" at bounding box center [929, 17] width 236 height 34
click at [848, 21] on span "users" at bounding box center [847, 16] width 22 height 11
click at [848, 15] on span "users" at bounding box center [847, 16] width 22 height 11
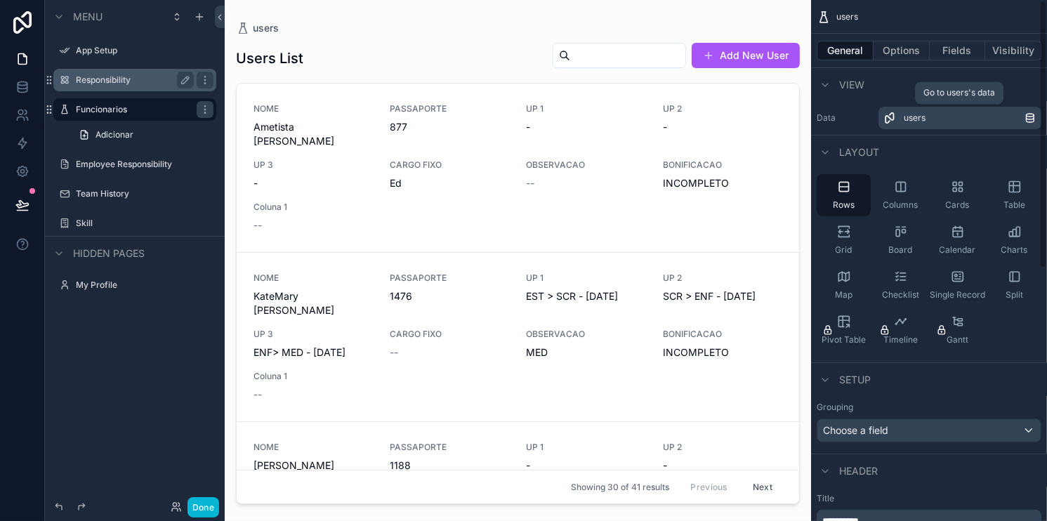
click at [910, 110] on link "users" at bounding box center [960, 118] width 163 height 22
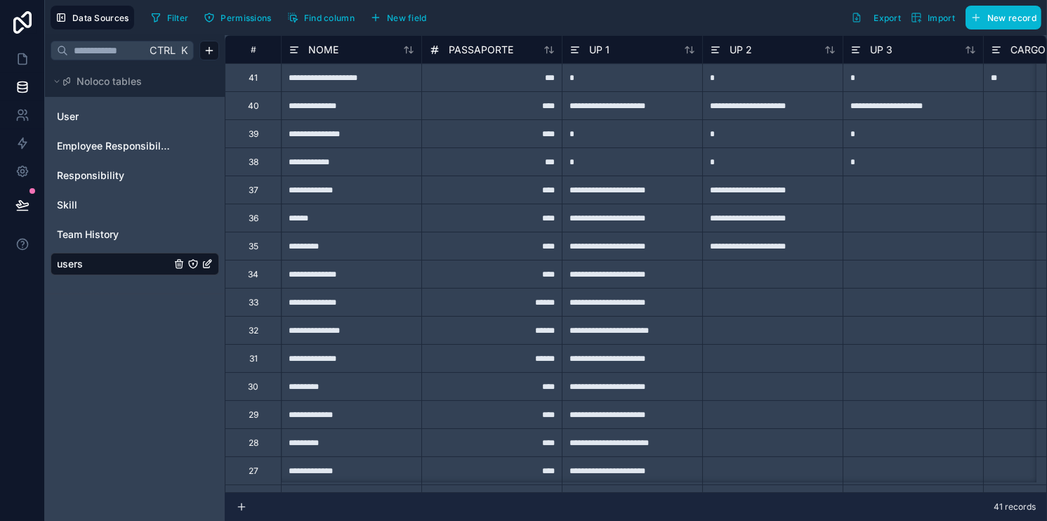
click at [207, 265] on icon "users" at bounding box center [209, 263] width 6 height 6
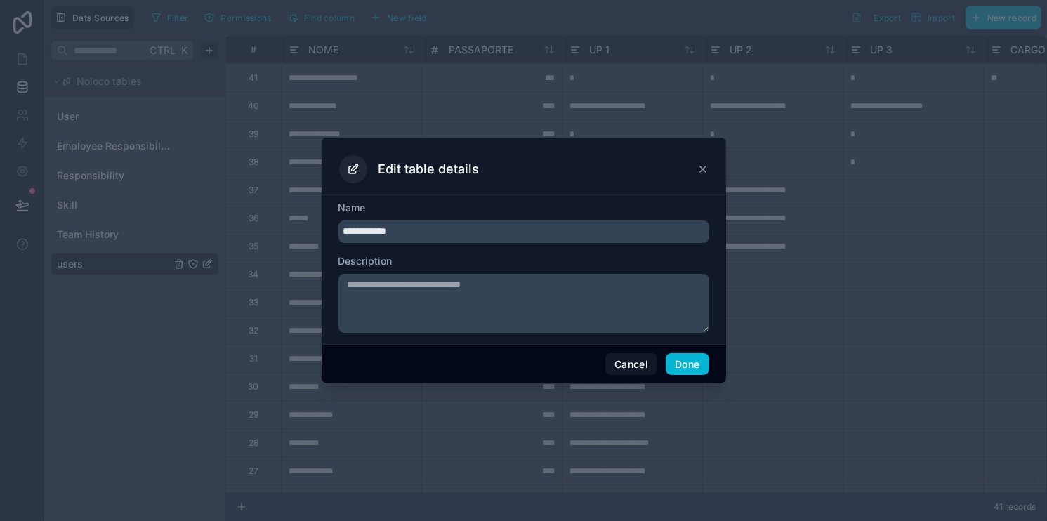
type input "**********"
click at [679, 352] on div "Cancel Done" at bounding box center [524, 364] width 405 height 40
click at [680, 357] on button "Done" at bounding box center [687, 364] width 43 height 22
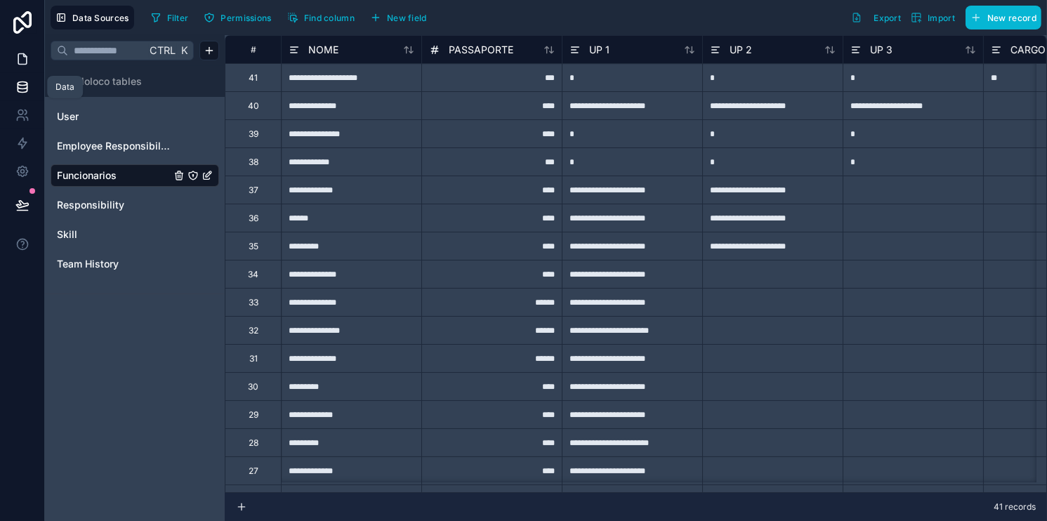
click at [16, 56] on icon at bounding box center [22, 59] width 14 height 14
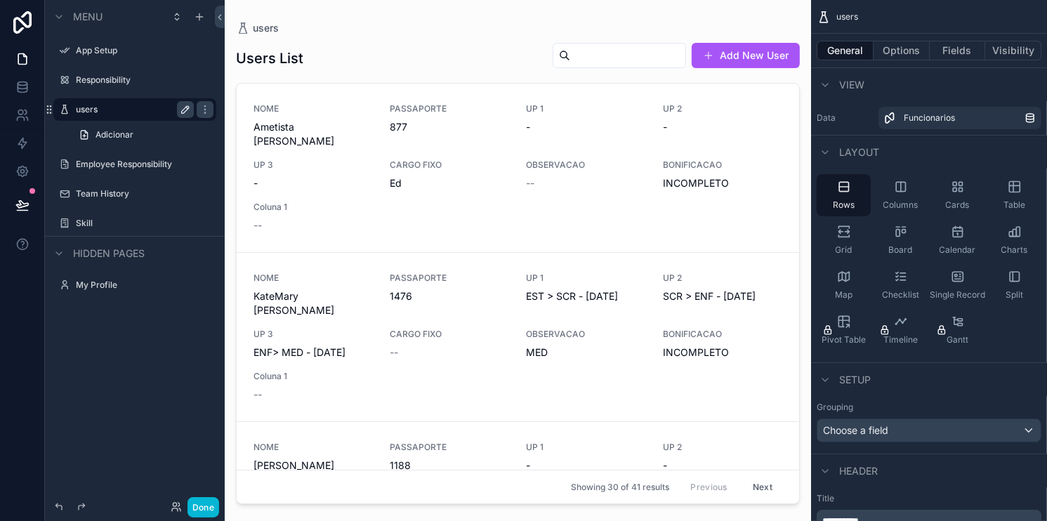
click at [188, 107] on icon "scrollable content" at bounding box center [185, 109] width 7 height 7
click at [136, 109] on input "*****" at bounding box center [124, 109] width 96 height 17
type input "**********"
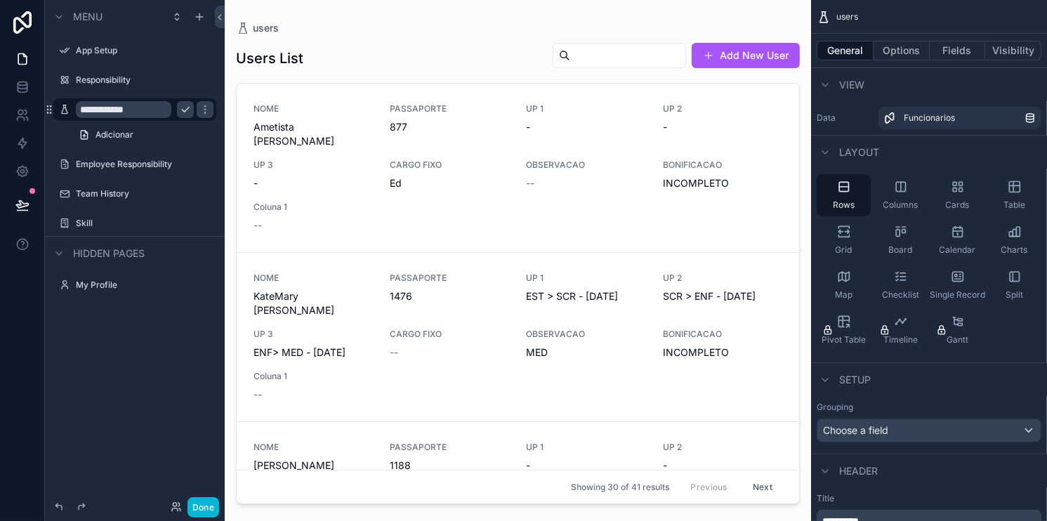
click at [183, 108] on icon "scrollable content" at bounding box center [185, 109] width 11 height 11
click at [277, 60] on h1 "Users List" at bounding box center [269, 58] width 67 height 20
click at [263, 55] on h1 "Users List" at bounding box center [269, 58] width 67 height 20
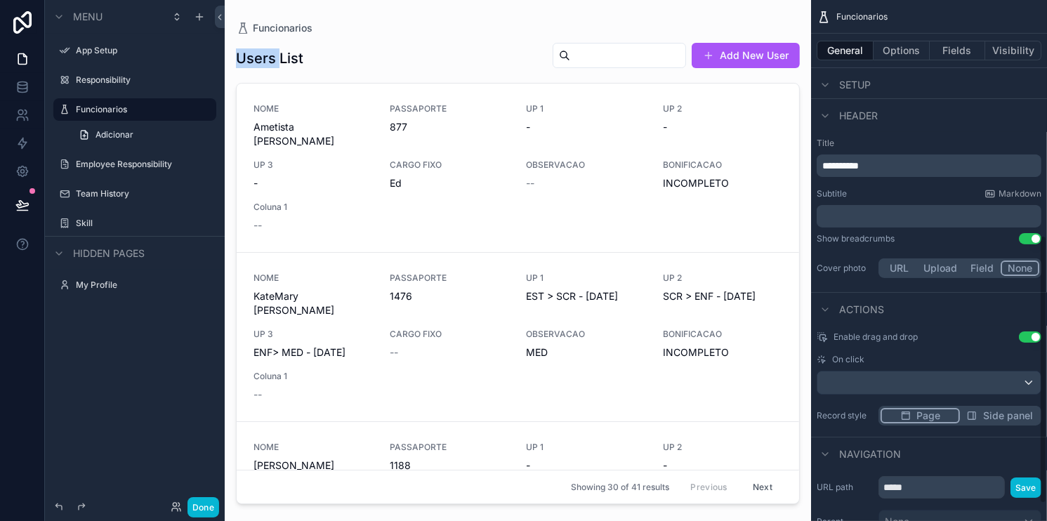
scroll to position [350, 0]
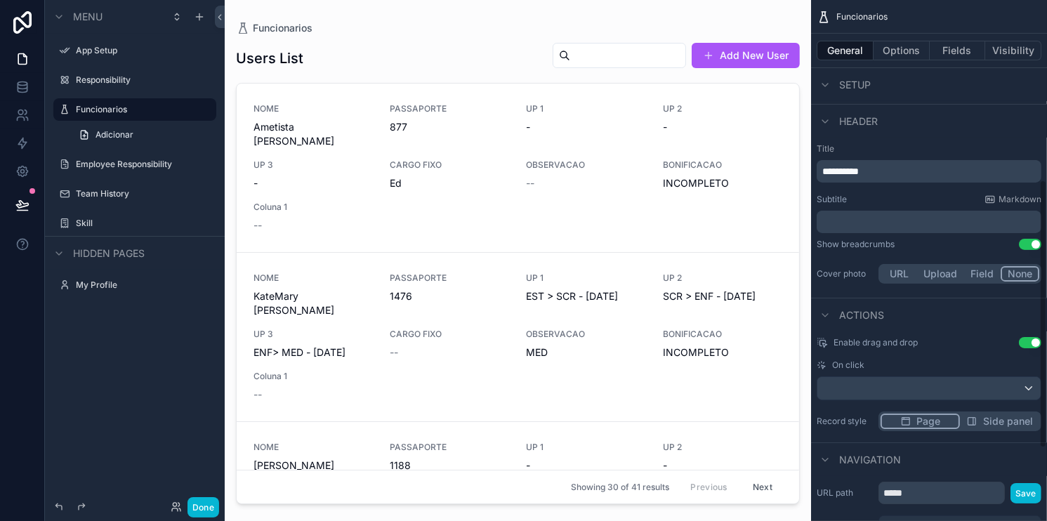
click at [870, 168] on p "**********" at bounding box center [930, 171] width 216 height 14
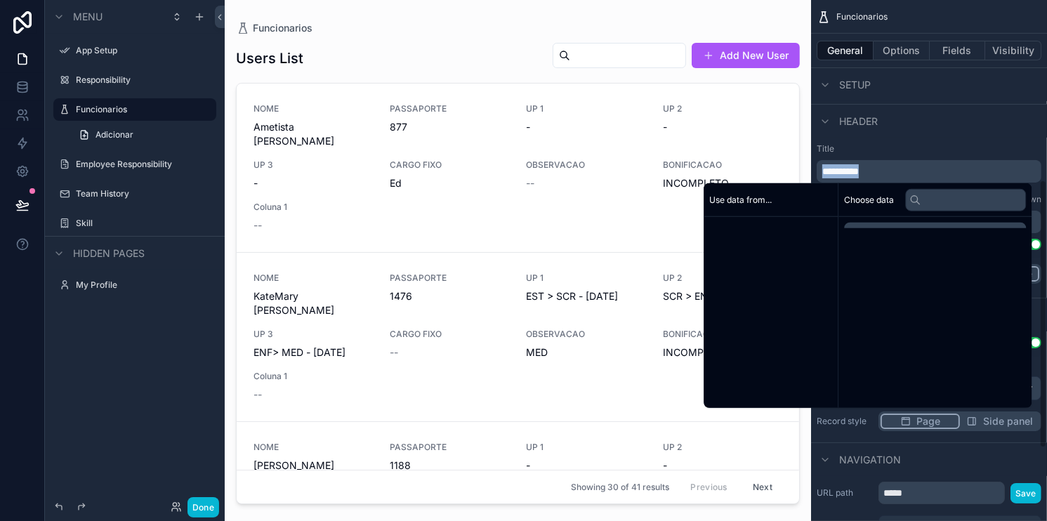
click at [870, 168] on p "**********" at bounding box center [930, 171] width 216 height 14
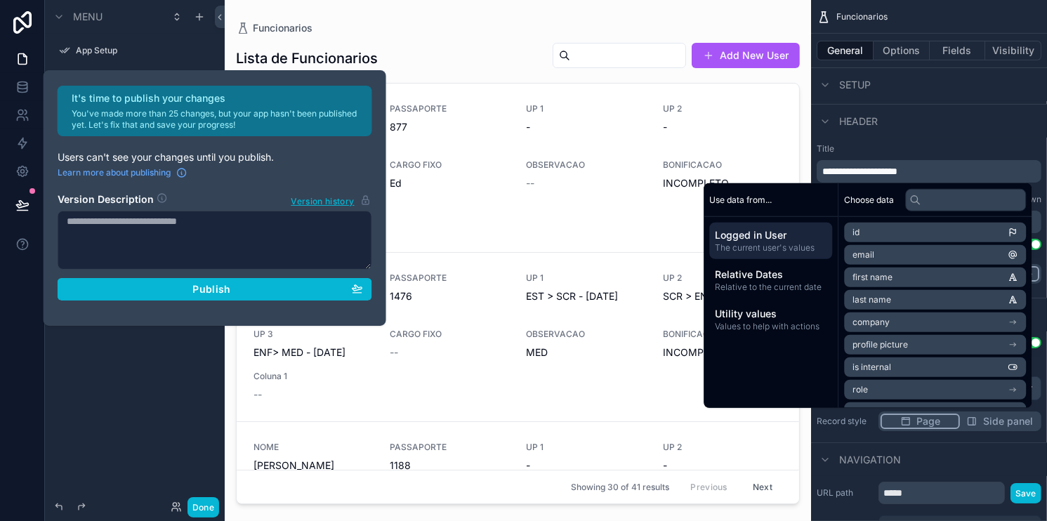
click at [266, 41] on div "Lista de Funcionarios Add New User NOME Ametista Félix Jones PASSAPORTE 877 UP …" at bounding box center [518, 269] width 564 height 471
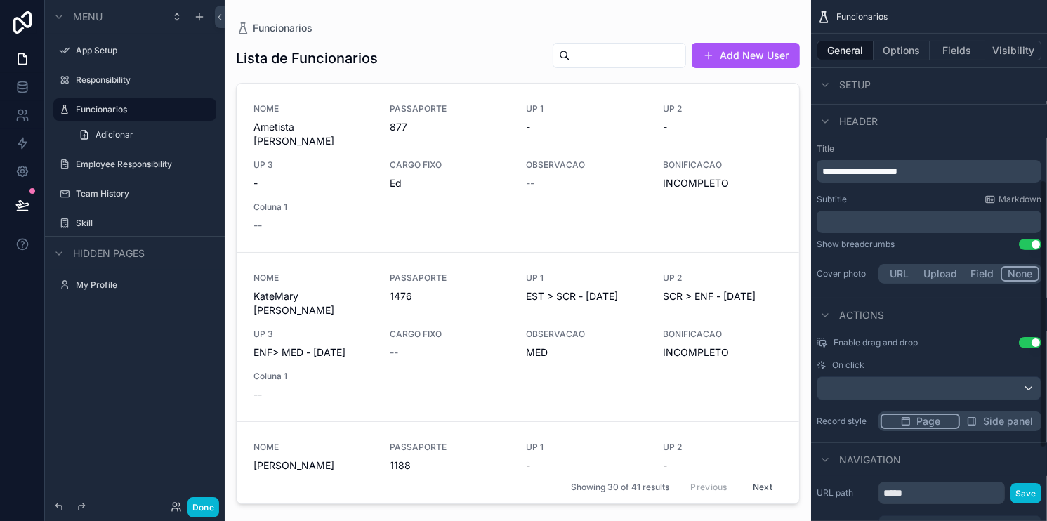
click at [897, 176] on span "**********" at bounding box center [859, 171] width 75 height 10
click at [897, 173] on span "**********" at bounding box center [859, 171] width 75 height 10
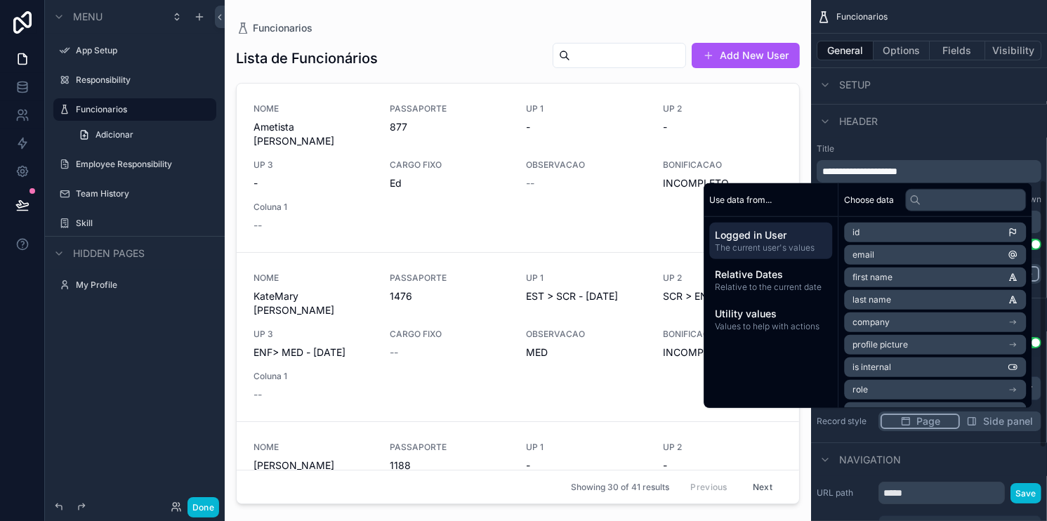
click at [935, 131] on div "Header" at bounding box center [929, 121] width 236 height 34
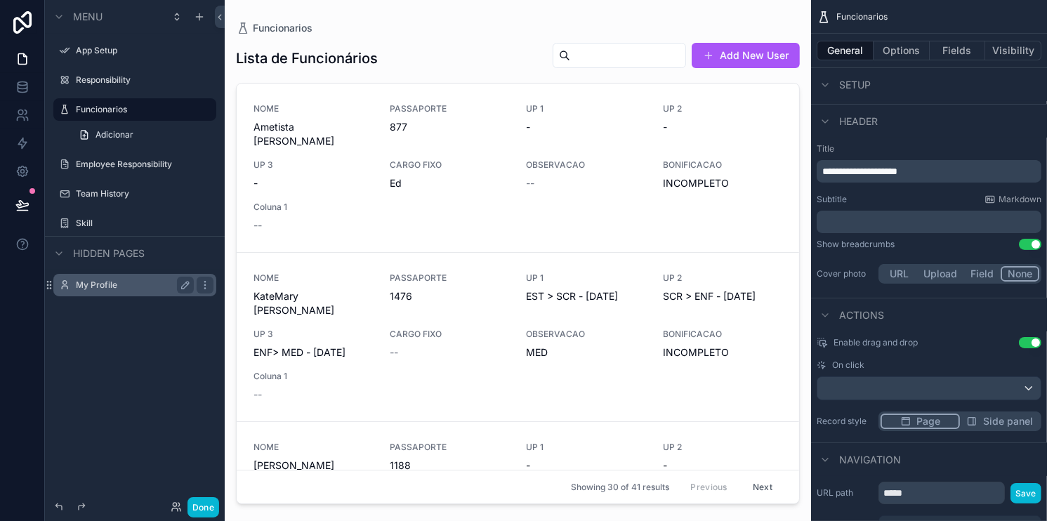
click at [124, 282] on label "My Profile" at bounding box center [132, 285] width 112 height 11
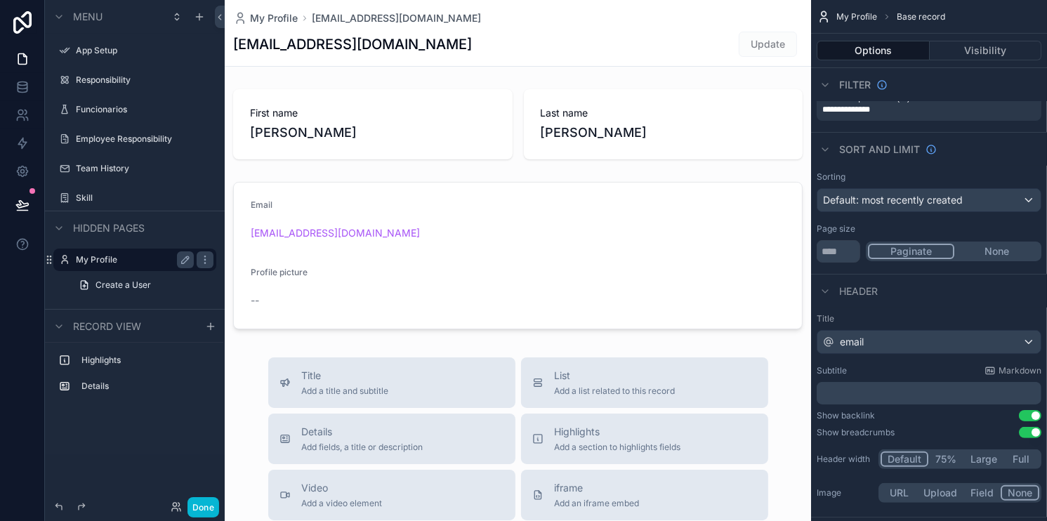
click at [275, 45] on h1 "a15523@aejactavira.pt" at bounding box center [352, 44] width 239 height 20
click at [18, 173] on icon at bounding box center [22, 171] width 11 height 11
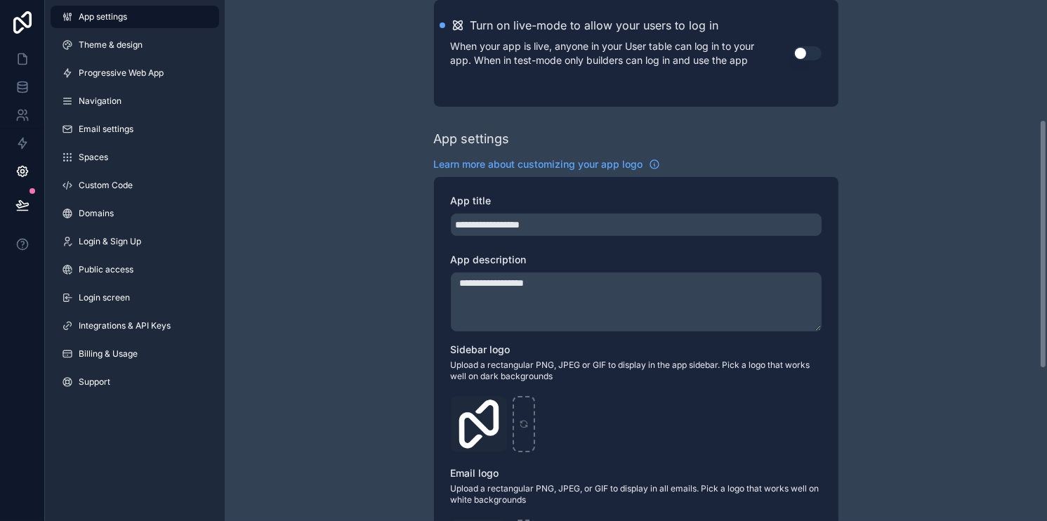
scroll to position [281, 0]
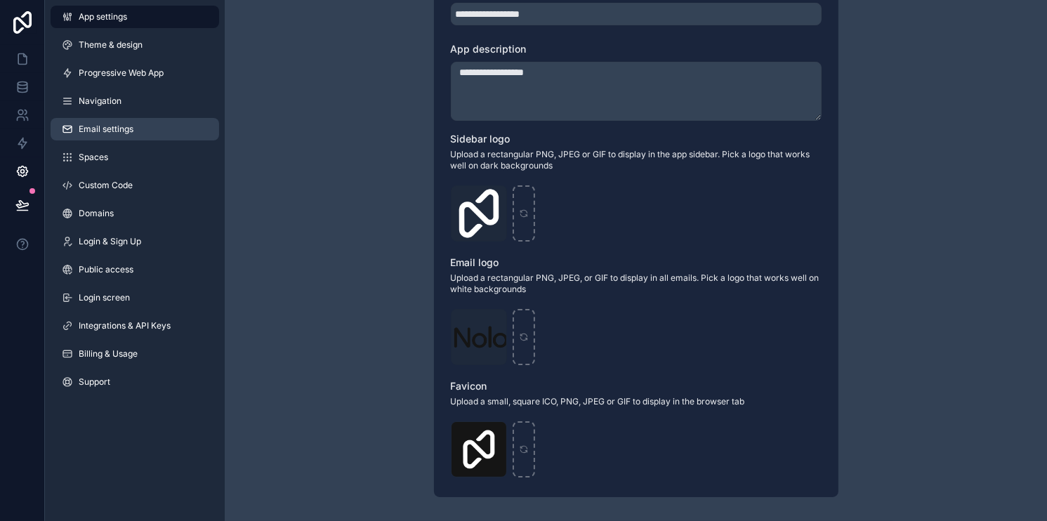
click at [100, 125] on span "Email settings" at bounding box center [106, 129] width 55 height 11
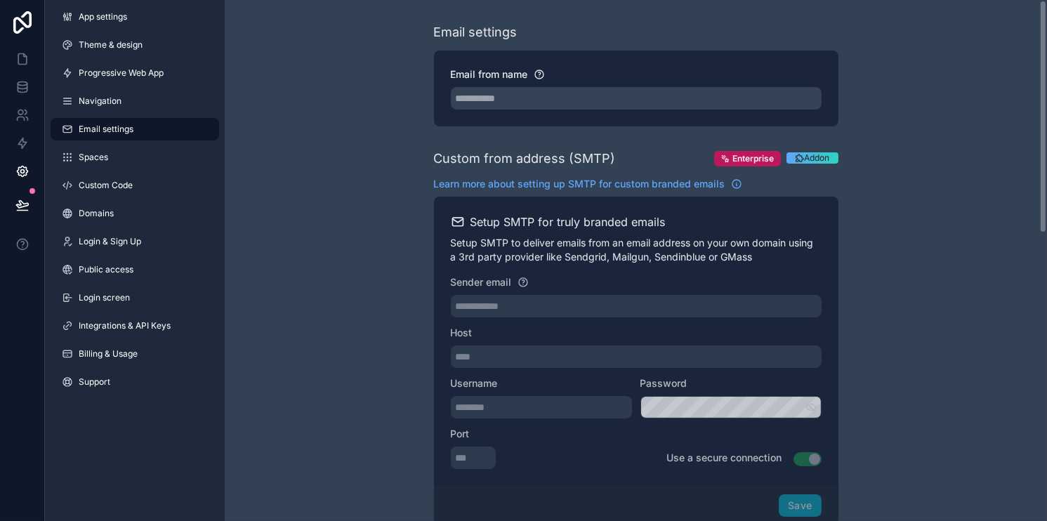
click at [520, 110] on div "Email from name" at bounding box center [636, 89] width 405 height 76
click at [519, 107] on input "Email from name" at bounding box center [636, 98] width 371 height 22
click at [530, 93] on input "Email from name" at bounding box center [636, 98] width 371 height 22
type input "**********"
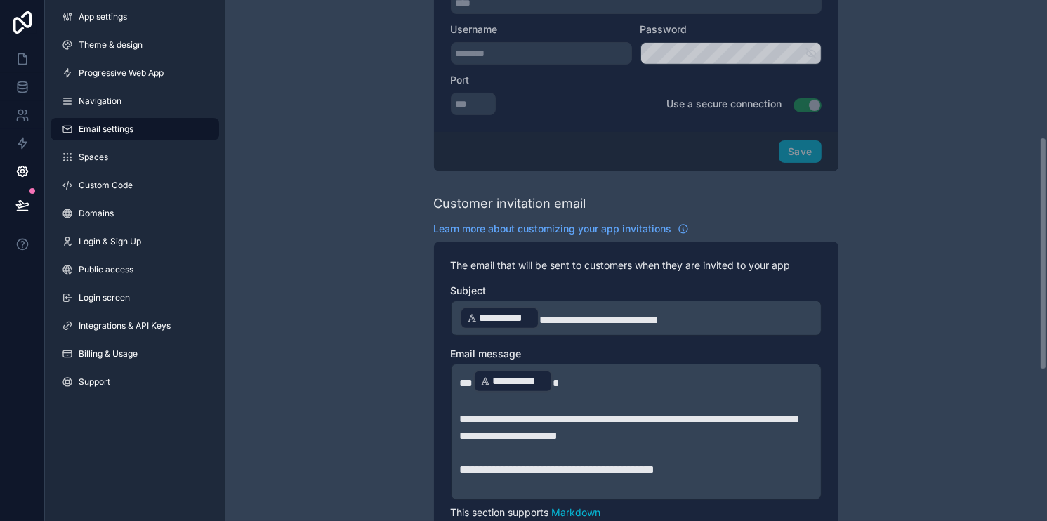
scroll to position [421, 0]
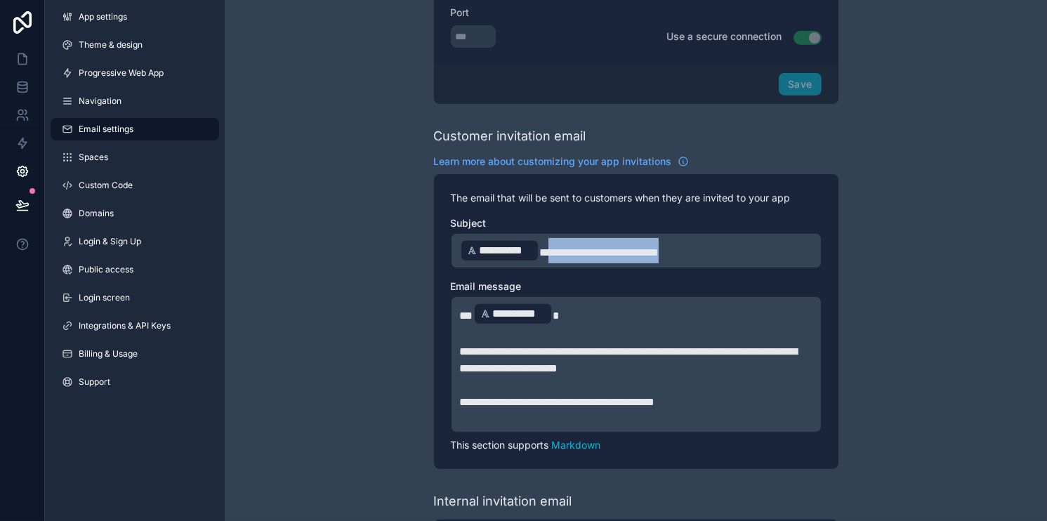
drag, startPoint x: 546, startPoint y: 253, endPoint x: 682, endPoint y: 253, distance: 136.2
click at [659, 253] on span "**********" at bounding box center [598, 252] width 119 height 11
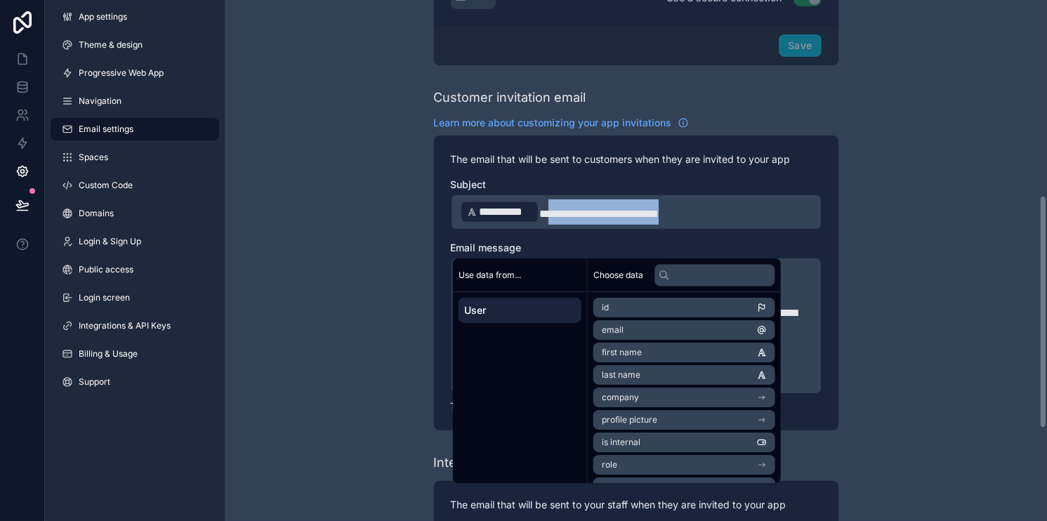
scroll to position [640, 0]
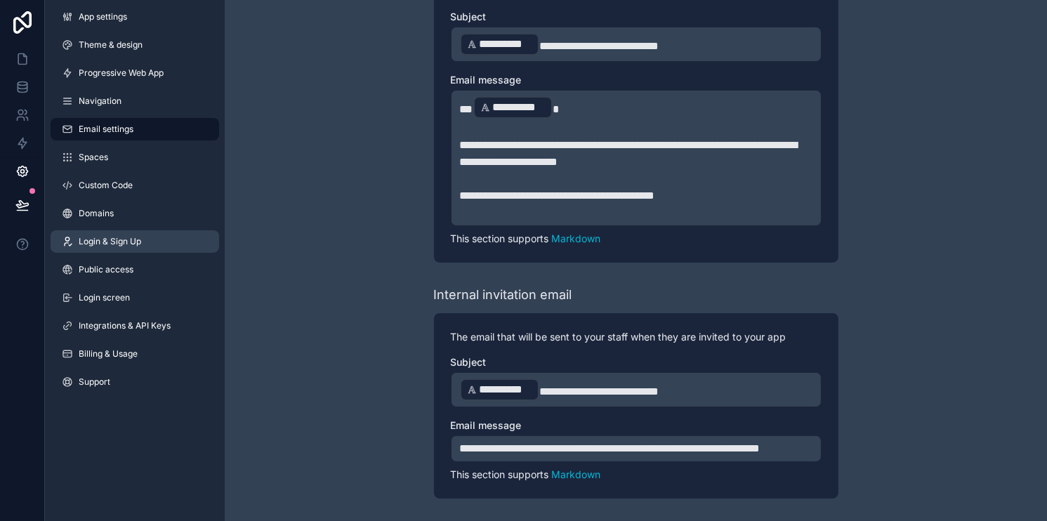
click at [121, 236] on span "Login & Sign Up" at bounding box center [110, 241] width 63 height 11
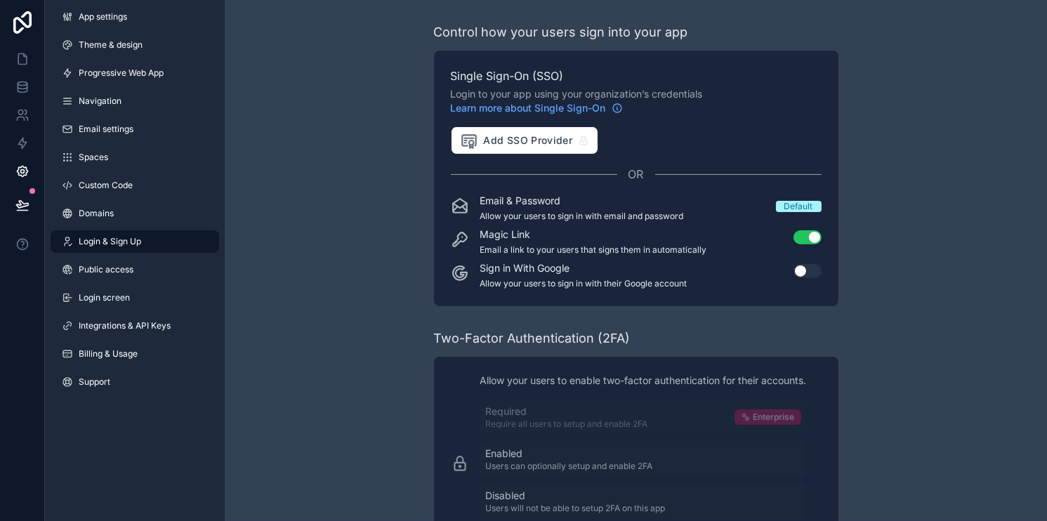
click at [802, 239] on button "Use setting" at bounding box center [808, 237] width 28 height 14
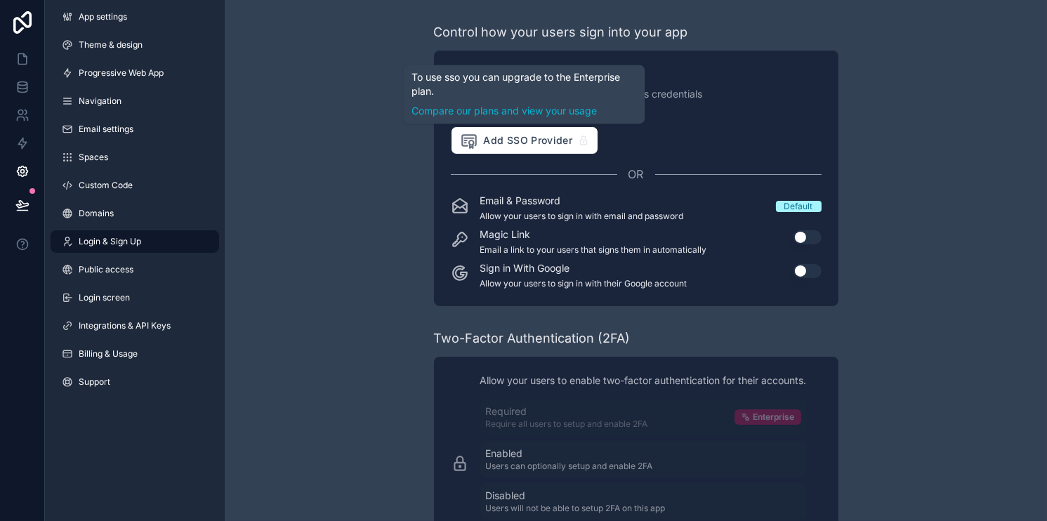
click at [665, 164] on div "Single Sign-On (SSO) Login to your app using your organization’s credentials Le…" at bounding box center [636, 178] width 371 height 222
click at [660, 159] on div "Single Sign-On (SSO) Login to your app using your organization’s credentials Le…" at bounding box center [636, 178] width 371 height 222
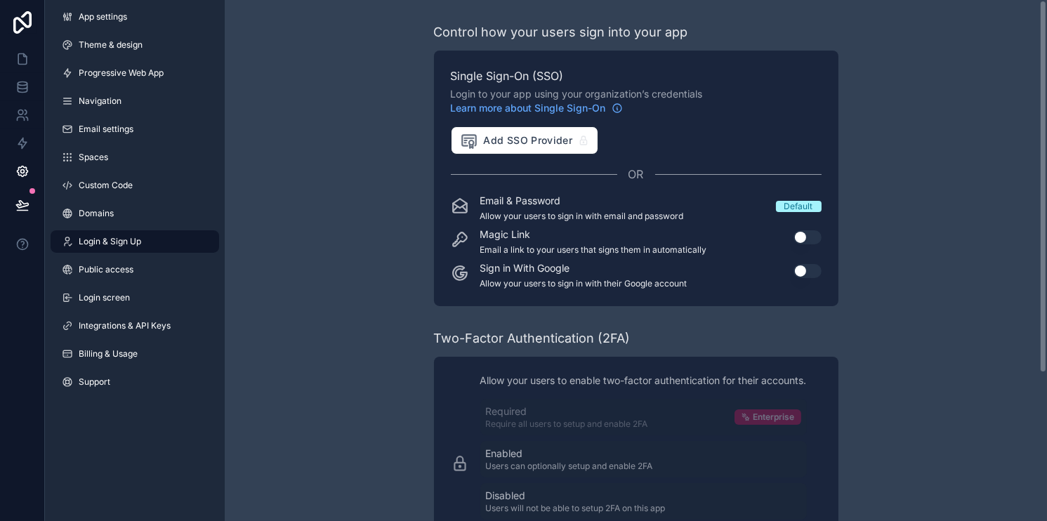
click at [314, 157] on div "Control how your users sign into your app Single Sign-On (SSO) Login to your ap…" at bounding box center [636, 364] width 822 height 728
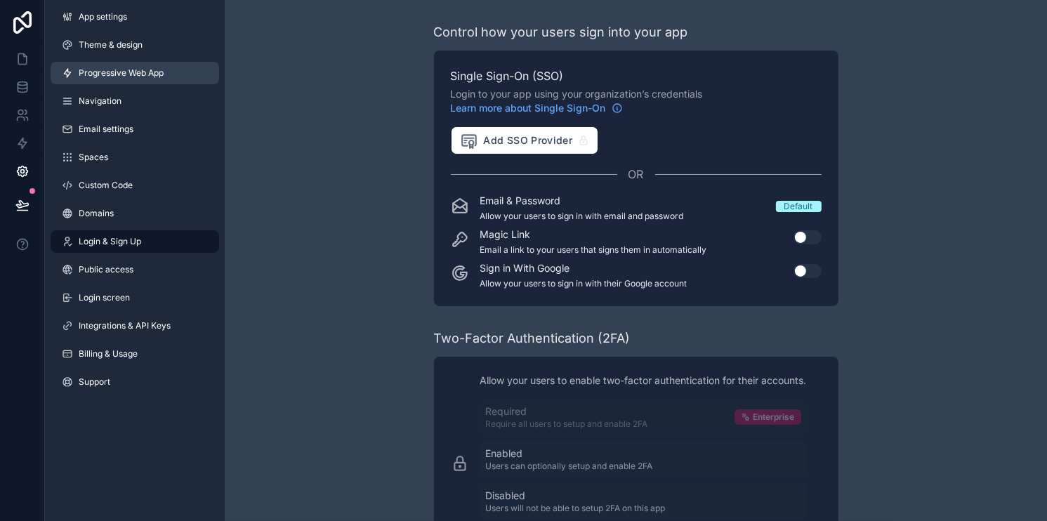
click at [171, 79] on link "Progressive Web App" at bounding box center [135, 73] width 169 height 22
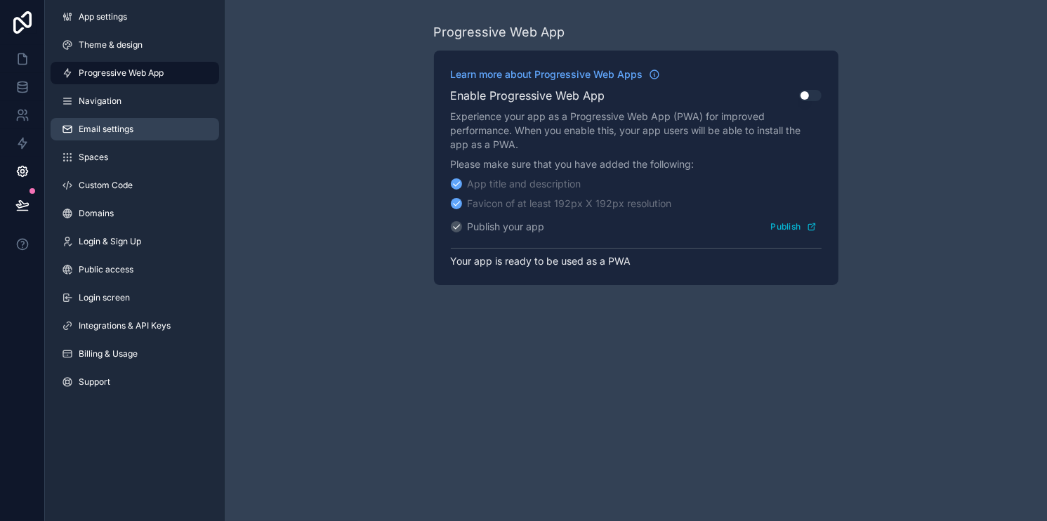
click at [111, 128] on span "Email settings" at bounding box center [106, 129] width 55 height 11
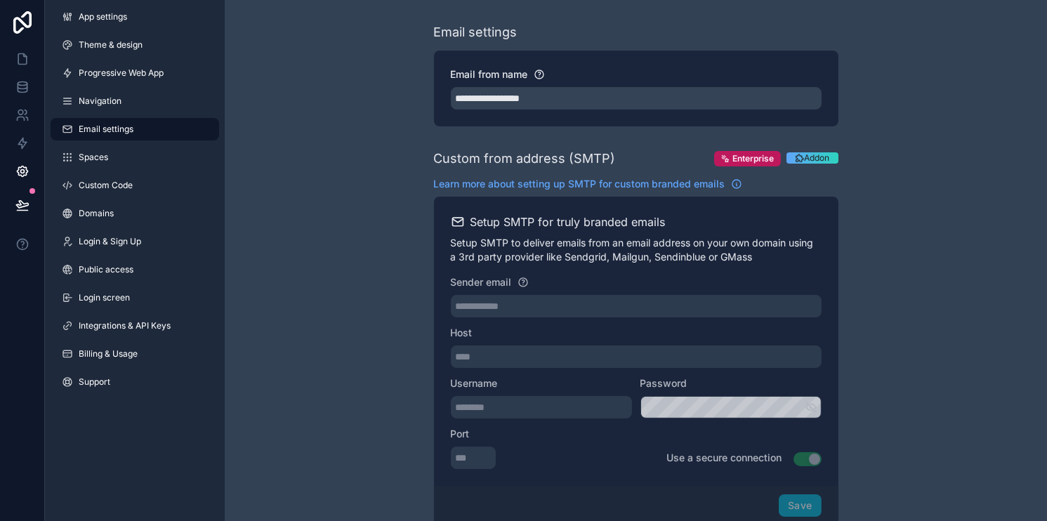
click at [110, 169] on div "App settings Theme & design Progressive Web App Navigation Email settings Space…" at bounding box center [135, 202] width 180 height 405
click at [109, 178] on link "Custom Code" at bounding box center [135, 185] width 169 height 22
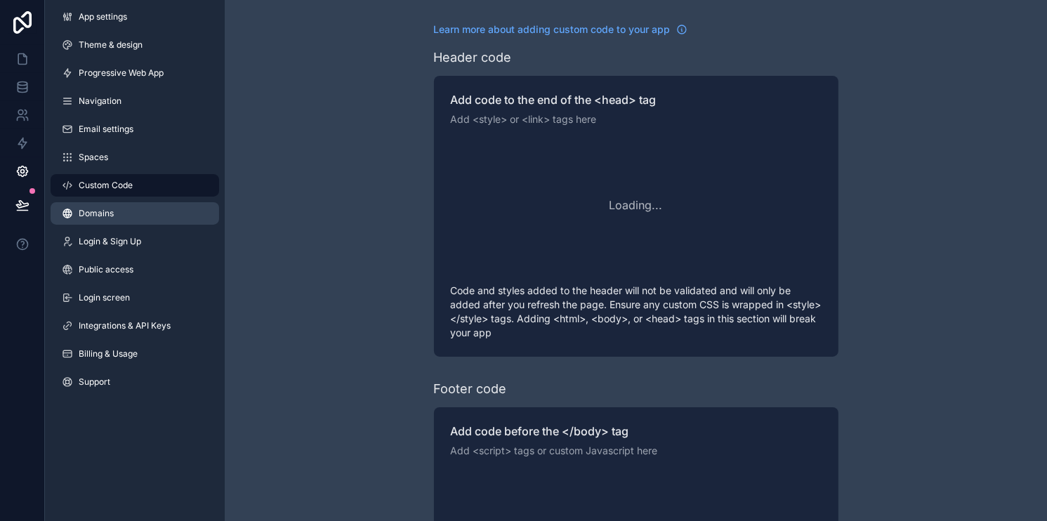
click at [94, 202] on link "Domains" at bounding box center [135, 213] width 169 height 22
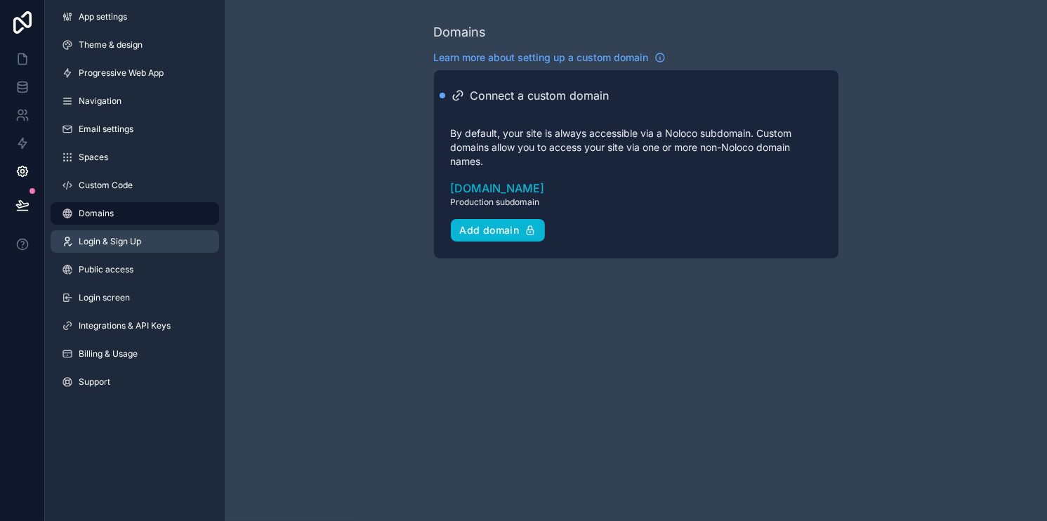
click at [86, 237] on span "Login & Sign Up" at bounding box center [110, 241] width 63 height 11
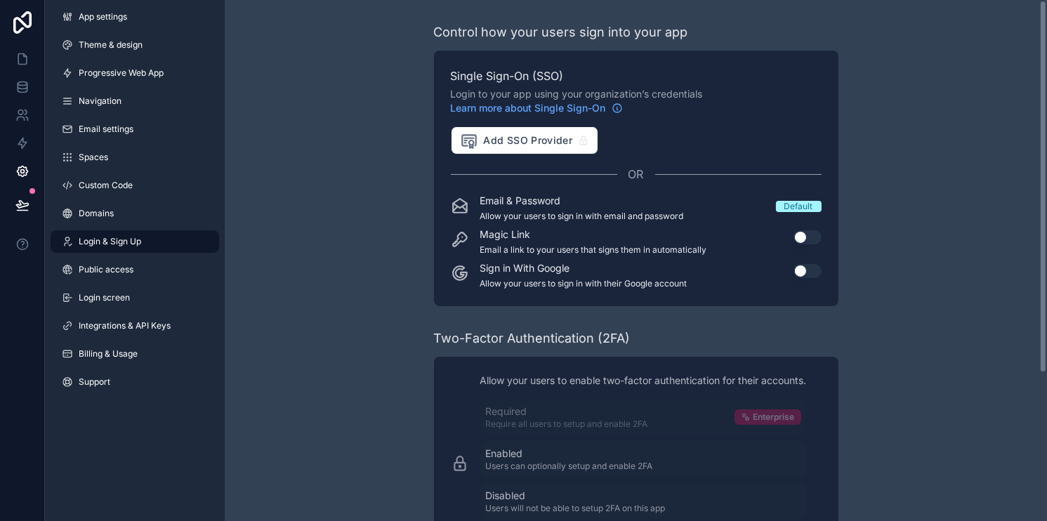
click at [787, 206] on div "Default" at bounding box center [798, 206] width 29 height 11
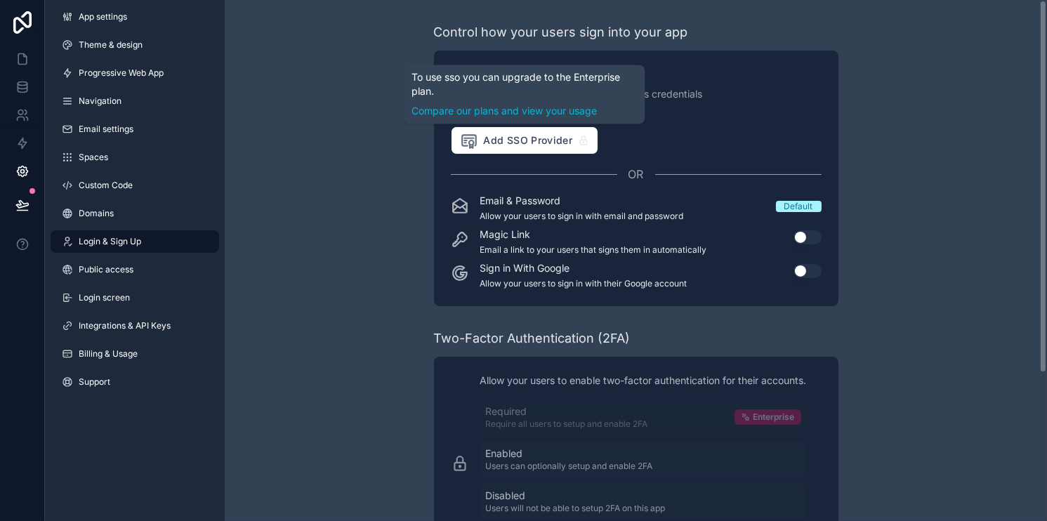
click at [612, 176] on div "OR" at bounding box center [636, 174] width 371 height 17
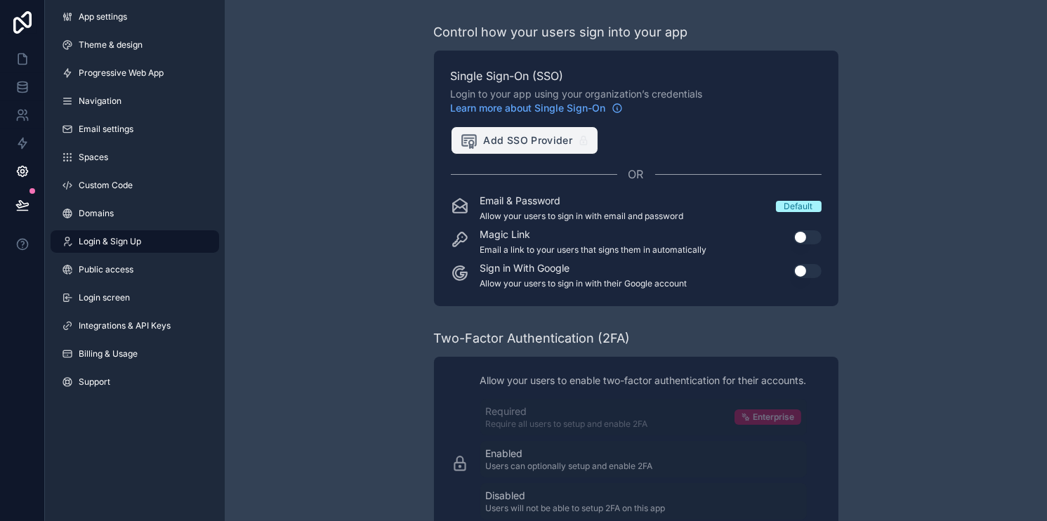
click at [549, 126] on button "Add SSO Provider" at bounding box center [525, 140] width 148 height 28
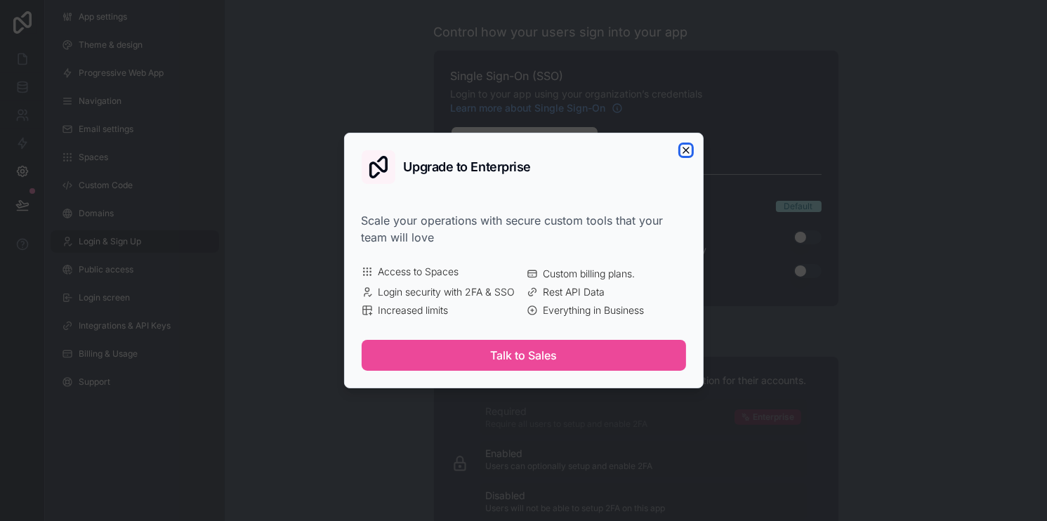
click at [690, 146] on icon "button" at bounding box center [685, 150] width 11 height 11
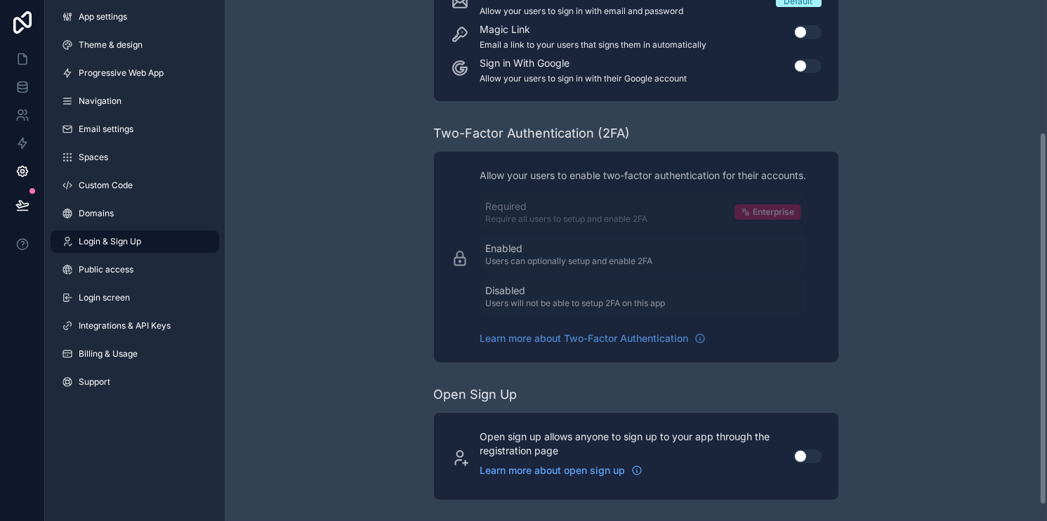
scroll to position [206, 0]
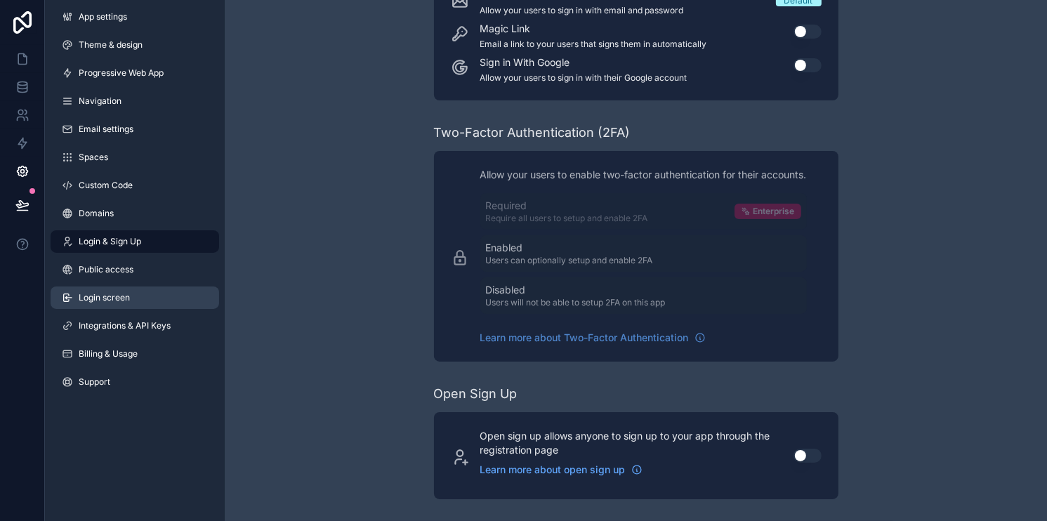
click at [137, 289] on link "Login screen" at bounding box center [135, 298] width 169 height 22
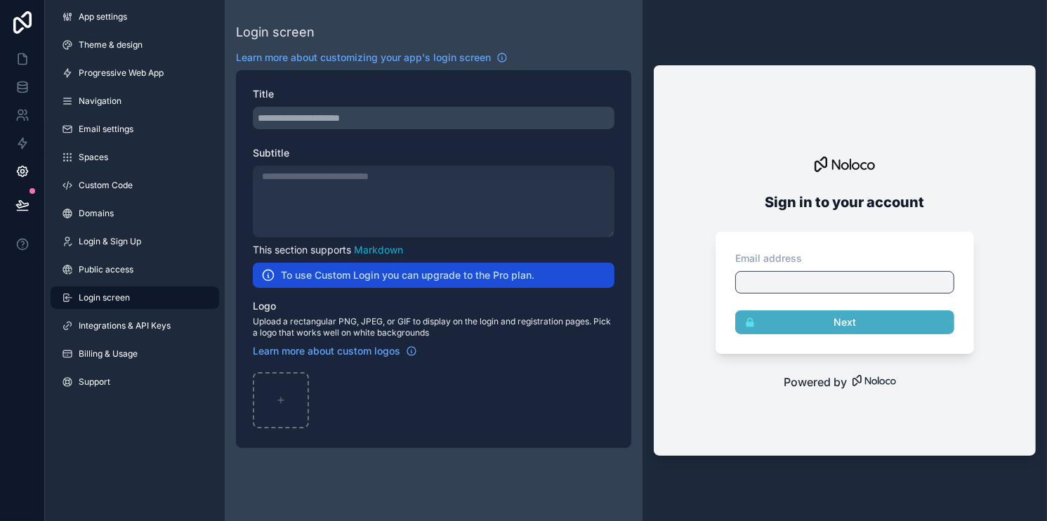
click at [828, 280] on div at bounding box center [844, 282] width 219 height 22
click at [843, 375] on span "Powered by" at bounding box center [815, 382] width 63 height 17
click at [355, 117] on div "scrollable content" at bounding box center [434, 118] width 362 height 22
click at [455, 275] on h2 "To use Custom Login you can upgrade to the Pro plan." at bounding box center [408, 275] width 254 height 14
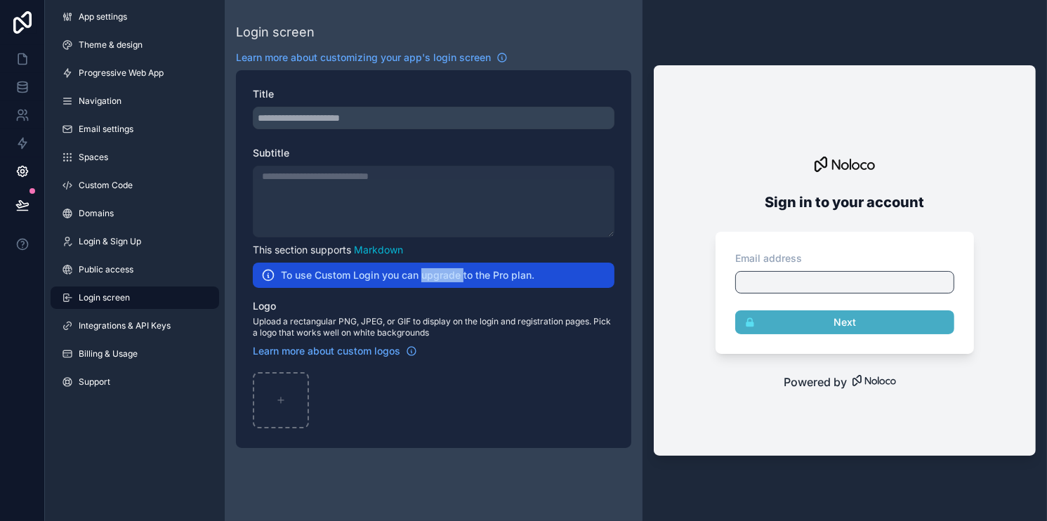
click at [423, 292] on div "Title Subtitle This section supports Markdown To use Custom Login you can upgra…" at bounding box center [433, 259] width 395 height 378
click at [124, 270] on span "Public access" at bounding box center [106, 269] width 55 height 11
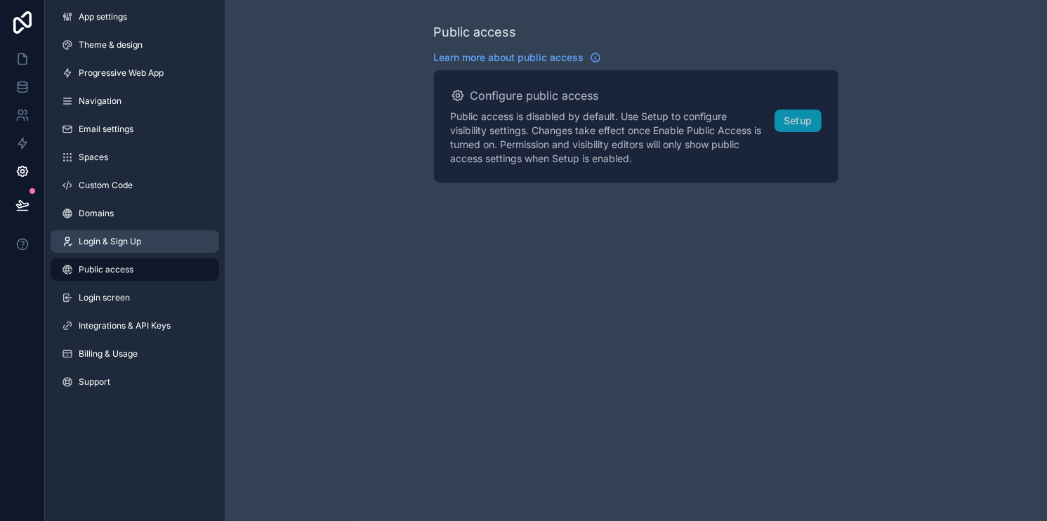
click at [145, 251] on link "Login & Sign Up" at bounding box center [135, 241] width 169 height 22
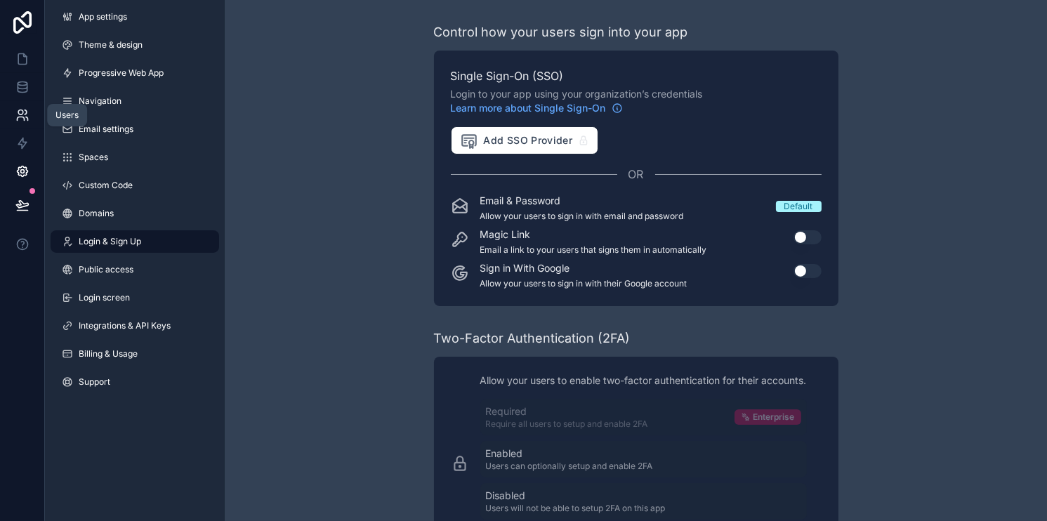
click at [33, 113] on link at bounding box center [22, 115] width 44 height 28
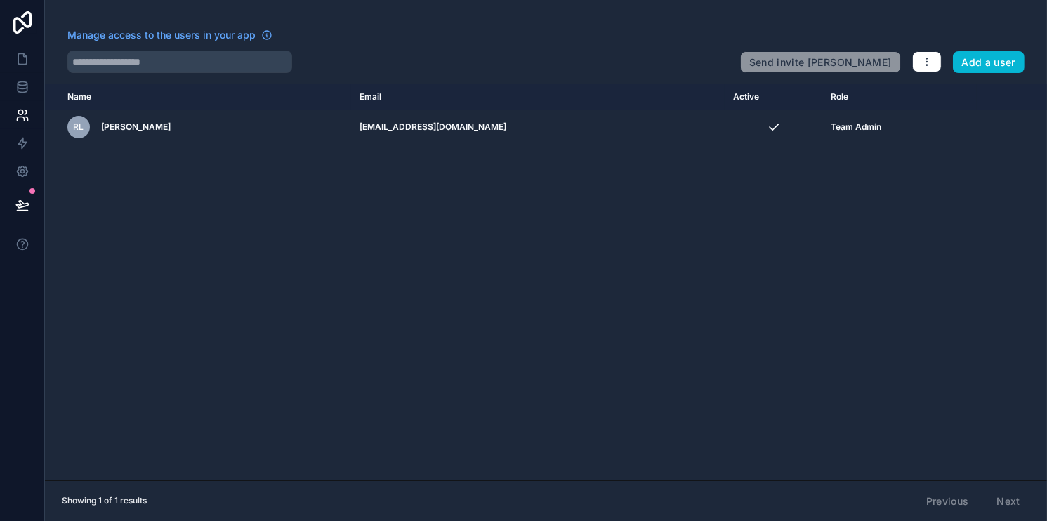
click at [952, 63] on div "Send invite reminders Add a user" at bounding box center [882, 60] width 284 height 28
click at [968, 65] on button "Add a user" at bounding box center [989, 62] width 72 height 22
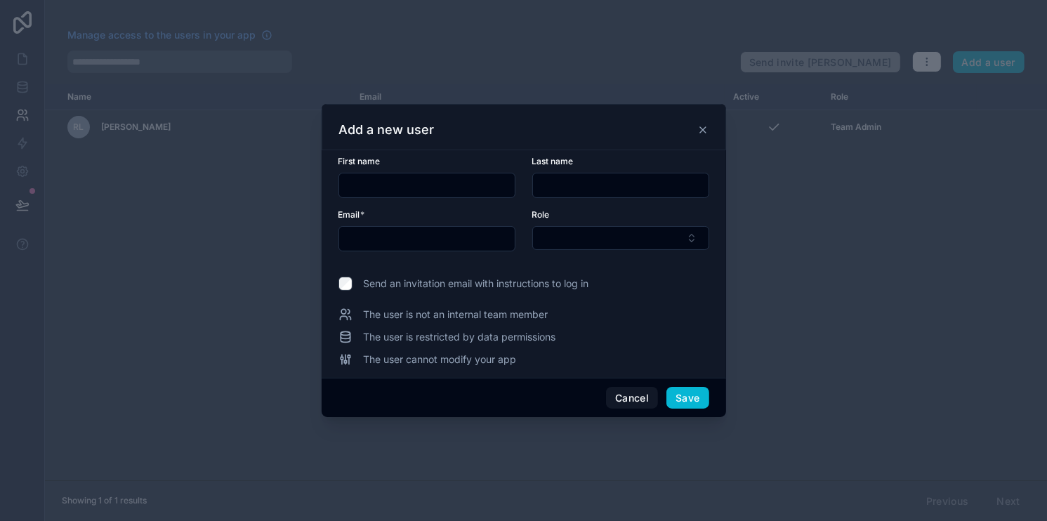
click at [393, 181] on input "text" at bounding box center [427, 186] width 176 height 20
click at [555, 231] on button "Select Button" at bounding box center [620, 238] width 177 height 24
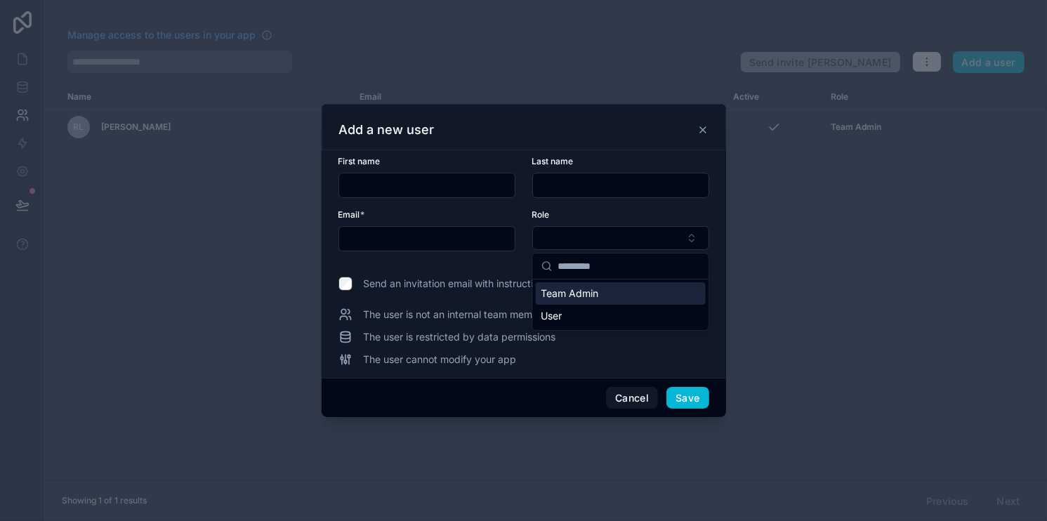
click at [572, 301] on div "Team Admin" at bounding box center [621, 293] width 170 height 22
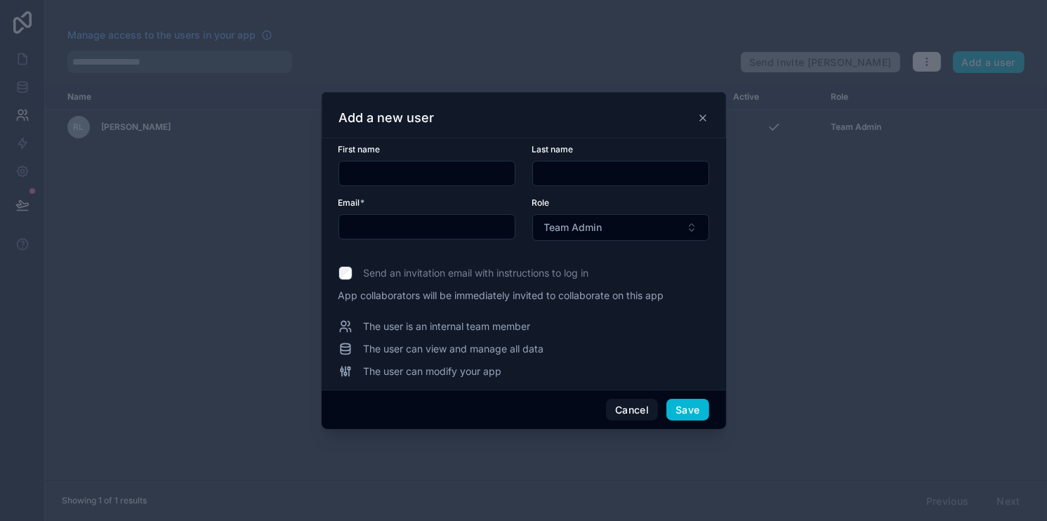
click at [475, 230] on input "text" at bounding box center [427, 227] width 176 height 20
